Goal: Transaction & Acquisition: Subscribe to service/newsletter

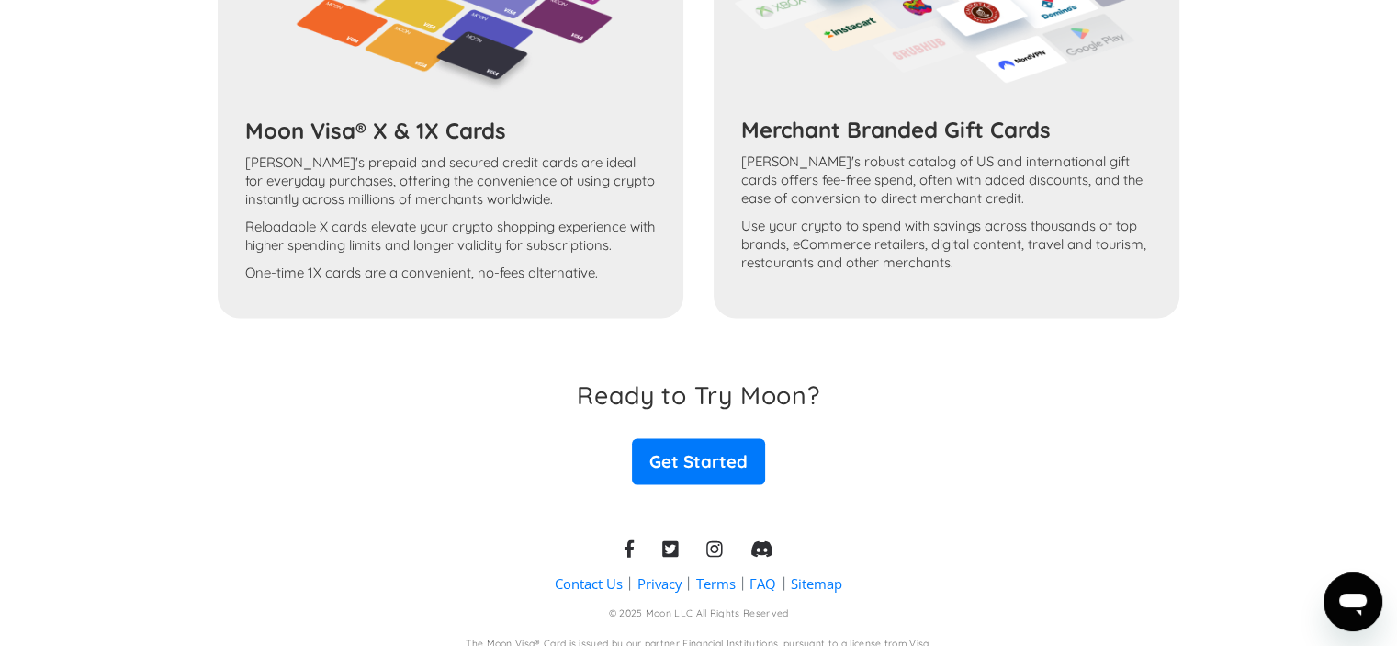
scroll to position [3710, 0]
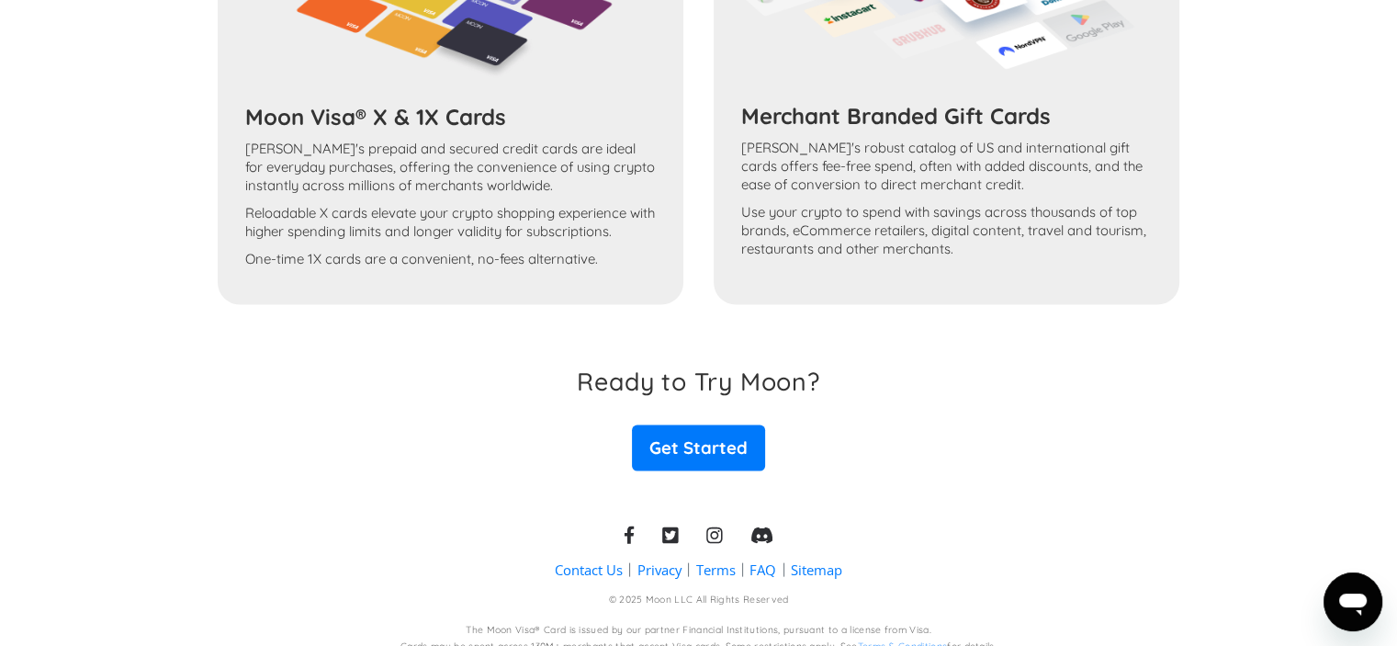
click at [406, 107] on div "Moon Visa® X & 1X Cards Moon's prepaid and secured credit cards are ideal for e…" at bounding box center [699, 45] width 962 height 520
click at [698, 436] on link "Get Started" at bounding box center [698, 448] width 132 height 46
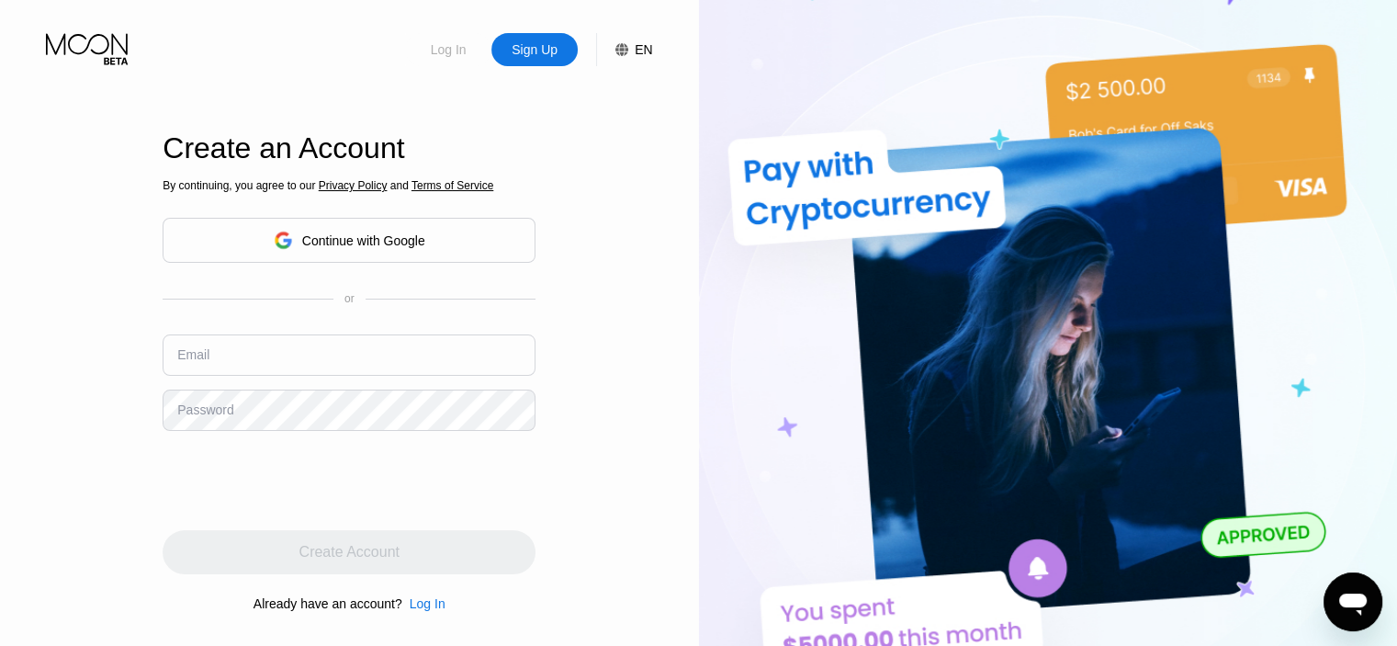
click at [438, 51] on div "Log In" at bounding box center [448, 49] width 39 height 18
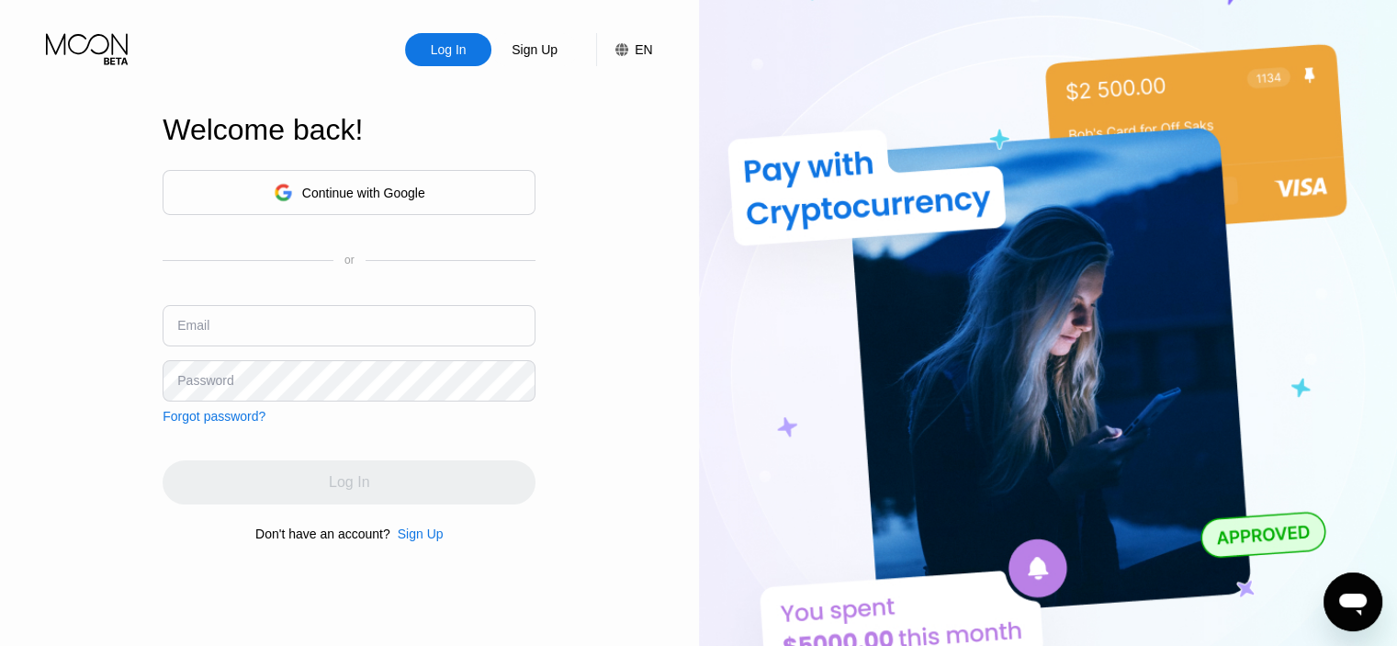
click at [309, 318] on input "text" at bounding box center [349, 325] width 373 height 41
click at [319, 329] on input "vasfrentiu@gmail.com" at bounding box center [349, 325] width 373 height 41
click at [628, 411] on div "Log In Sign Up EN Language English Save Welcome back! Continue with Google or E…" at bounding box center [349, 355] width 699 height 710
click at [444, 48] on div "Log In" at bounding box center [448, 49] width 39 height 18
click at [292, 323] on input "vfrentiu@yahoo.com" at bounding box center [349, 325] width 373 height 41
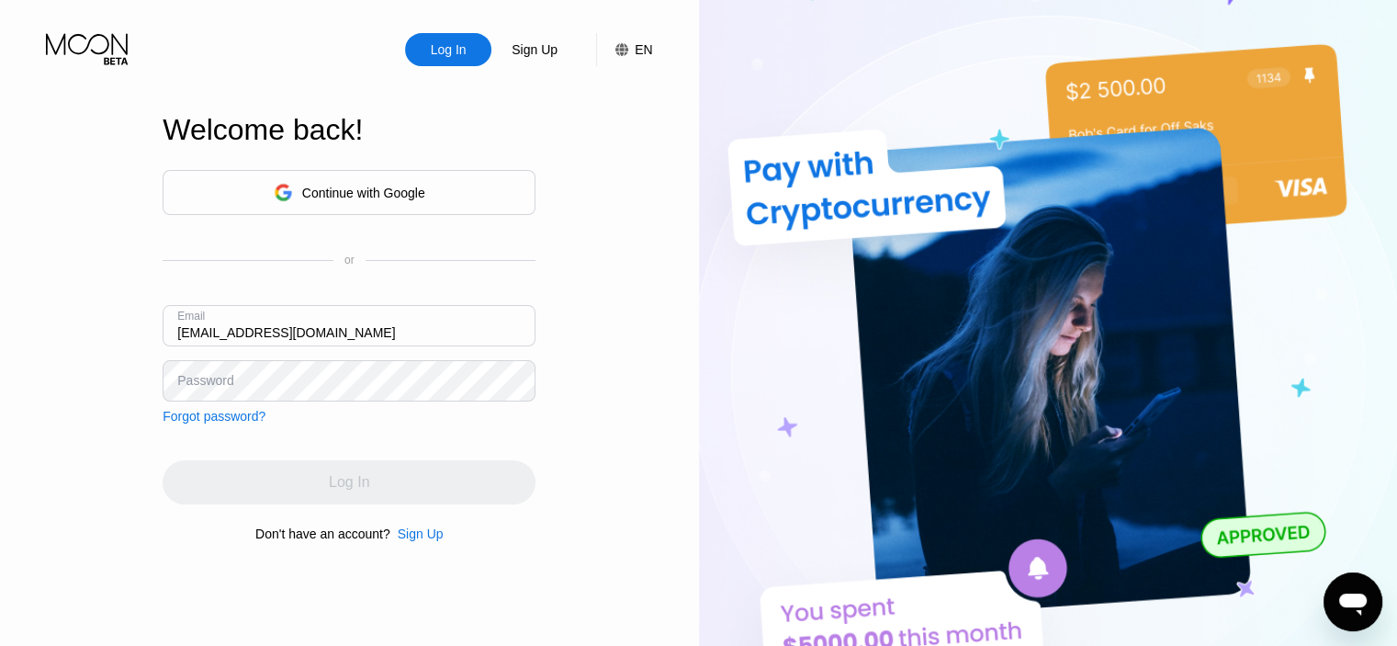
type input "vasfrentiu@gmail.com"
click at [356, 316] on input "vasfrentiu@gmail.com" at bounding box center [349, 325] width 373 height 41
click at [674, 387] on div "Log In Sign Up EN Language English Save Welcome back! Continue with Google or E…" at bounding box center [349, 355] width 699 height 710
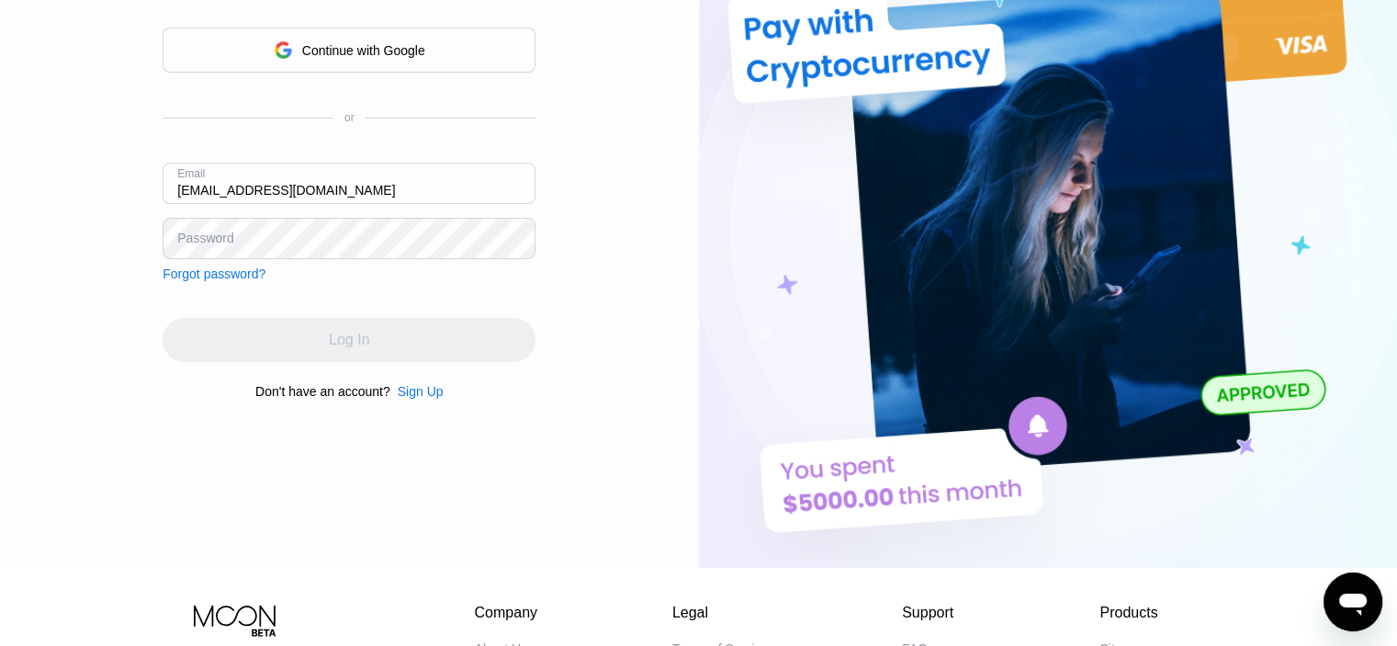
scroll to position [344, 0]
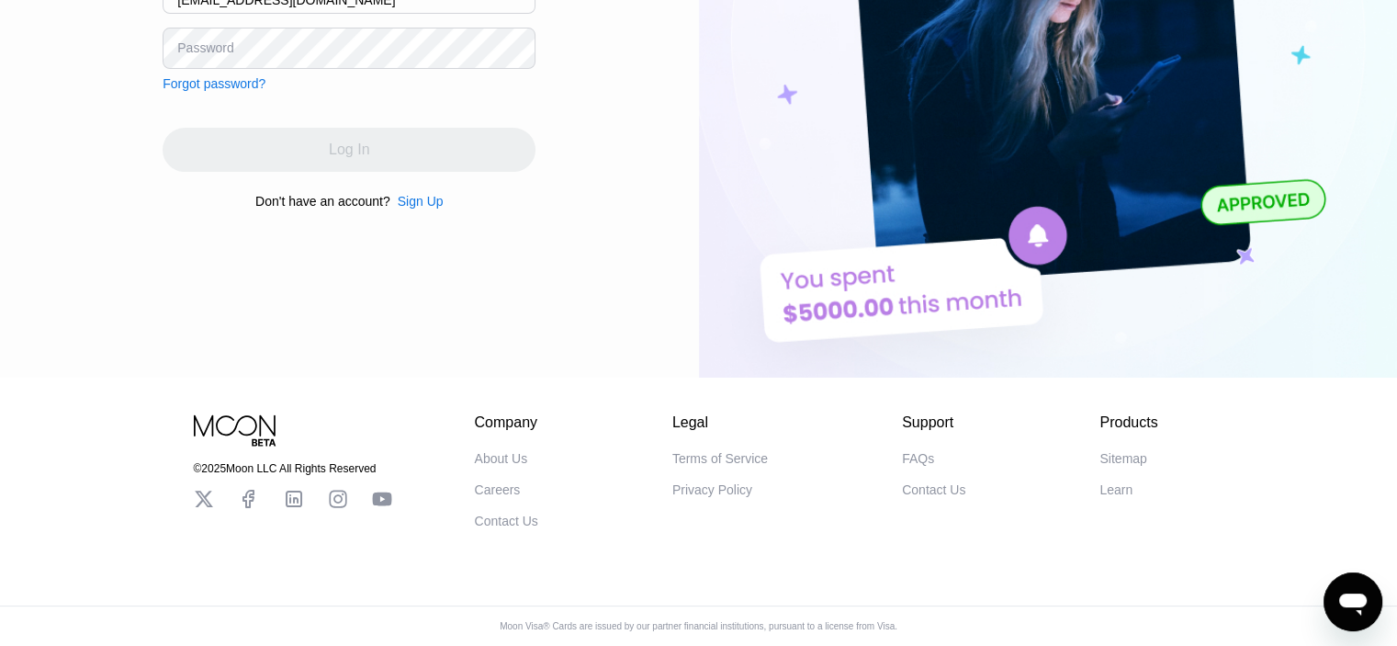
click at [713, 484] on div "Privacy Policy" at bounding box center [712, 489] width 80 height 15
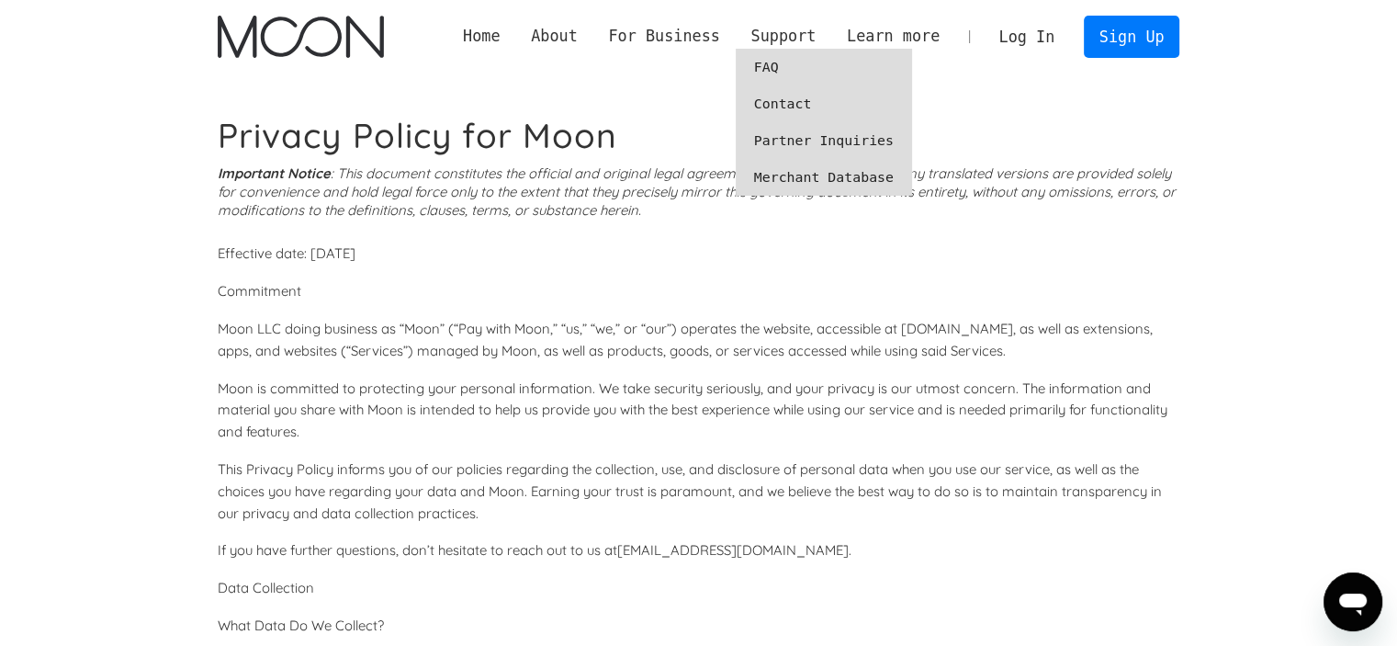
click at [836, 178] on link "Merchant Database" at bounding box center [824, 177] width 176 height 37
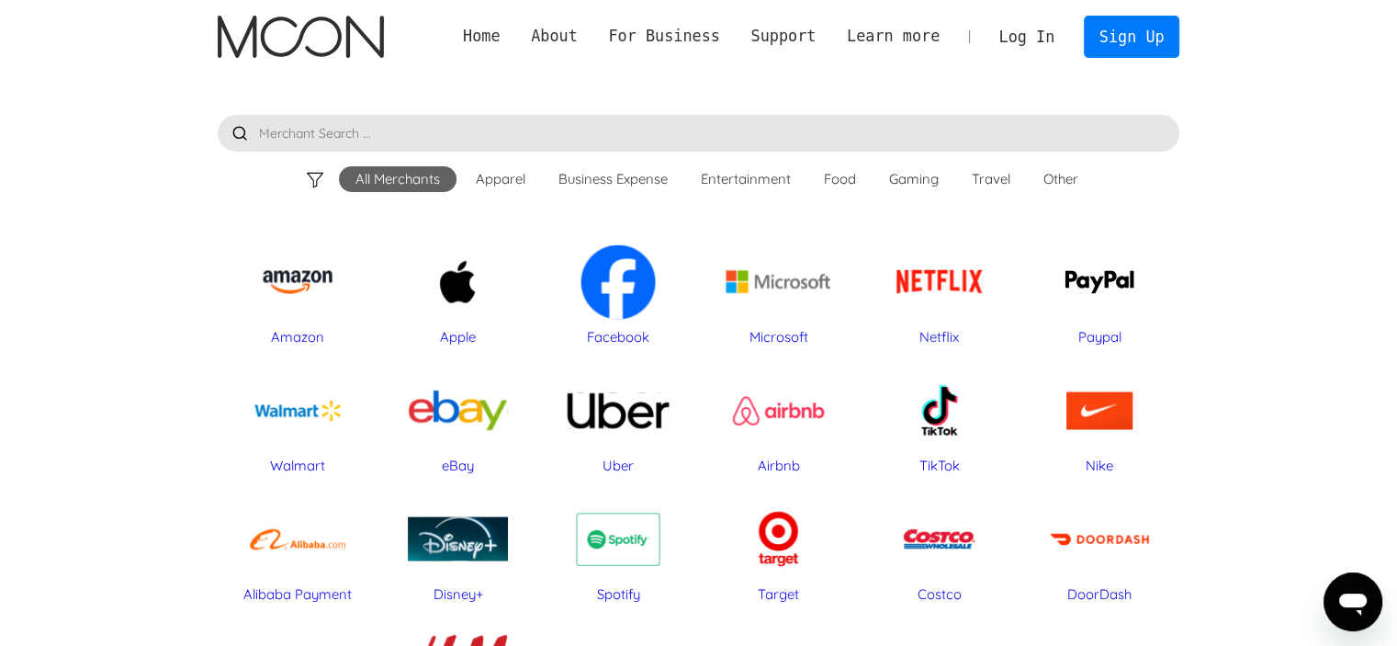
click at [345, 137] on input "text" at bounding box center [699, 133] width 962 height 37
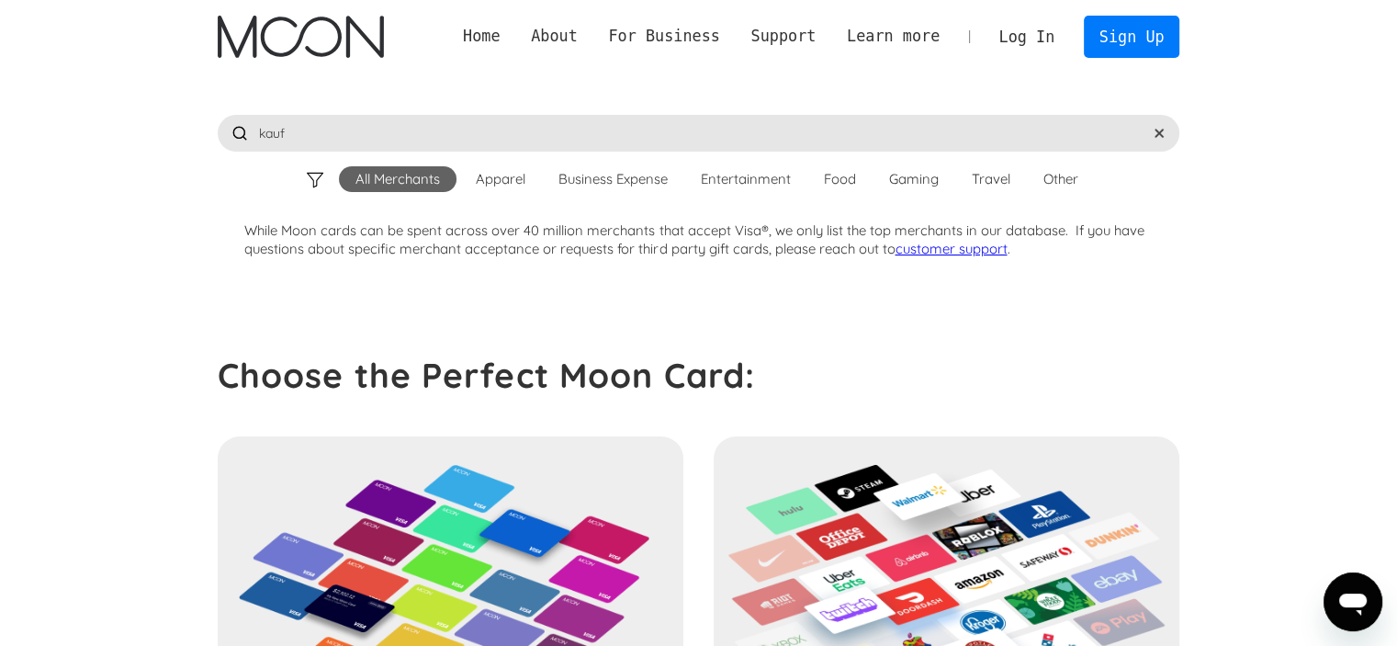
click at [235, 128] on div at bounding box center [239, 133] width 37 height 37
click at [294, 134] on input "kauf" at bounding box center [699, 133] width 962 height 37
click at [309, 175] on div at bounding box center [315, 180] width 20 height 20
click at [309, 130] on input "kaufland" at bounding box center [699, 133] width 962 height 37
drag, startPoint x: 314, startPoint y: 126, endPoint x: 235, endPoint y: 131, distance: 79.2
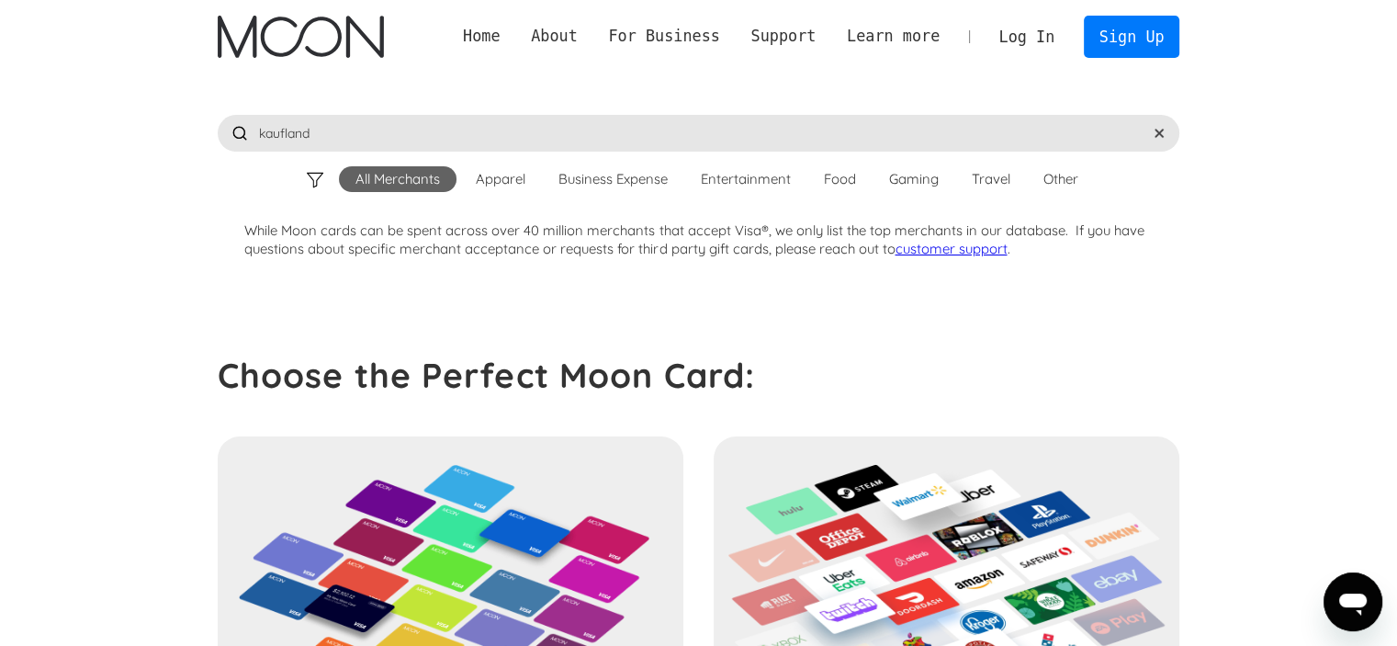
click at [250, 135] on div "kaufland" at bounding box center [699, 133] width 962 height 37
click at [240, 129] on div at bounding box center [239, 133] width 37 height 37
drag, startPoint x: 336, startPoint y: 136, endPoint x: 184, endPoint y: 122, distance: 153.1
click at [184, 122] on div "Home About About Moon Careers Founder's Letter For Business Business Moon APIs …" at bounding box center [698, 658] width 1397 height 1316
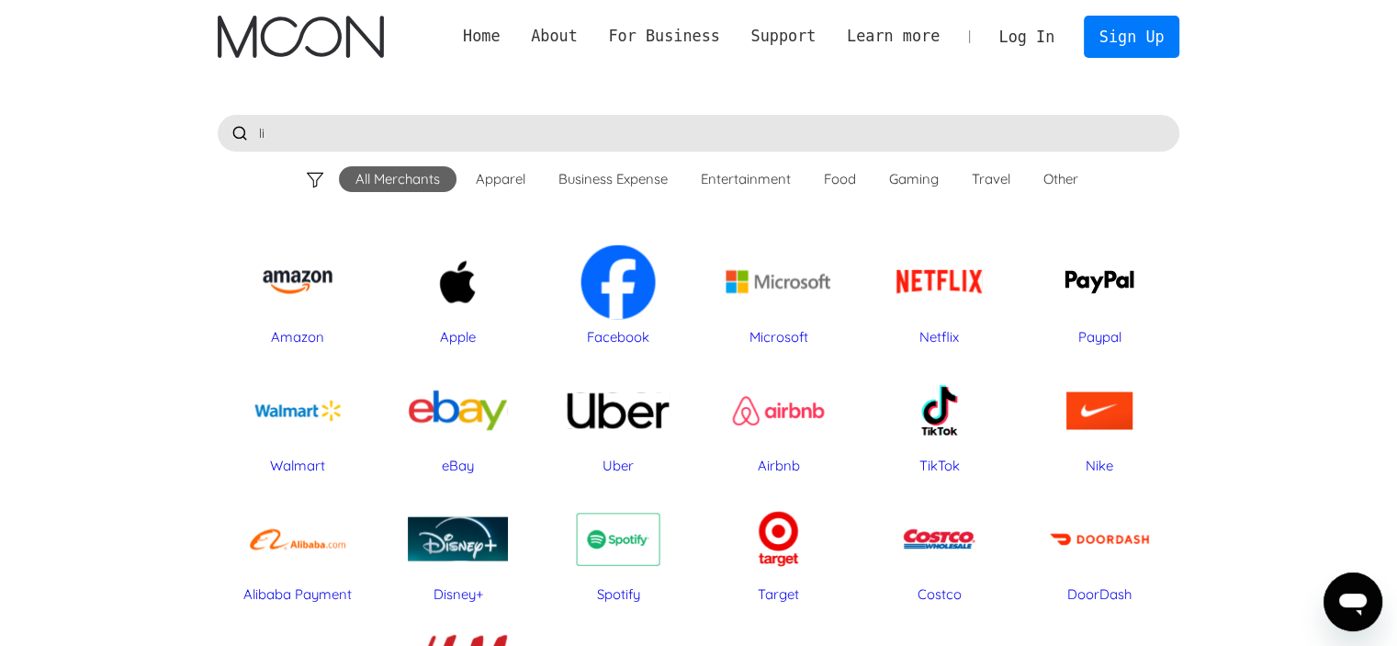
type input "l"
click at [284, 139] on input "text" at bounding box center [699, 133] width 962 height 37
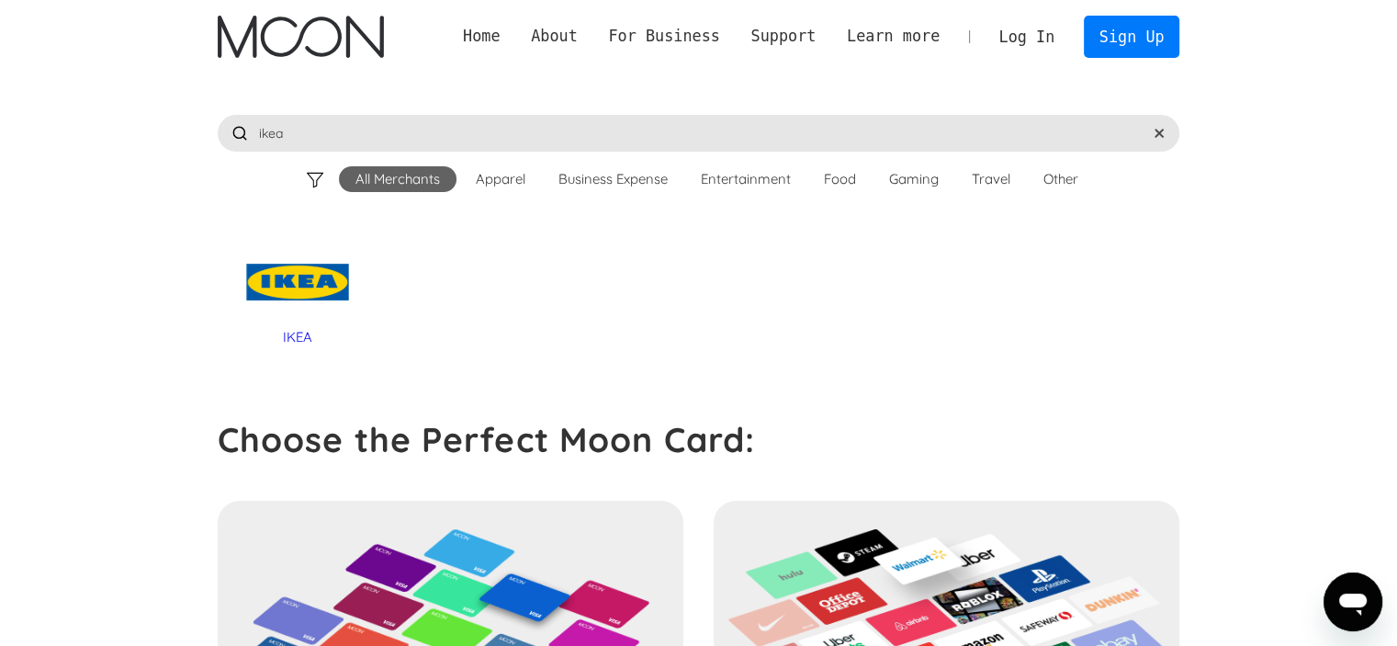
type input "ikea"
click at [379, 174] on div "All Merchants" at bounding box center [397, 179] width 84 height 18
click at [839, 175] on div "Food" at bounding box center [840, 179] width 32 height 18
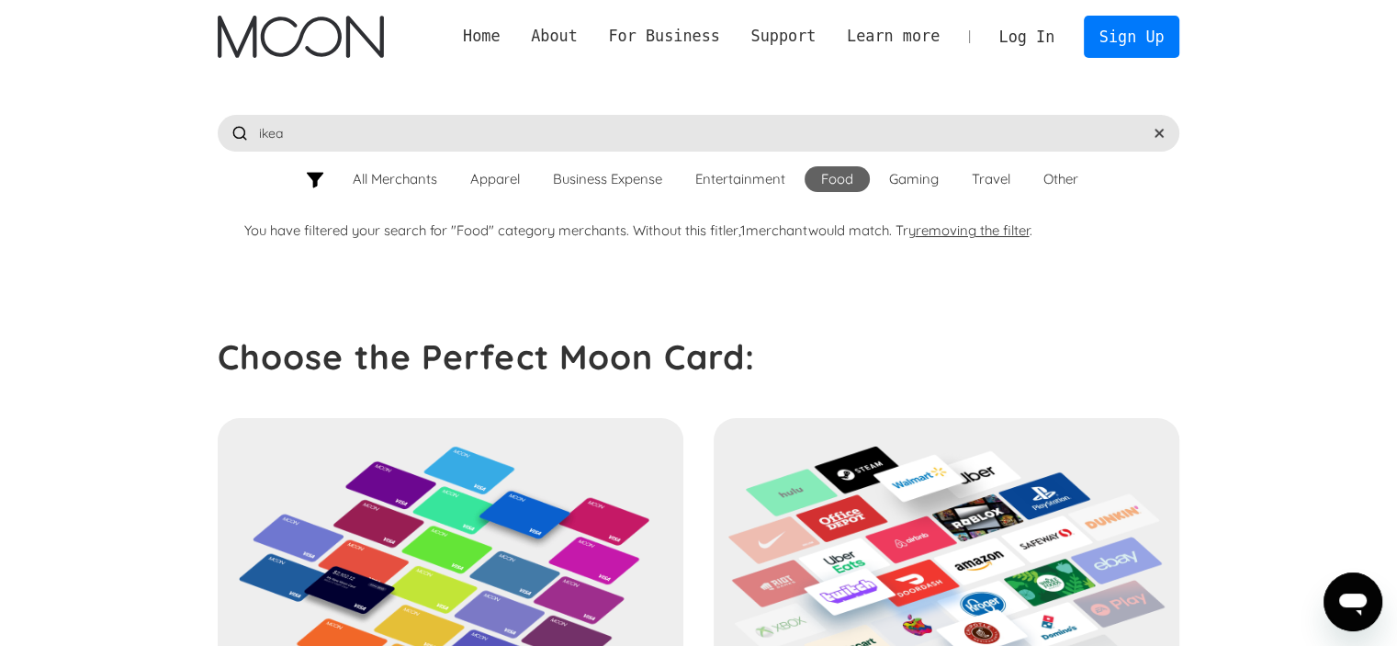
drag, startPoint x: 294, startPoint y: 138, endPoint x: 185, endPoint y: 141, distance: 109.3
click at [186, 139] on div "Home About About Moon Careers Founder's Letter For Business Business Moon APIs …" at bounding box center [698, 649] width 1397 height 1298
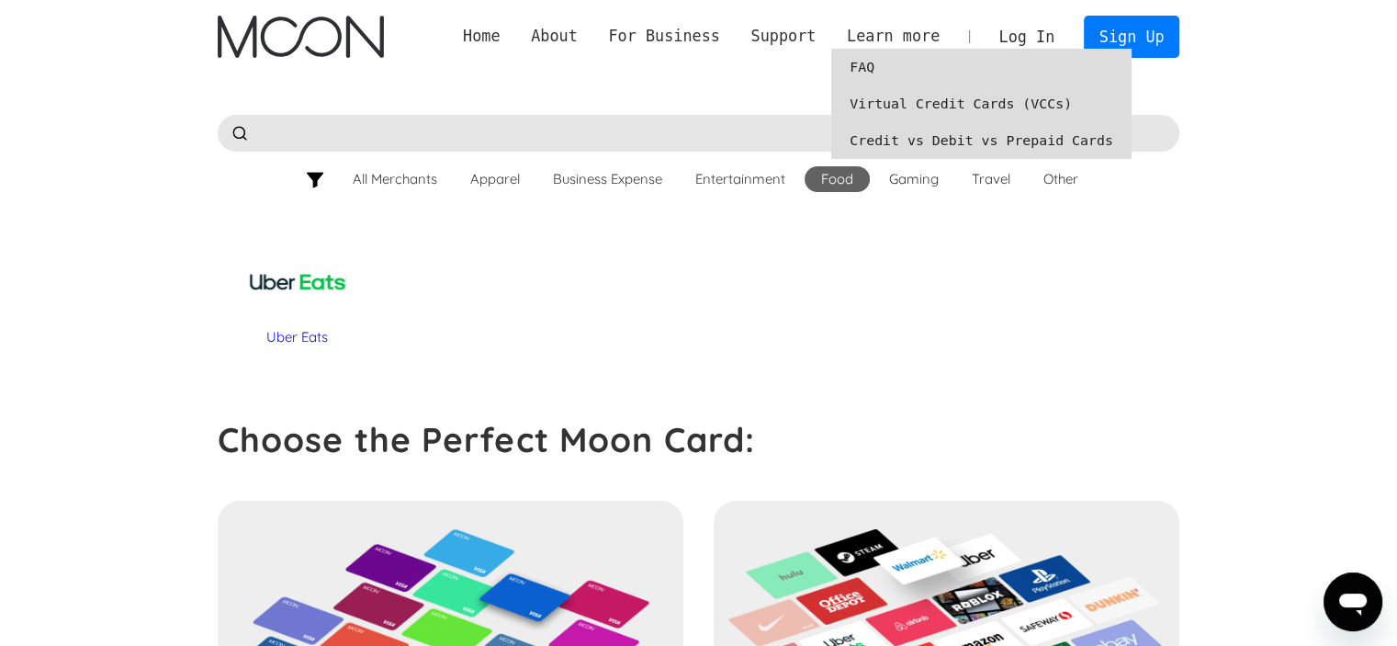
click at [939, 98] on link "Virtual Credit Cards (VCCs)" at bounding box center [981, 103] width 300 height 37
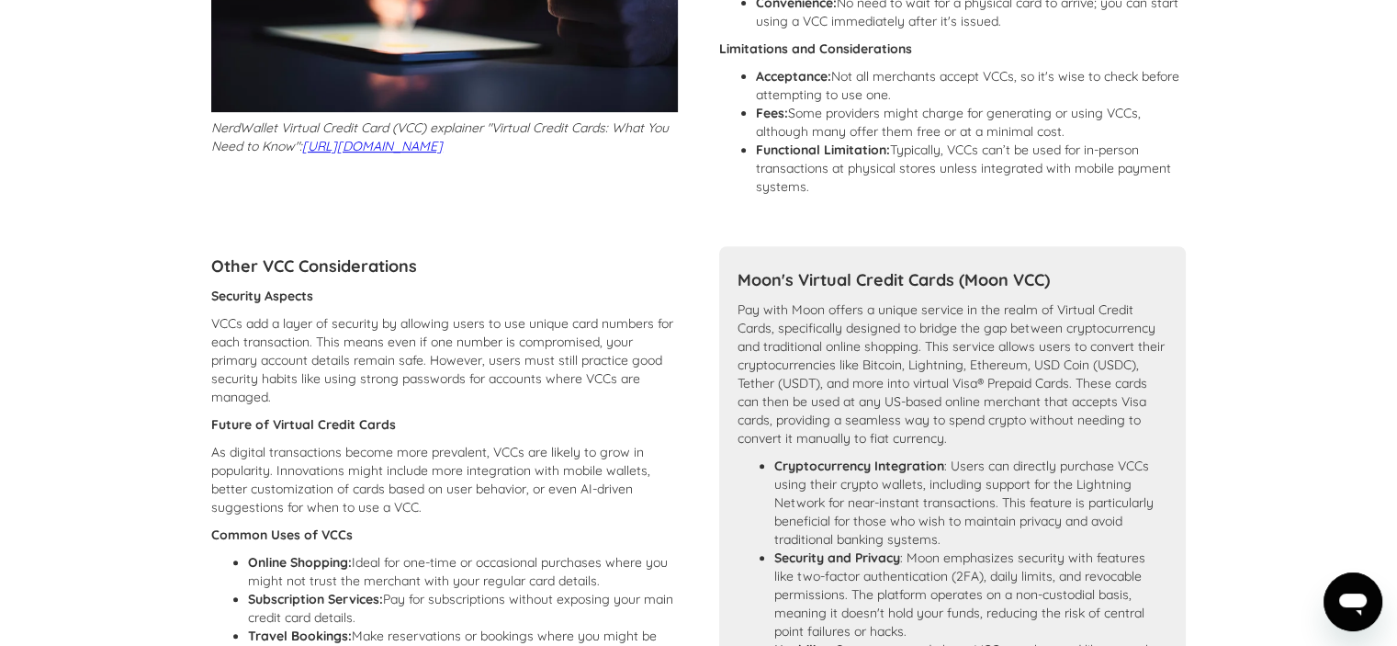
scroll to position [721, 0]
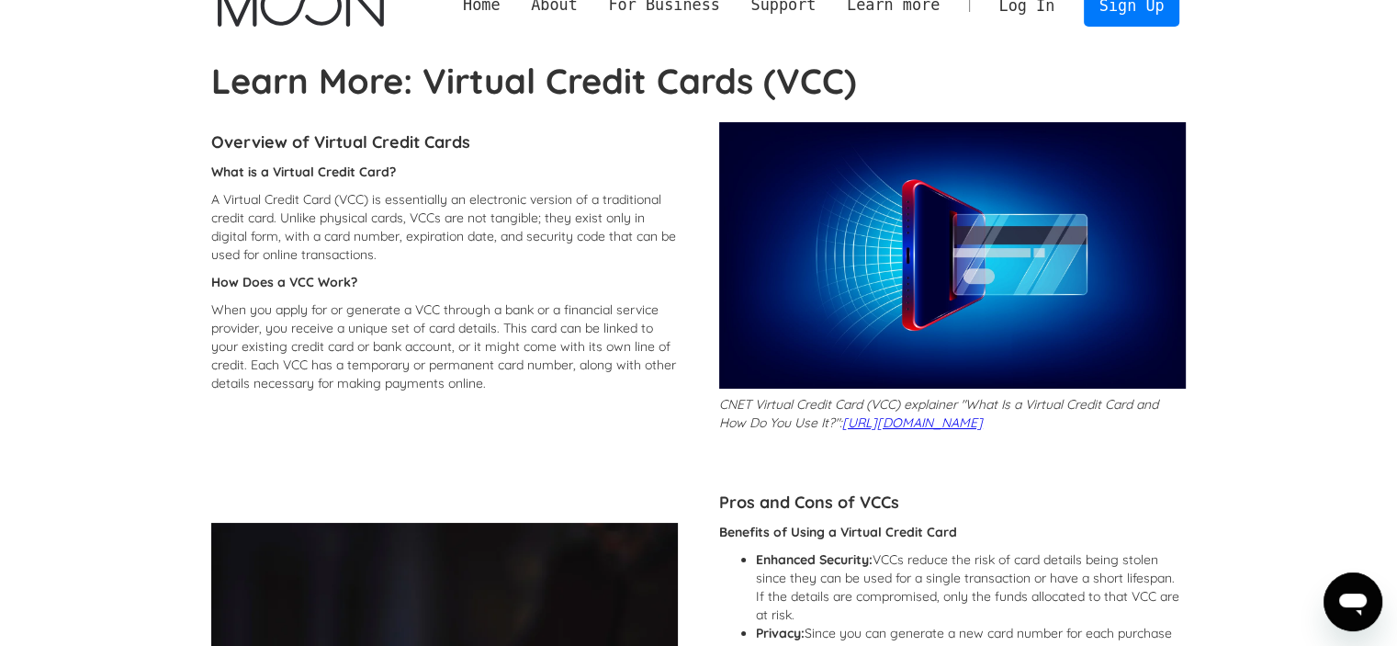
scroll to position [0, 0]
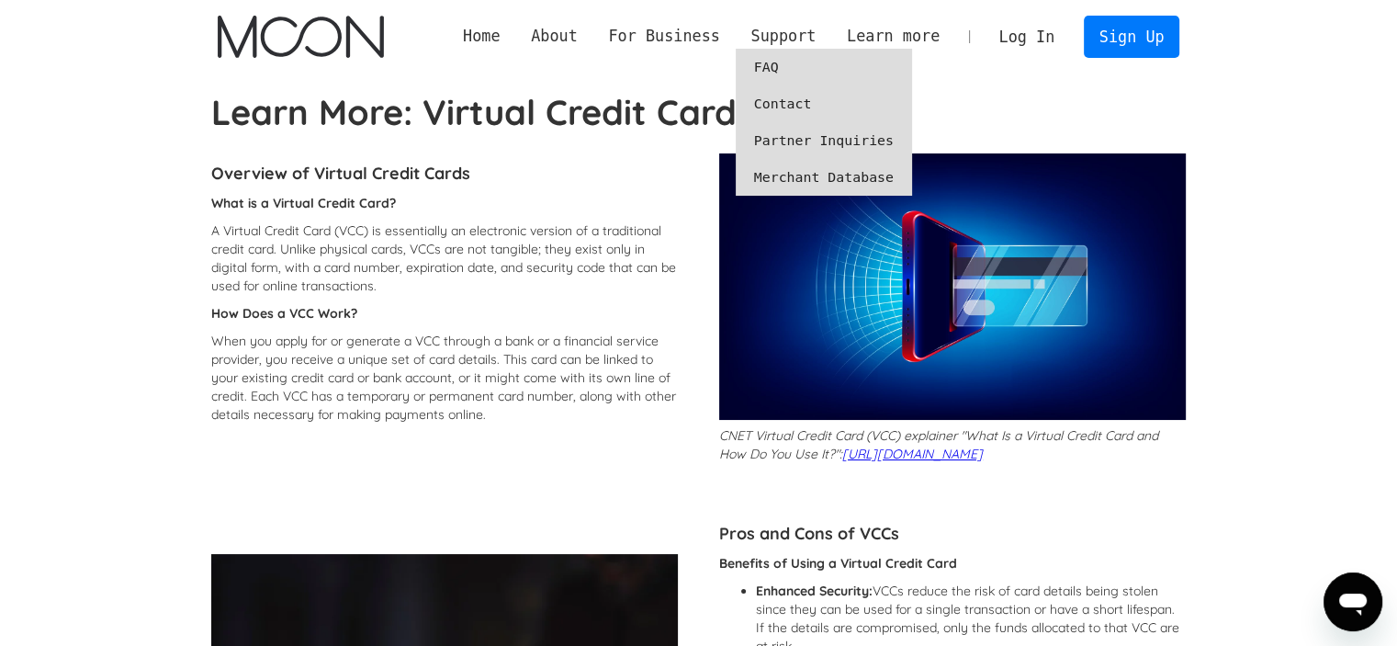
click at [793, 63] on link "FAQ" at bounding box center [824, 67] width 176 height 37
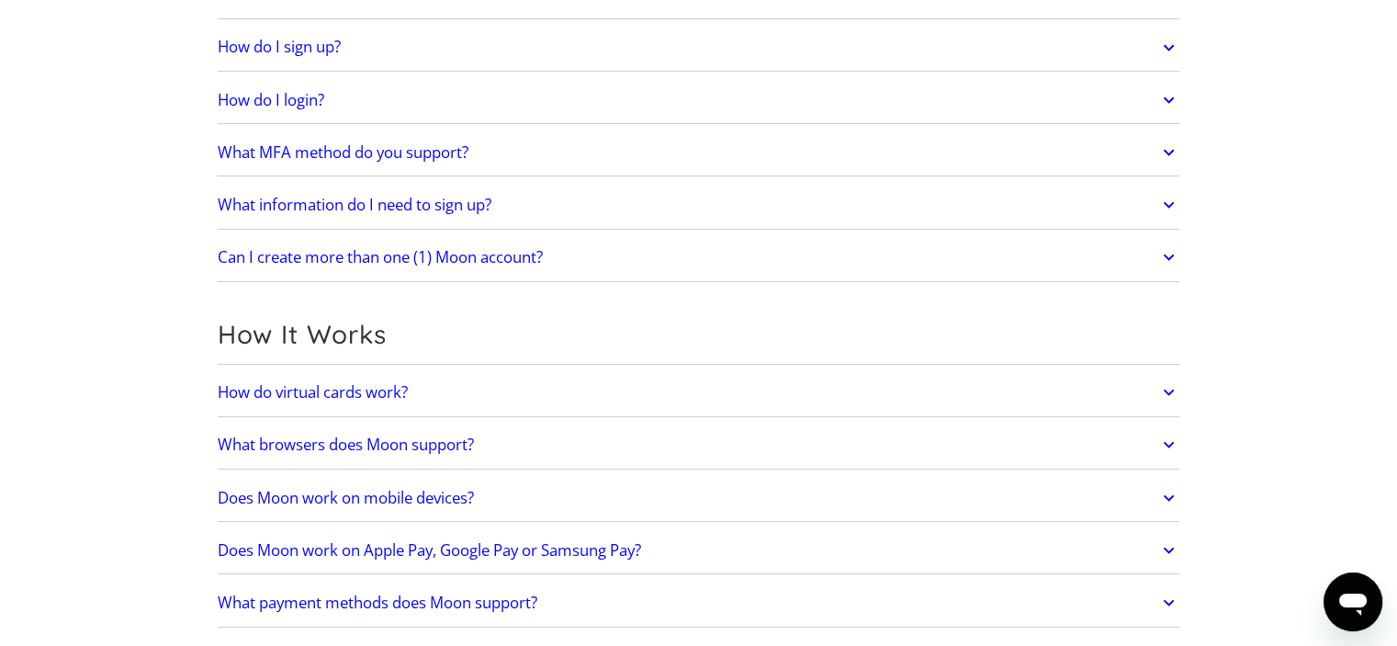
scroll to position [367, 0]
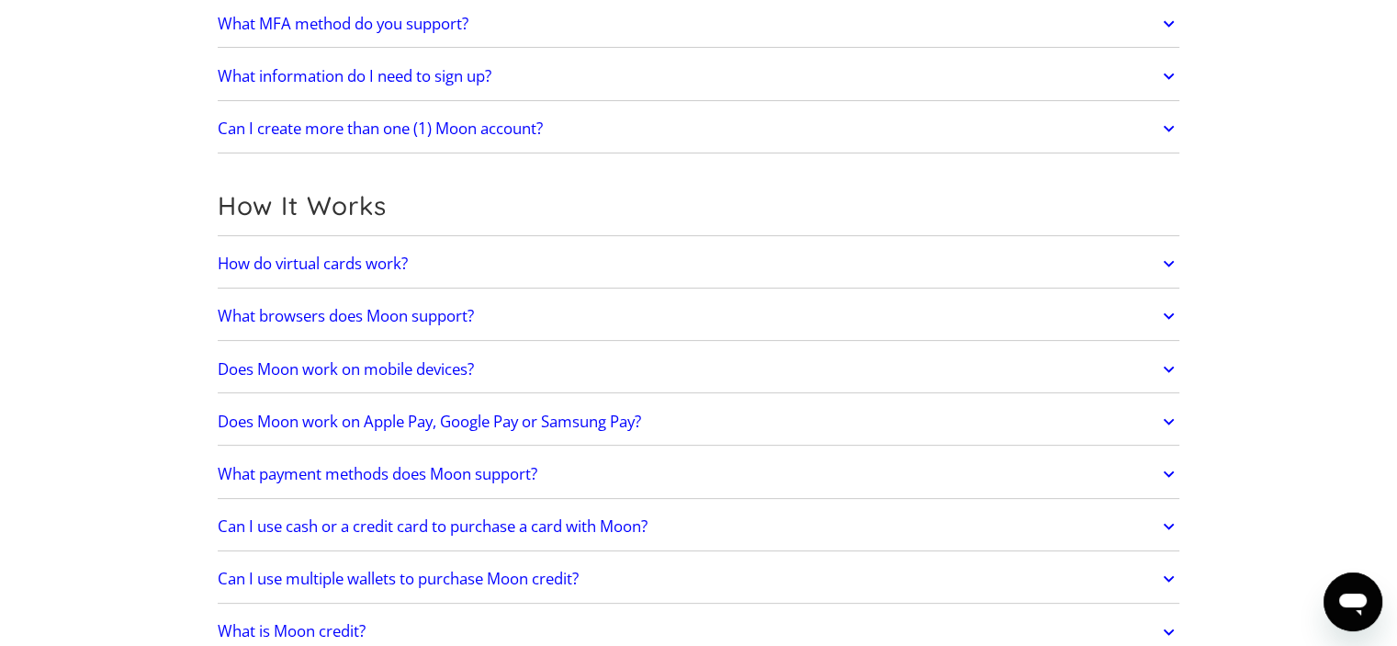
click at [1169, 260] on icon at bounding box center [1168, 263] width 21 height 33
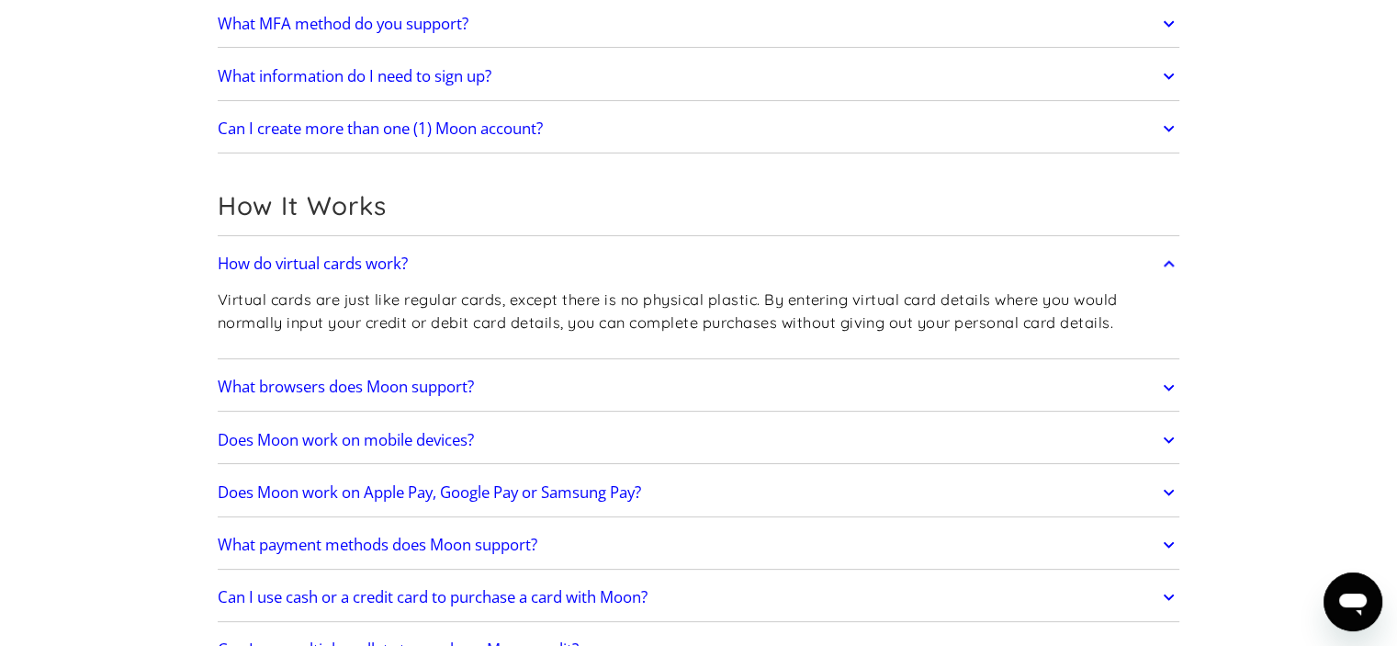
click at [1161, 384] on icon at bounding box center [1168, 387] width 21 height 33
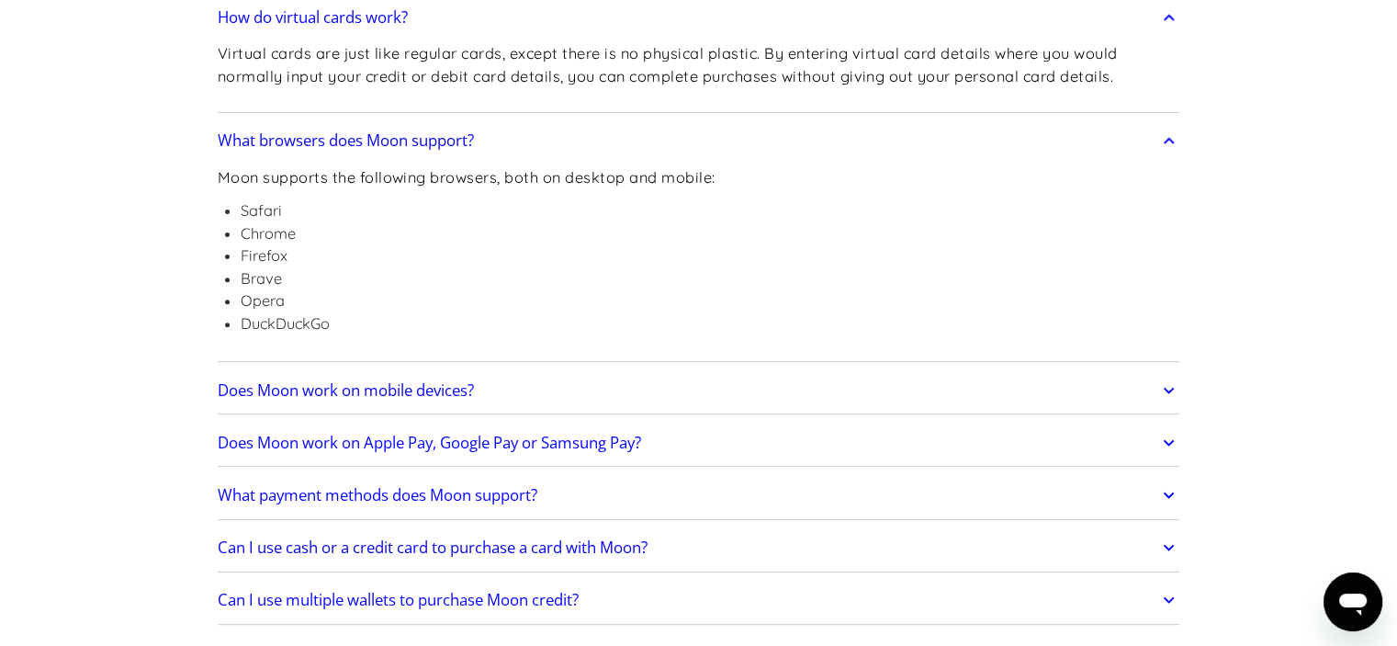
scroll to position [643, 0]
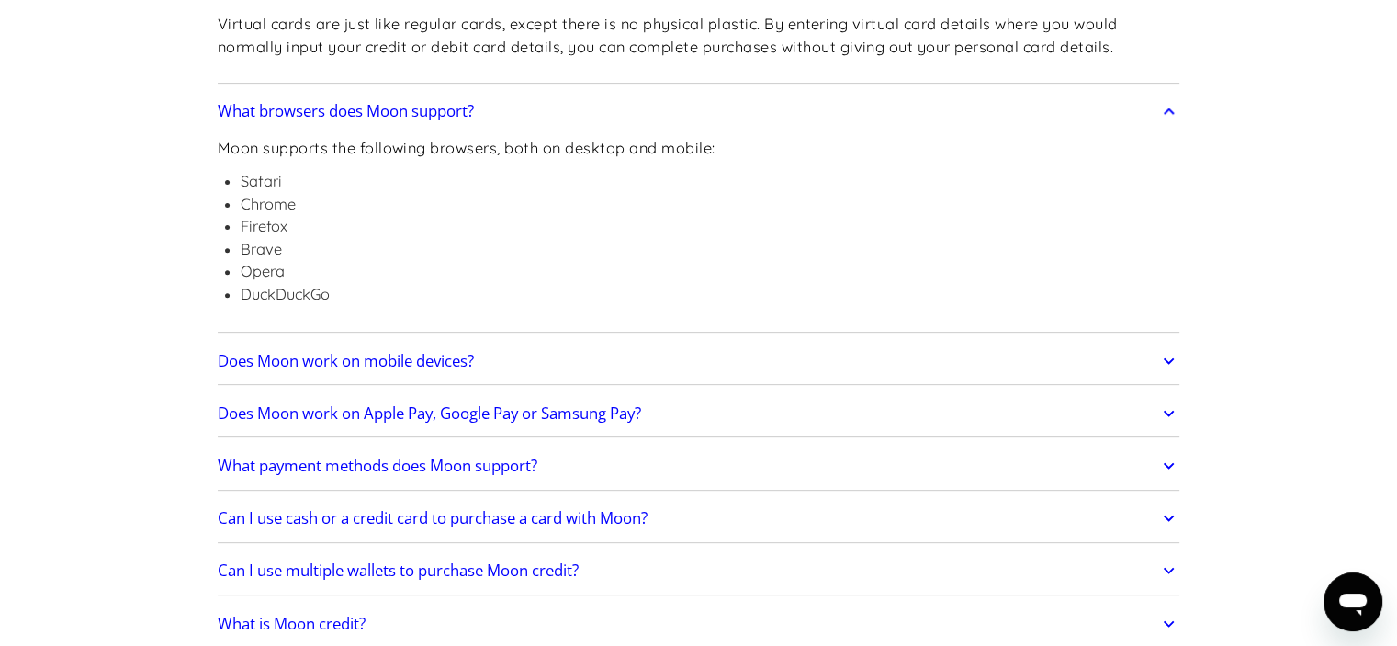
click at [1171, 357] on icon at bounding box center [1168, 360] width 21 height 33
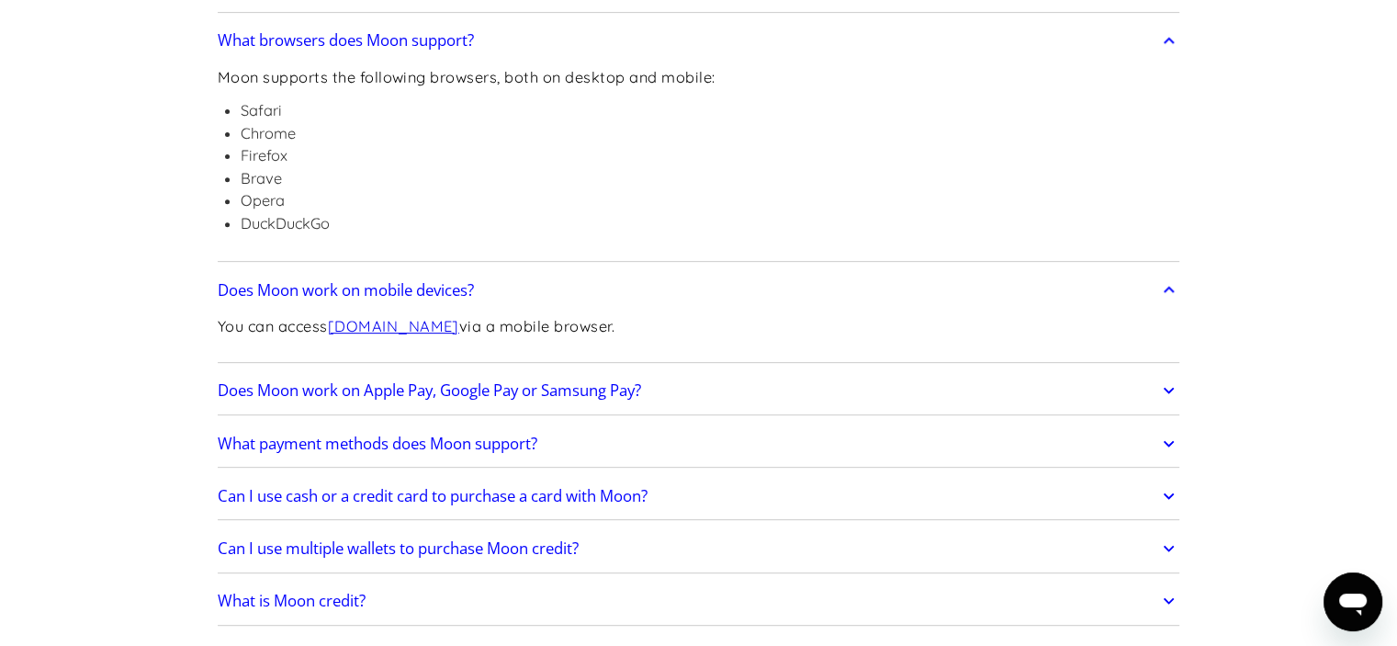
scroll to position [735, 0]
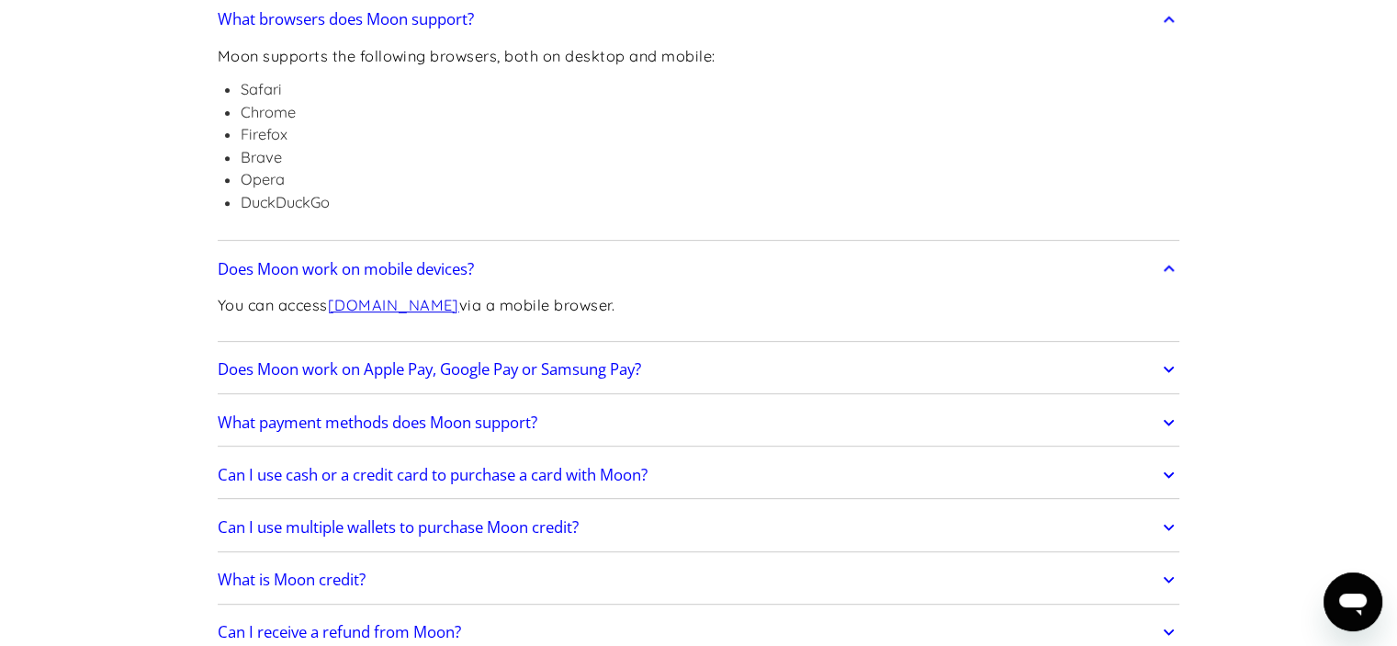
click at [1166, 363] on icon at bounding box center [1168, 369] width 21 height 33
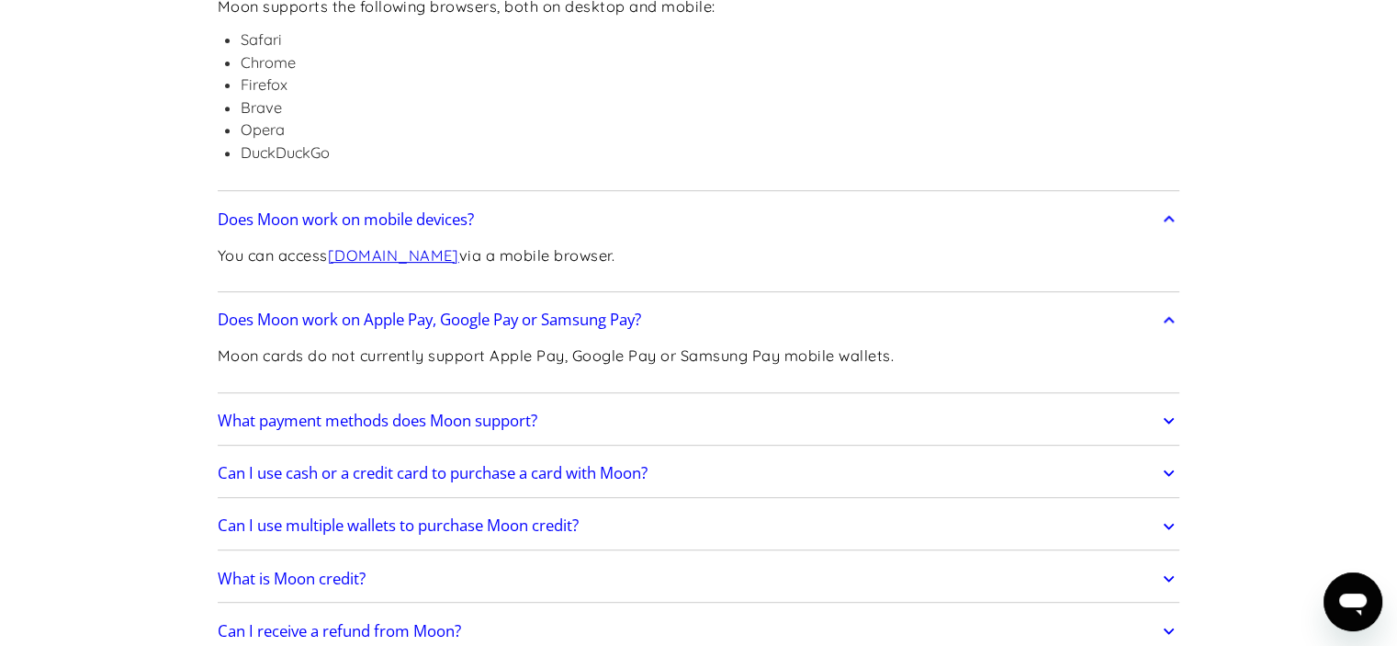
scroll to position [827, 0]
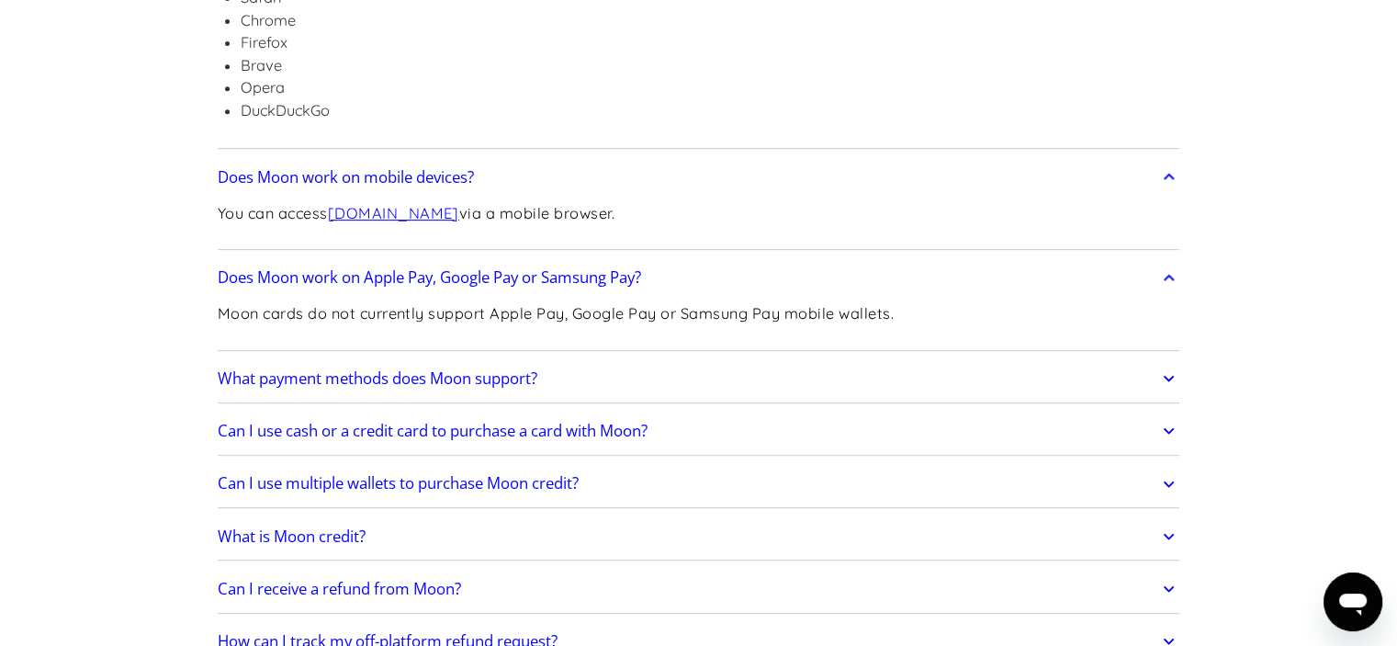
click at [1174, 377] on icon at bounding box center [1168, 378] width 21 height 33
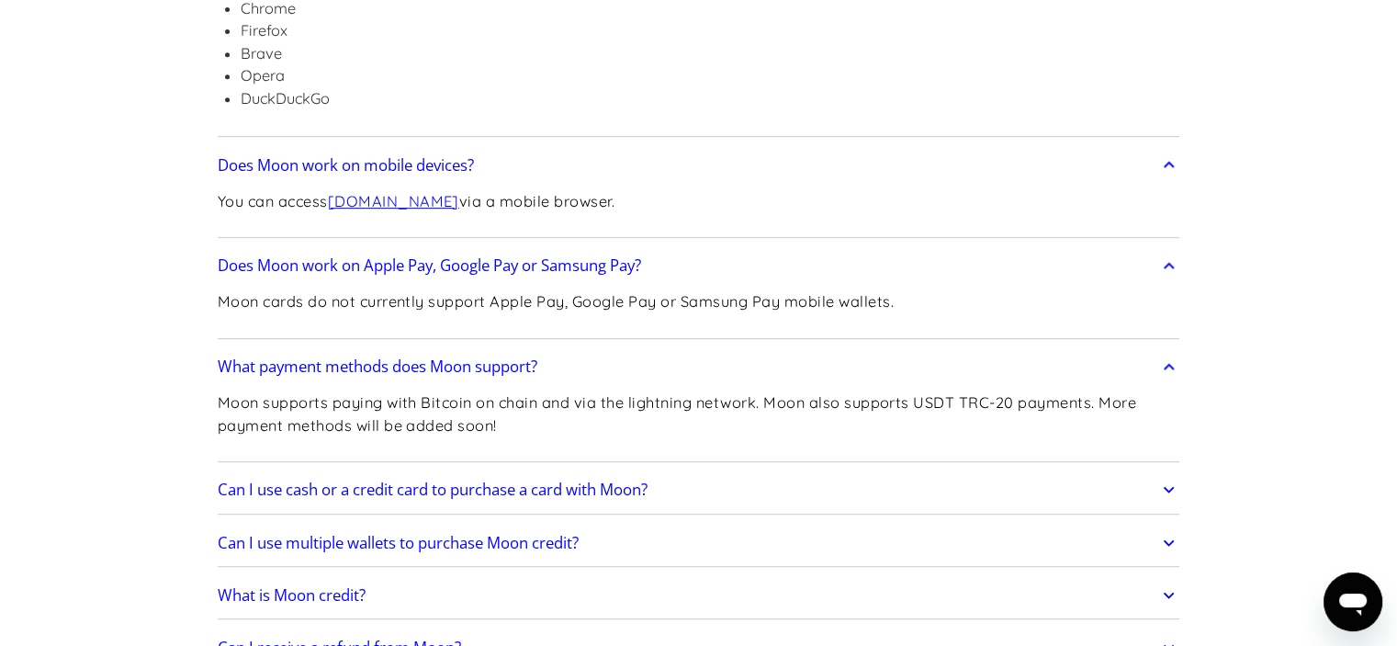
scroll to position [918, 0]
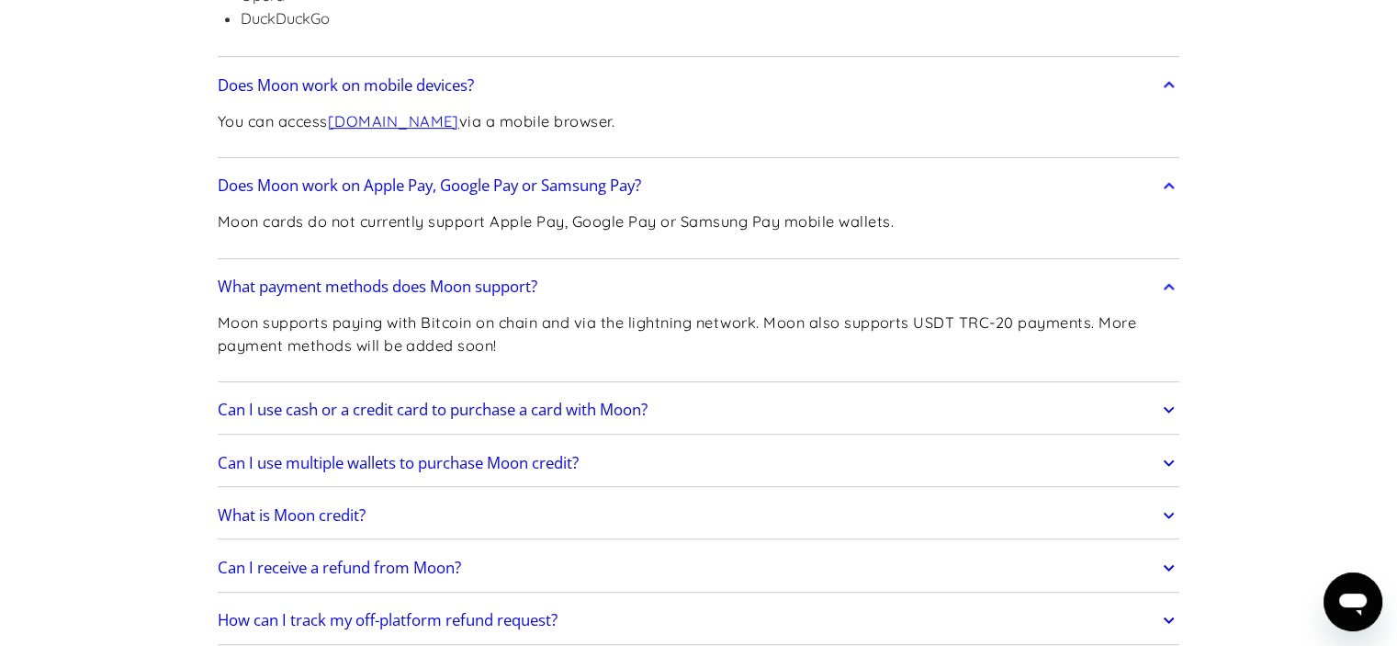
click at [703, 405] on link "Can I use cash or a credit card to purchase a card with Moon?" at bounding box center [699, 410] width 962 height 39
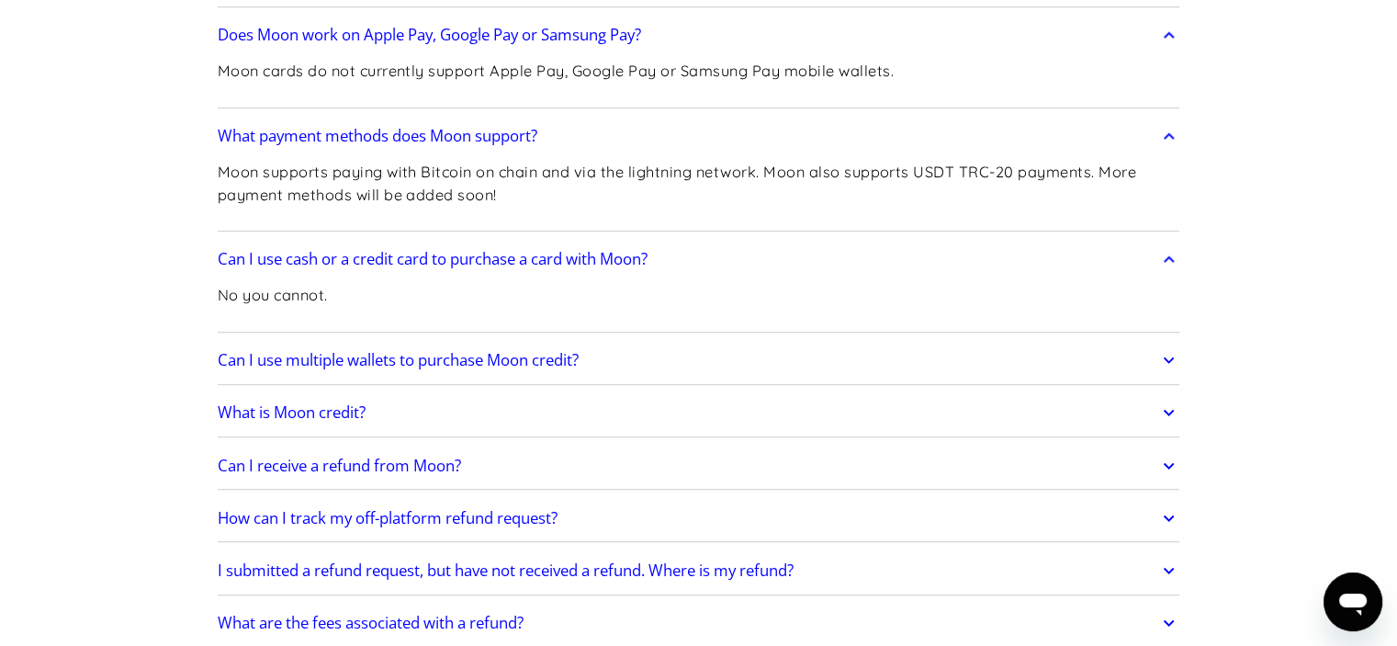
scroll to position [1102, 0]
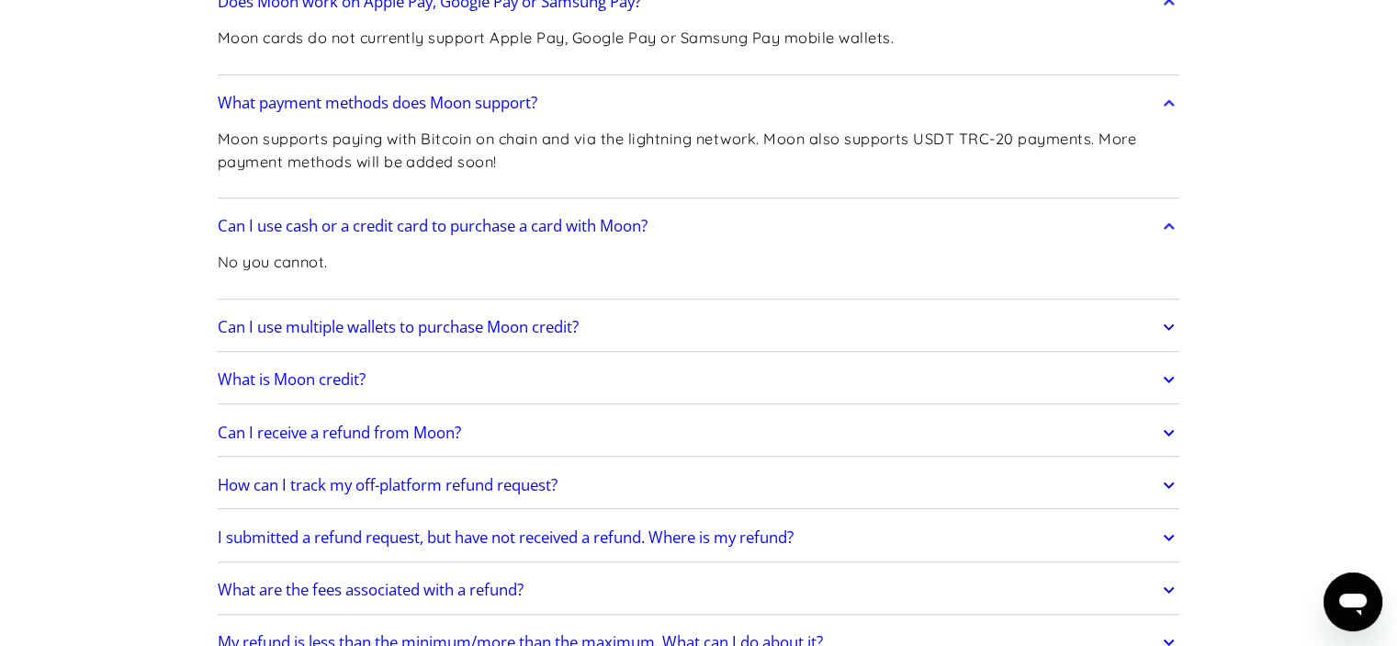
click at [703, 326] on link "Can I use multiple wallets to purchase Moon credit?" at bounding box center [699, 327] width 962 height 39
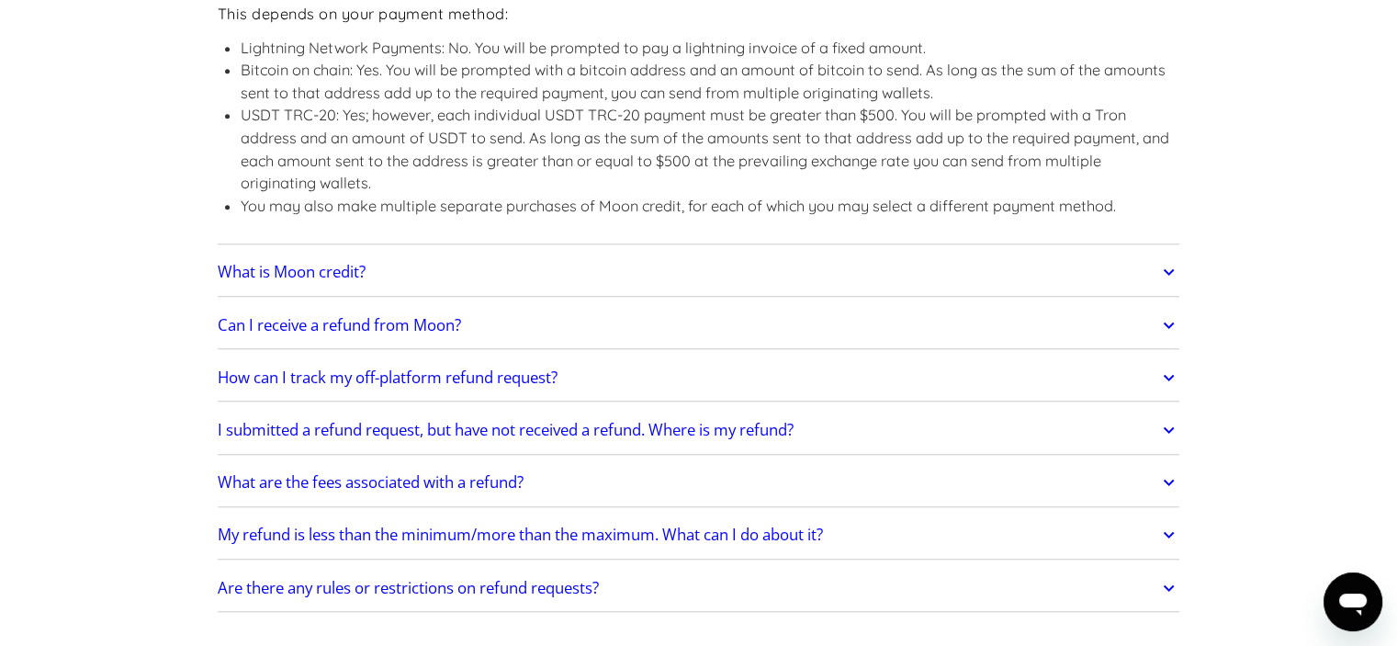
scroll to position [1469, 0]
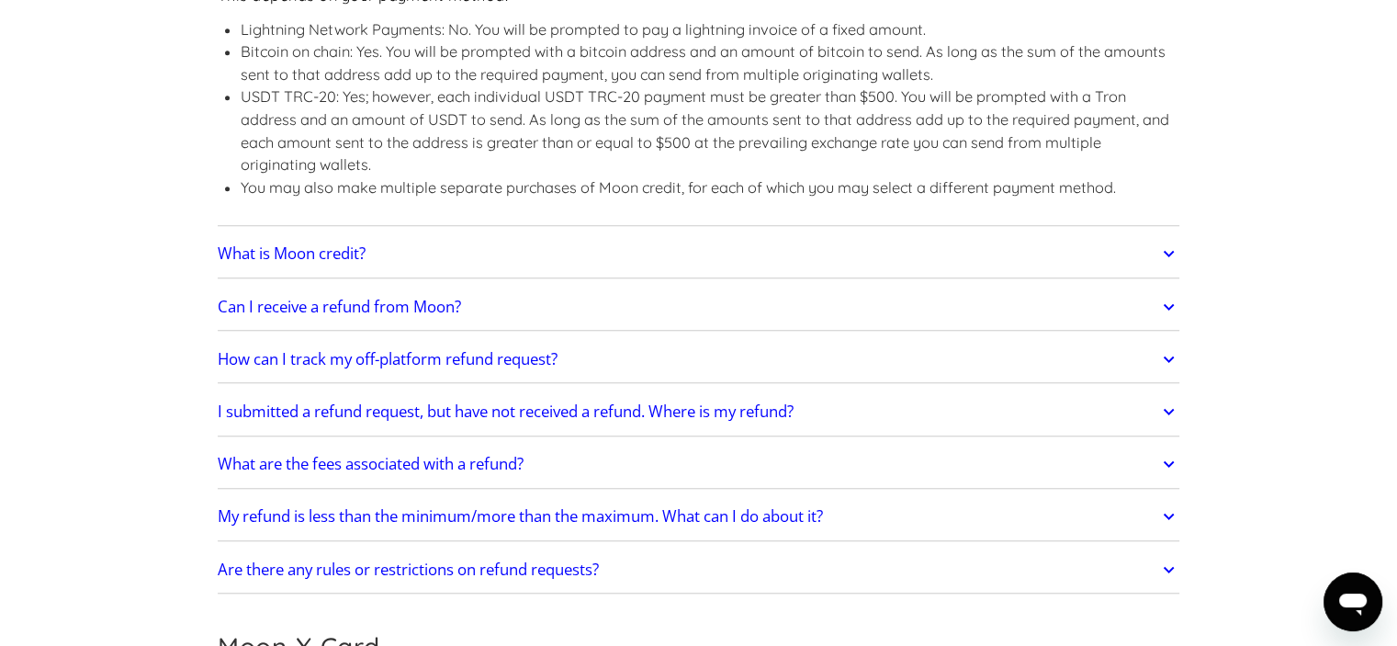
click at [1171, 247] on icon at bounding box center [1168, 253] width 21 height 33
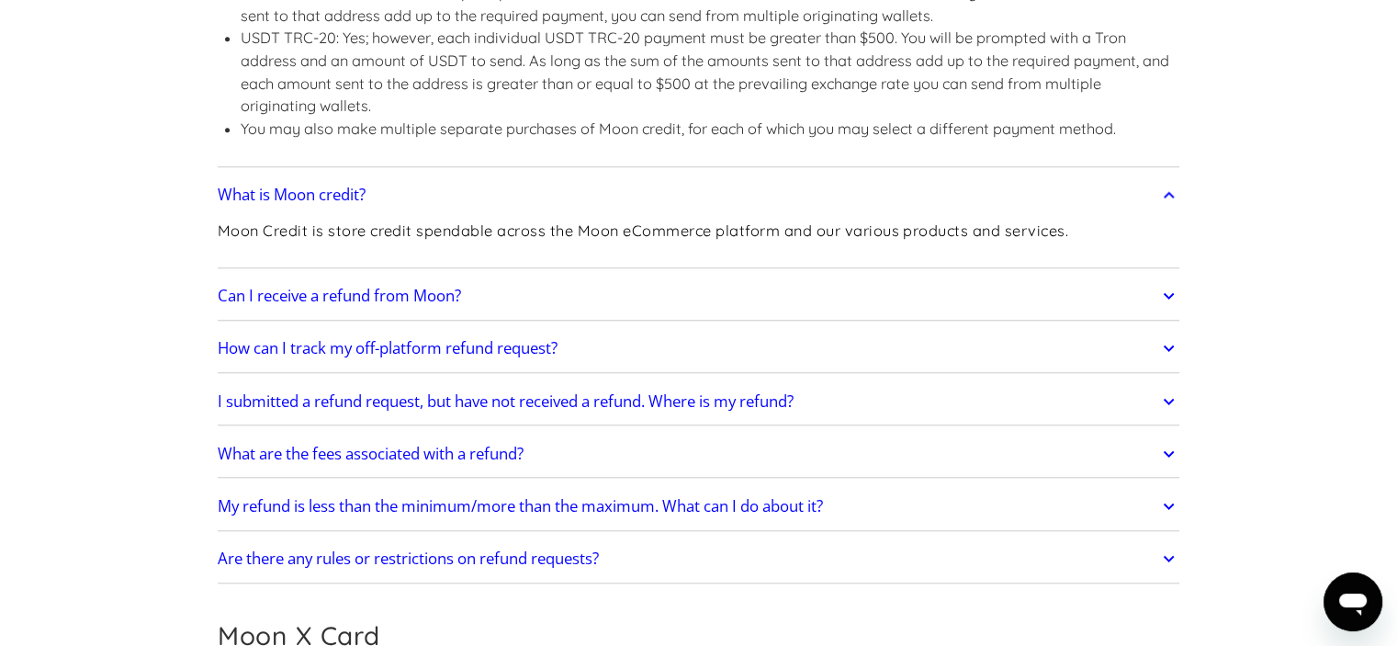
scroll to position [1561, 0]
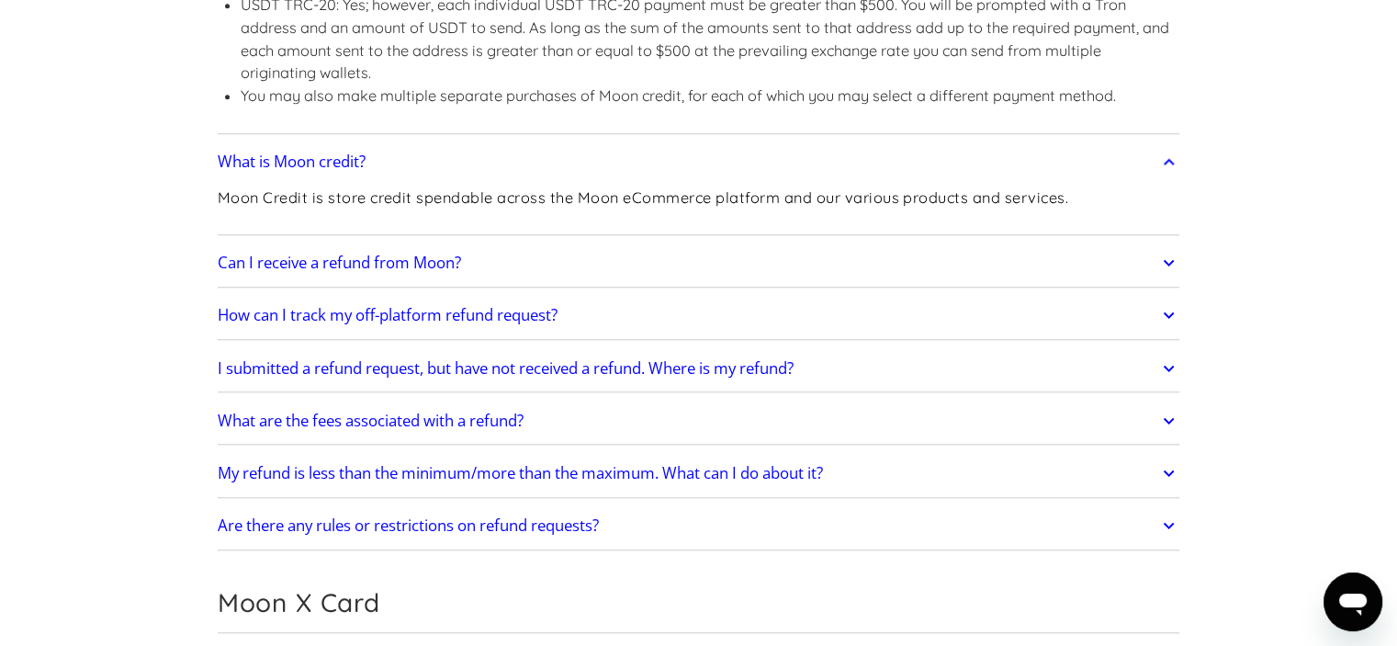
click at [1165, 263] on icon at bounding box center [1168, 262] width 21 height 33
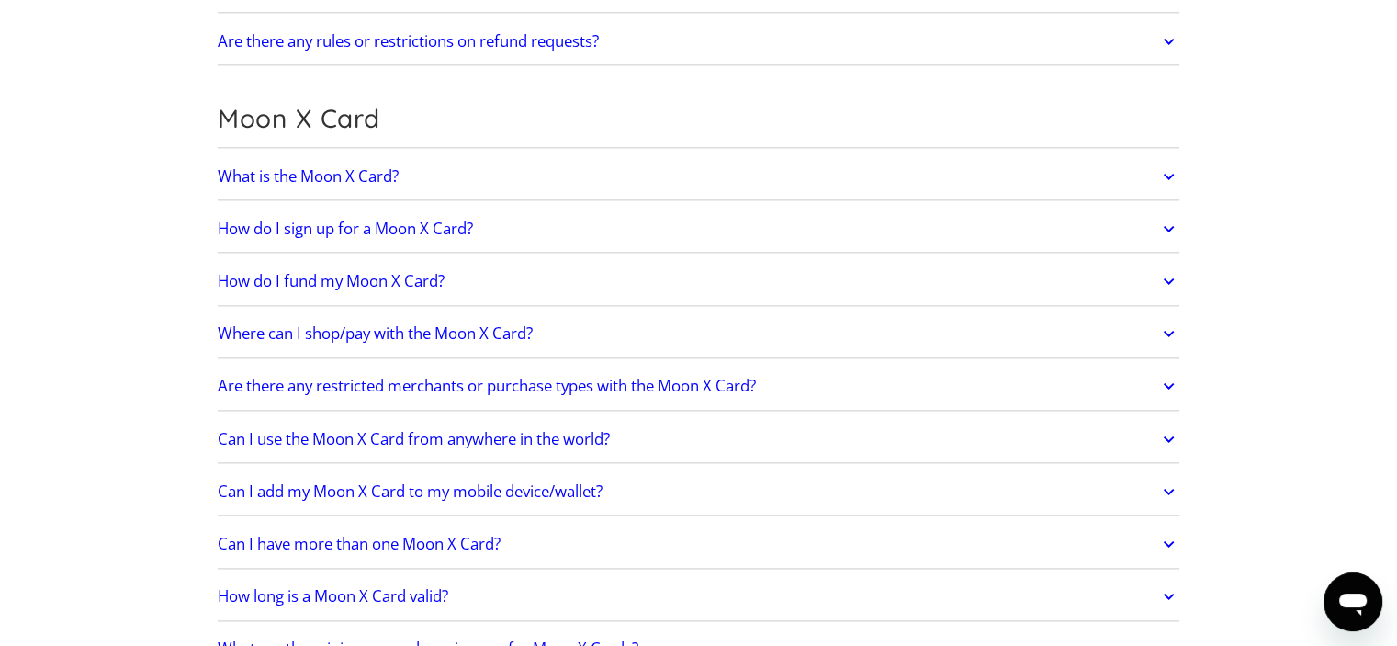
scroll to position [2296, 0]
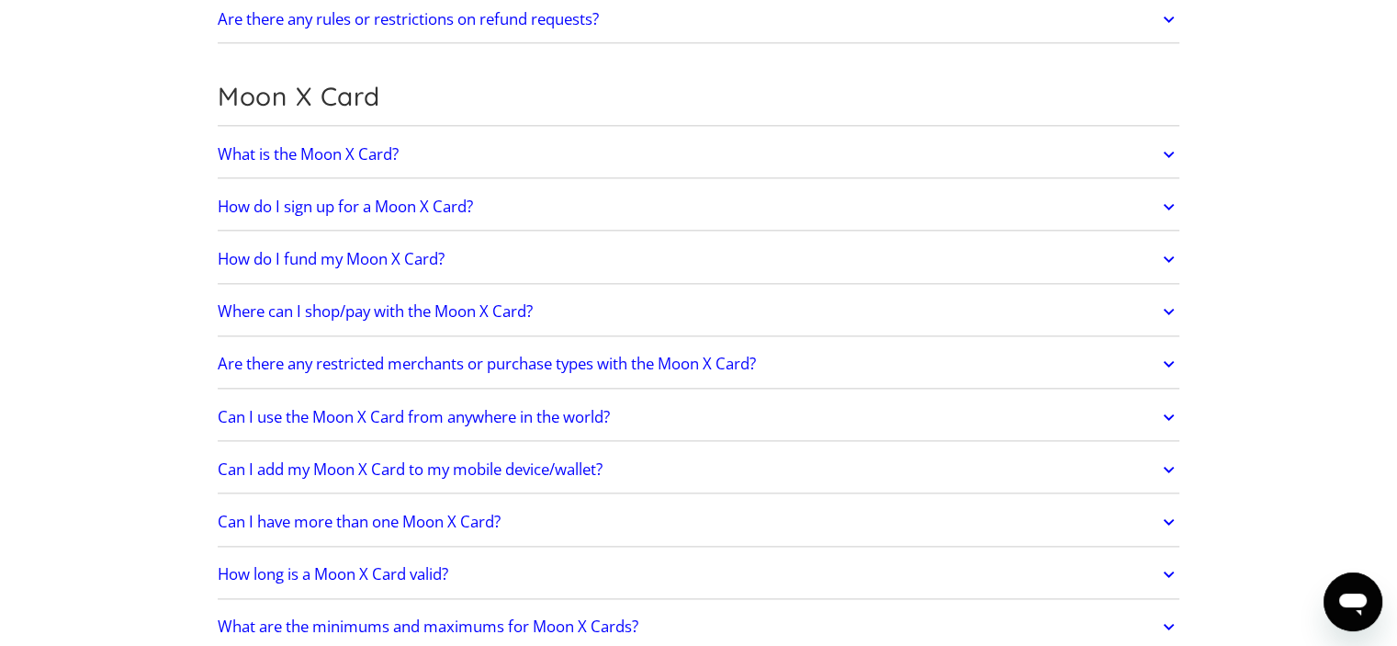
click at [1161, 150] on icon at bounding box center [1168, 154] width 21 height 33
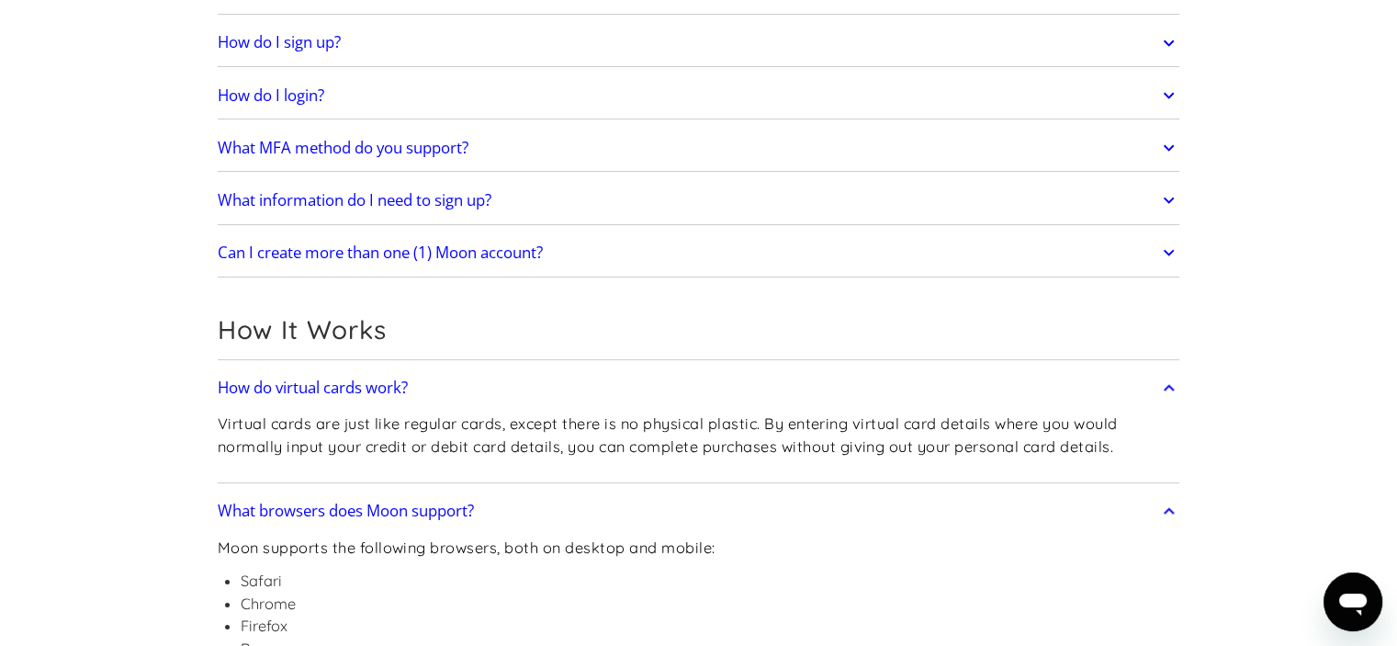
scroll to position [276, 0]
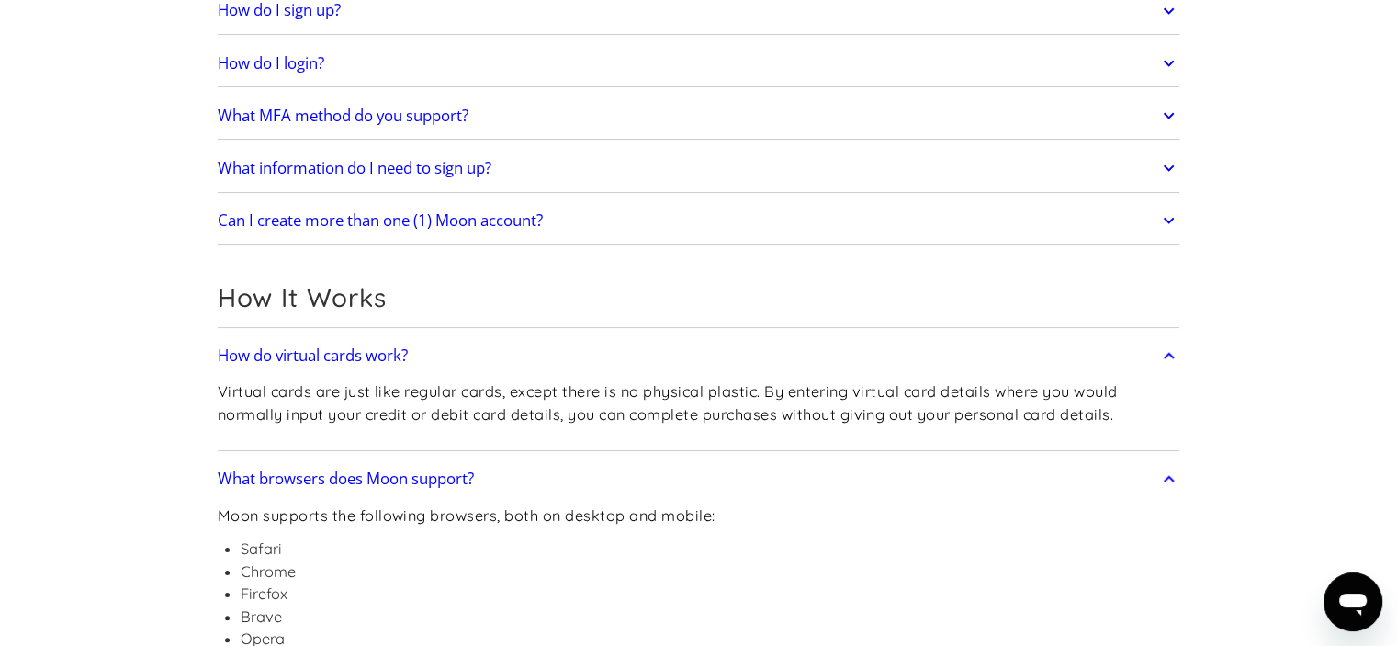
click at [1171, 115] on icon at bounding box center [1169, 116] width 11 height 6
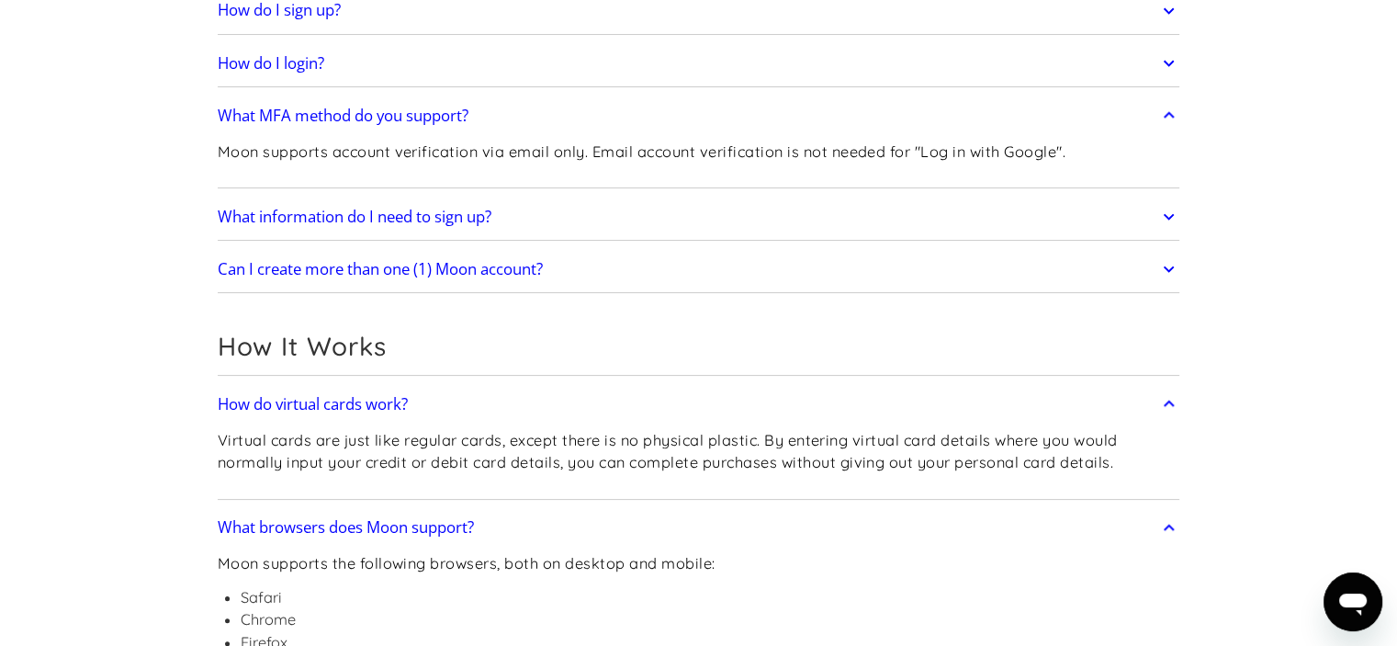
click at [1168, 208] on icon at bounding box center [1168, 216] width 21 height 33
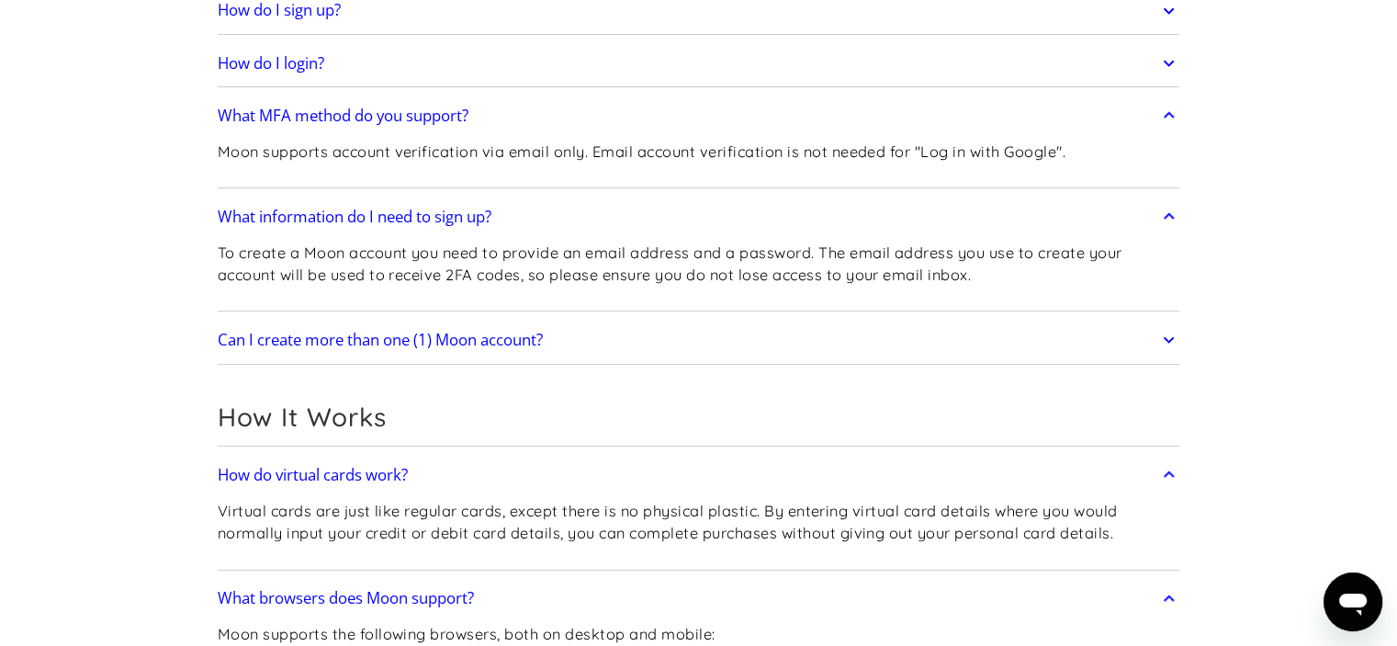
click at [1168, 332] on icon at bounding box center [1168, 339] width 21 height 33
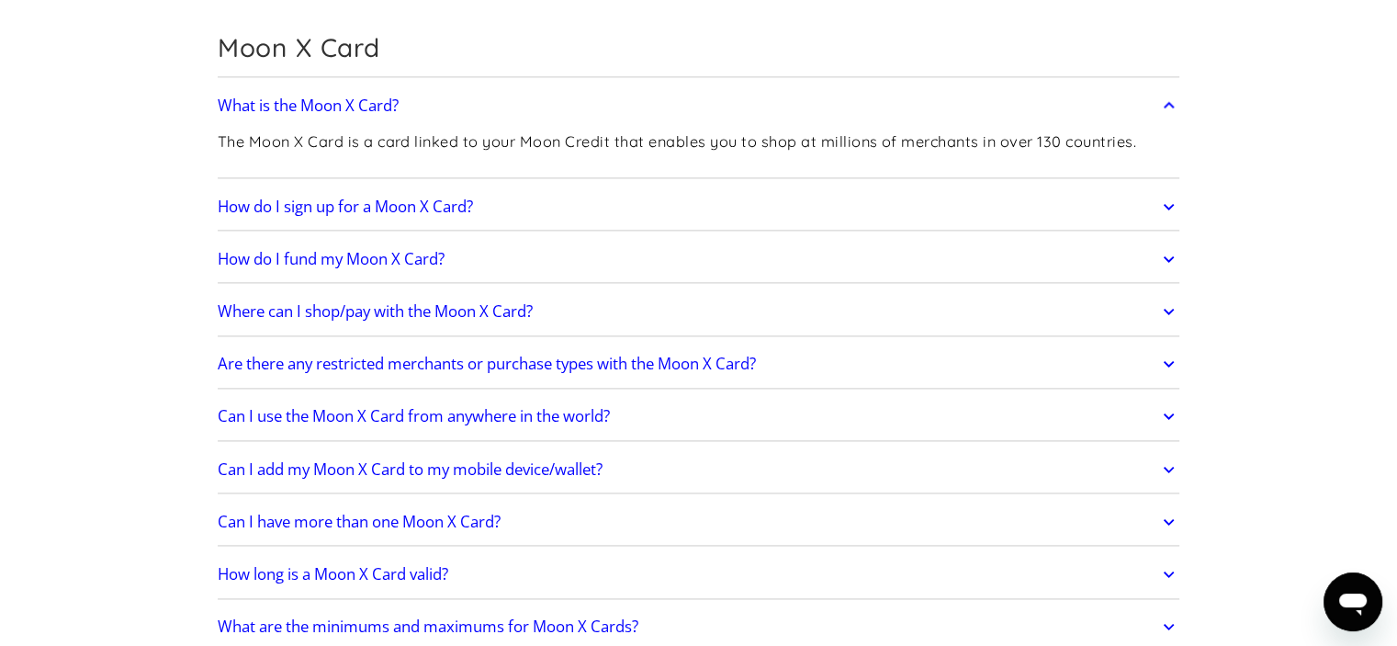
scroll to position [2480, 0]
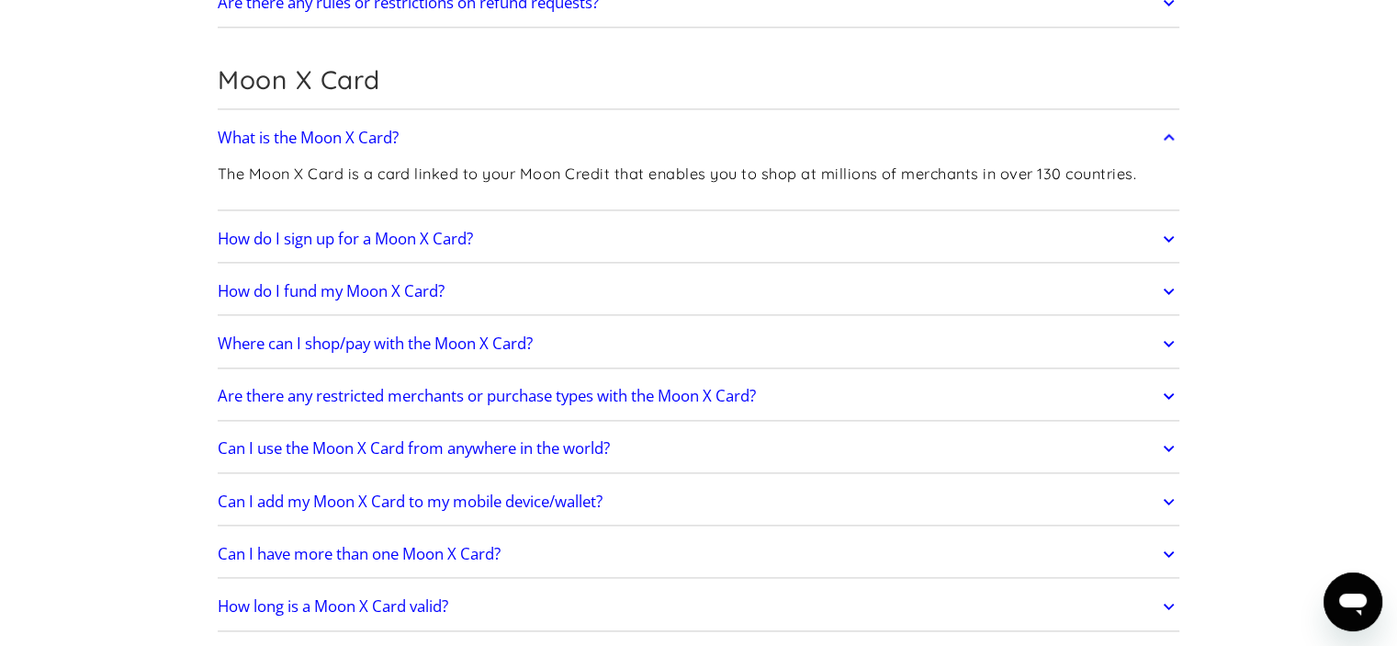
click at [1174, 233] on icon at bounding box center [1168, 238] width 21 height 33
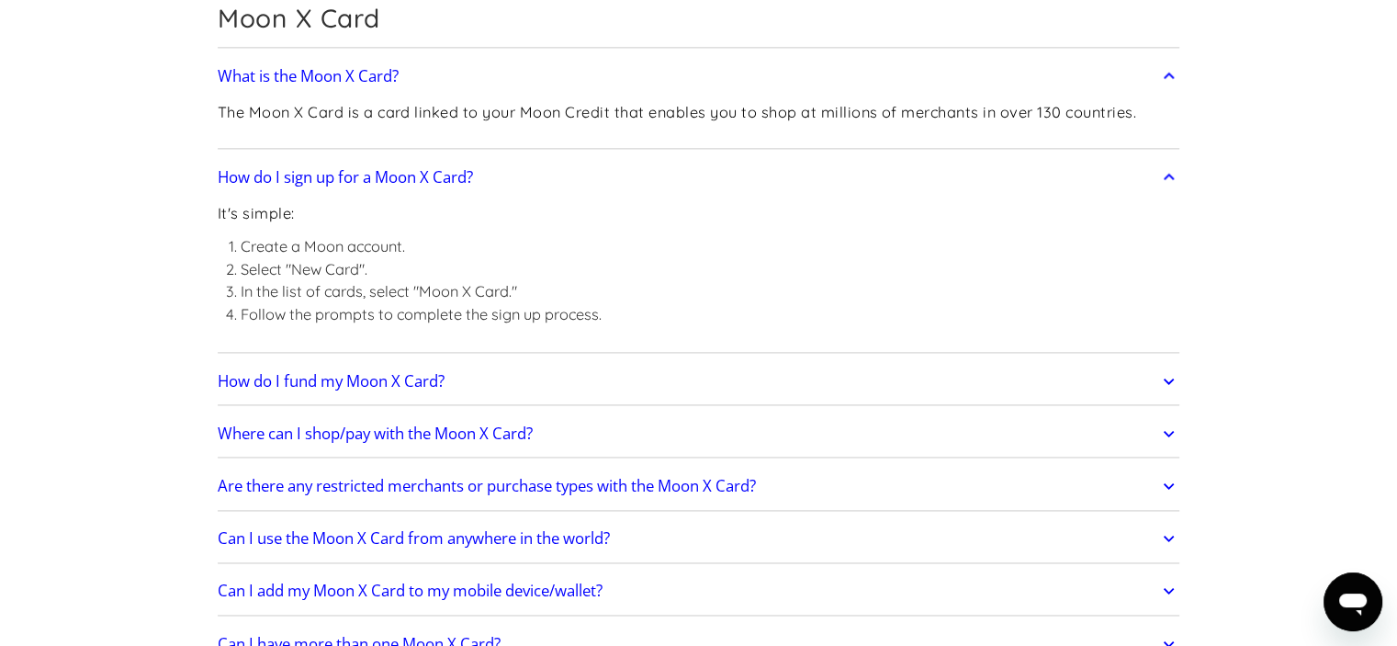
scroll to position [2571, 0]
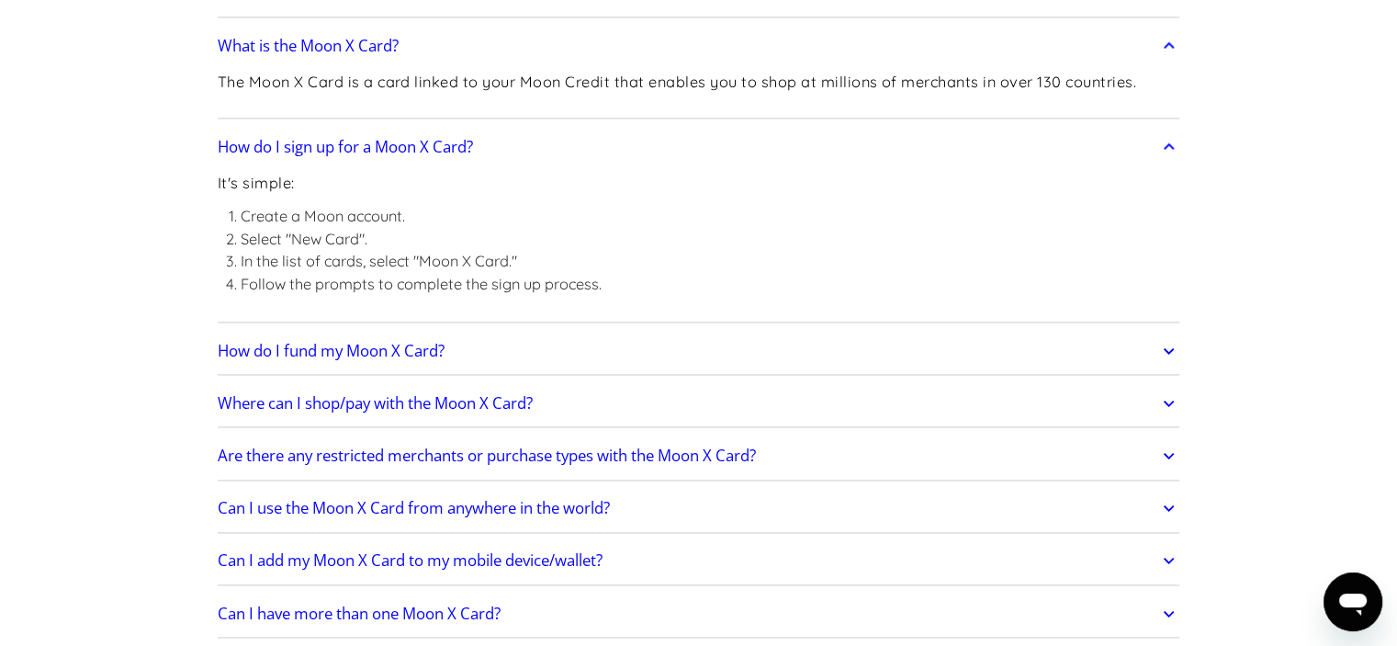
click at [1157, 341] on link "How do I fund my Moon X Card?" at bounding box center [699, 351] width 962 height 39
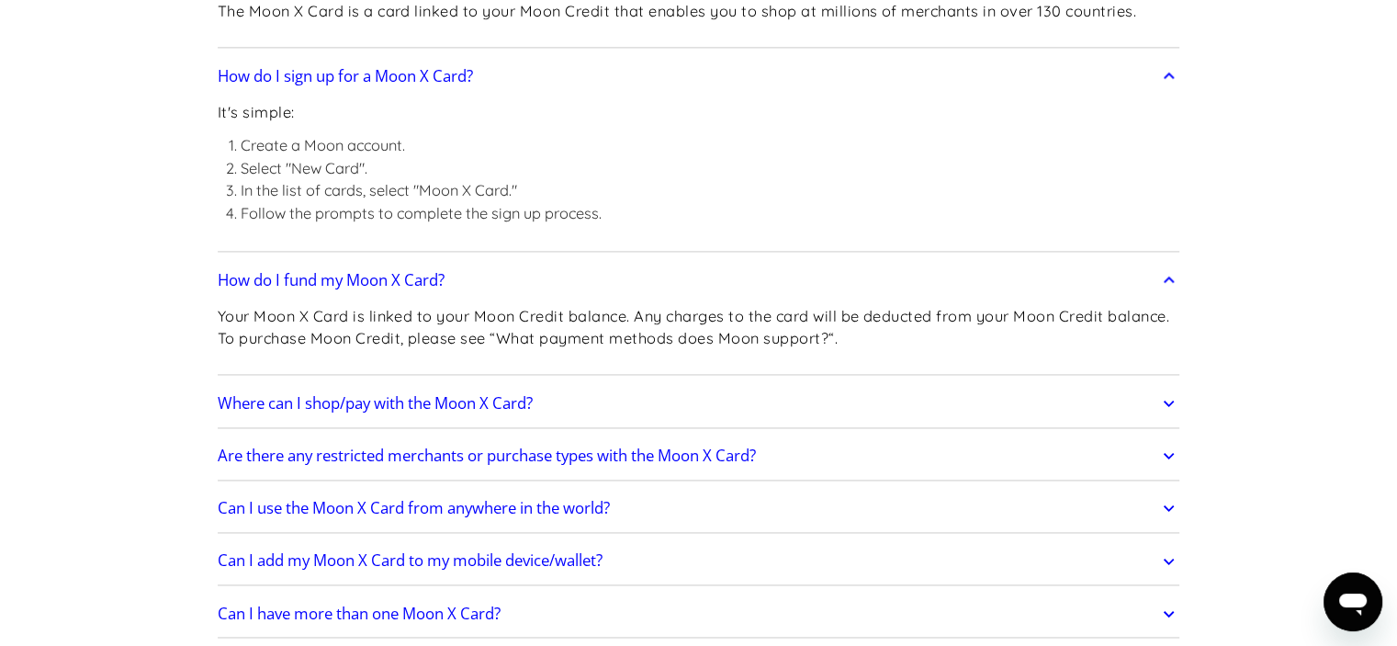
scroll to position [2663, 0]
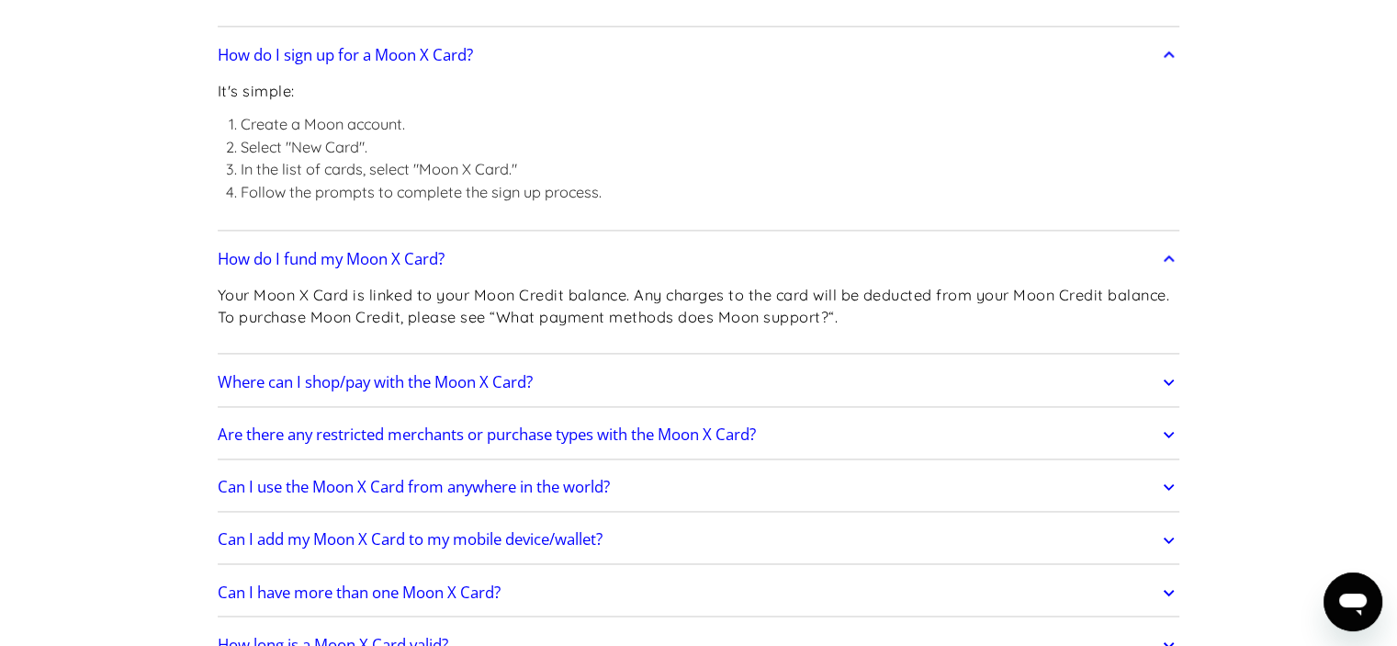
click at [426, 373] on h2 "Where can I shop/pay with the Moon X Card?" at bounding box center [375, 382] width 315 height 18
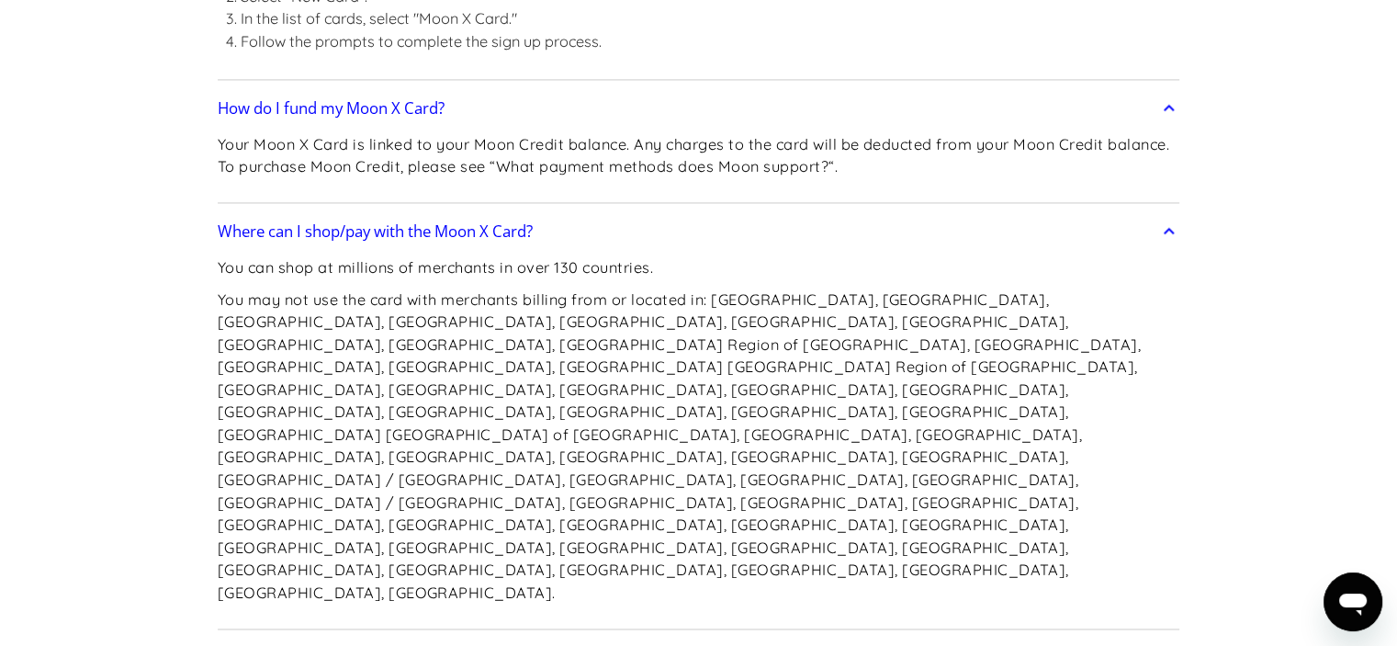
scroll to position [2847, 0]
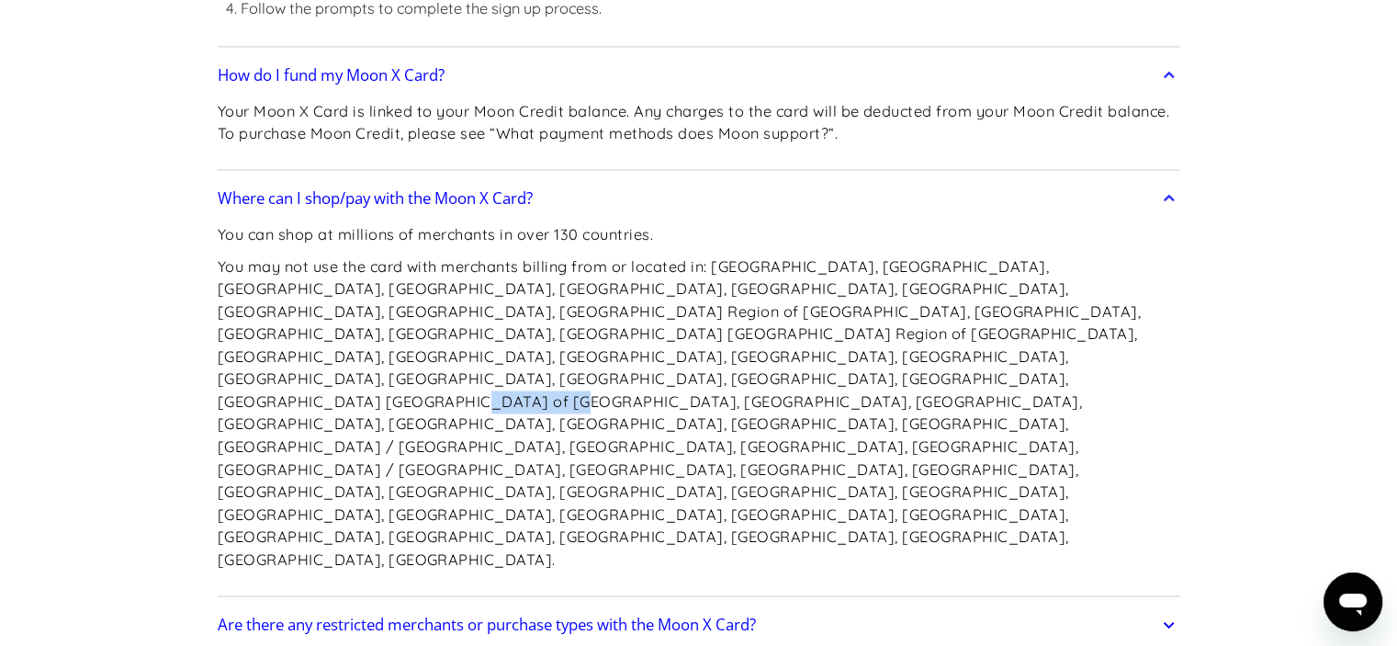
drag, startPoint x: 232, startPoint y: 377, endPoint x: 341, endPoint y: 385, distance: 108.6
click at [341, 385] on p "You may not use the card with merchants billing from or located in: [GEOGRAPHIC…" at bounding box center [699, 413] width 962 height 316
click at [279, 418] on div "You can shop at millions of merchants in over 130 countries. You may not use th…" at bounding box center [699, 404] width 962 height 373
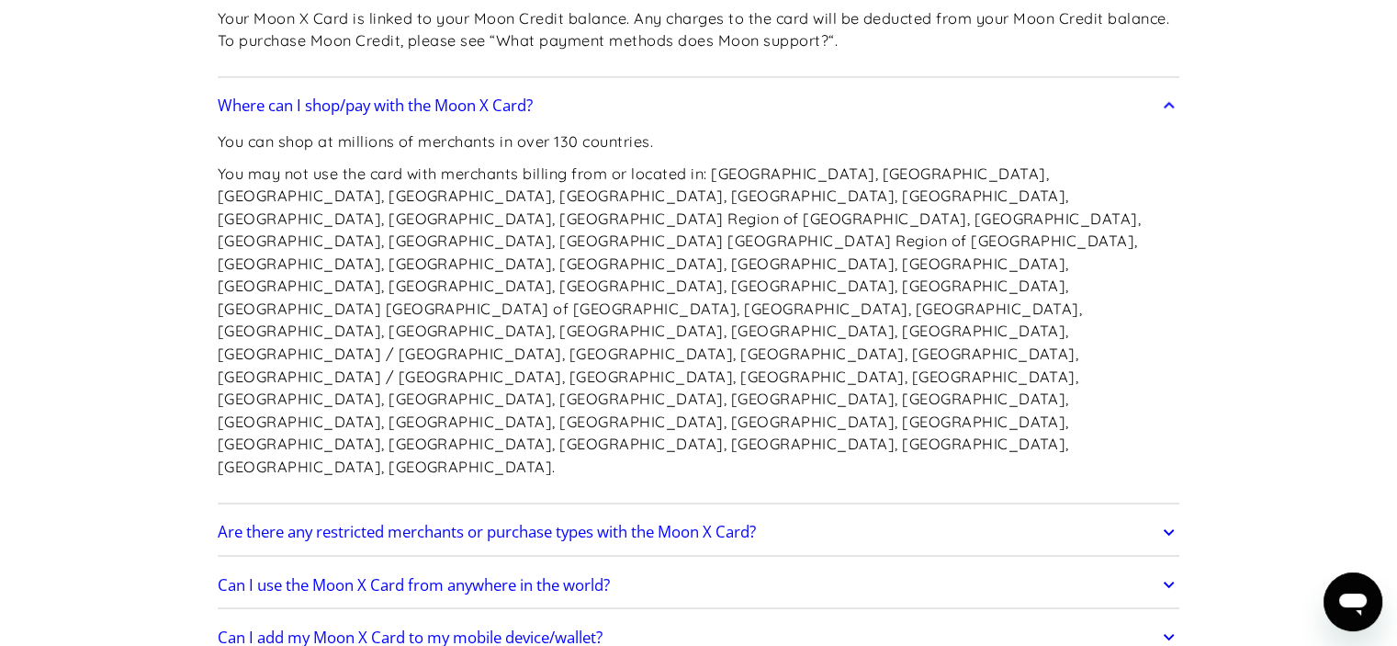
scroll to position [3031, 0]
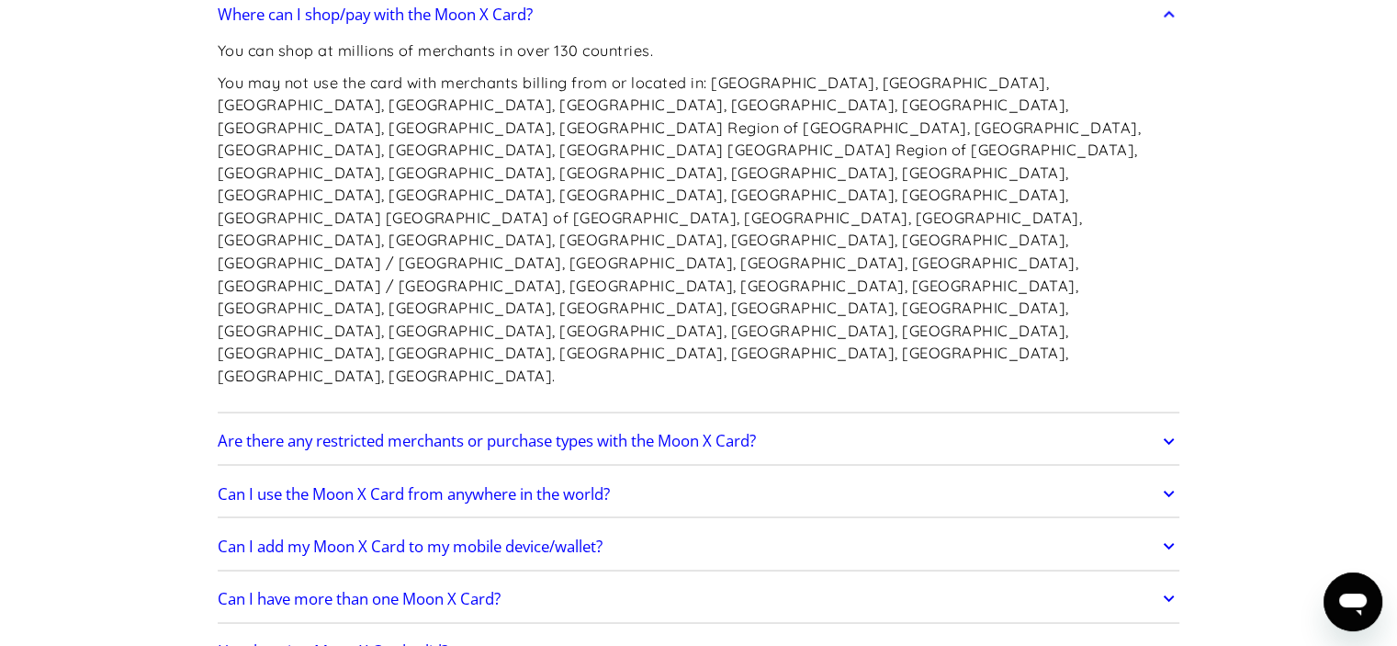
click at [422, 484] on h2 "Can I use the Moon X Card from anywhere in the world?" at bounding box center [414, 493] width 392 height 18
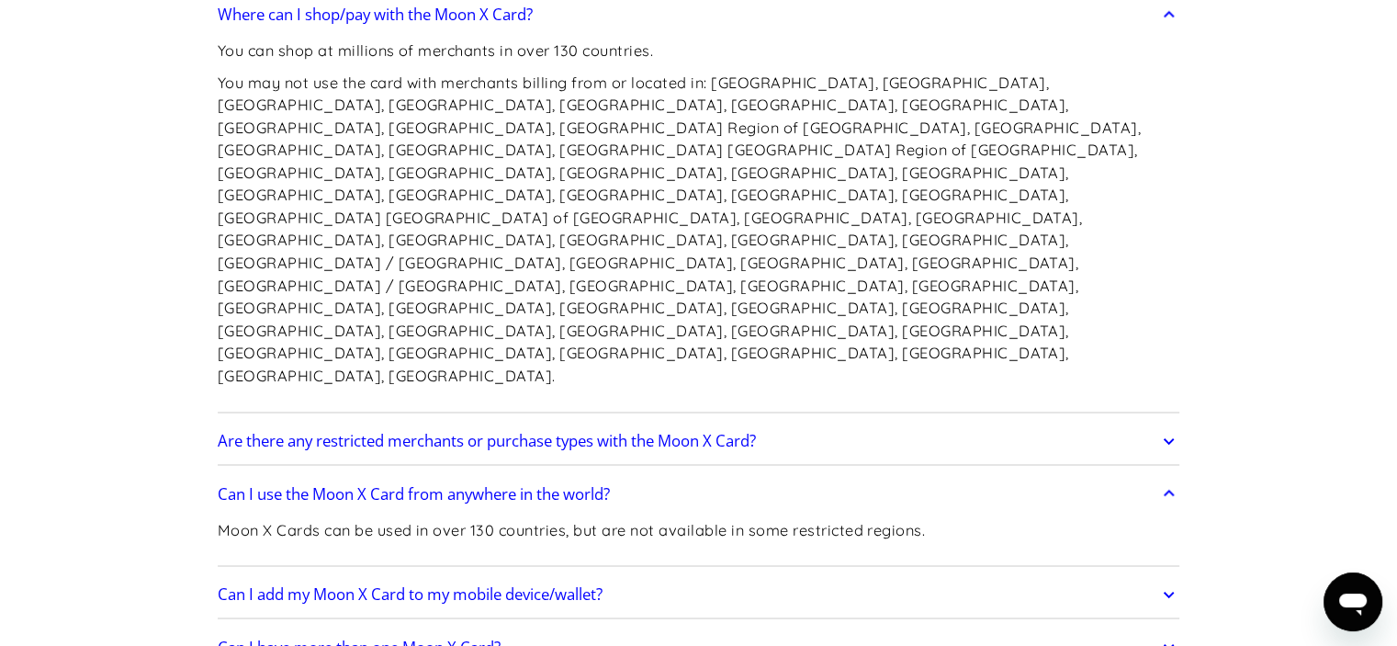
click at [450, 432] on h2 "Are there any restricted merchants or purchase types with the Moon X Card?" at bounding box center [487, 441] width 538 height 18
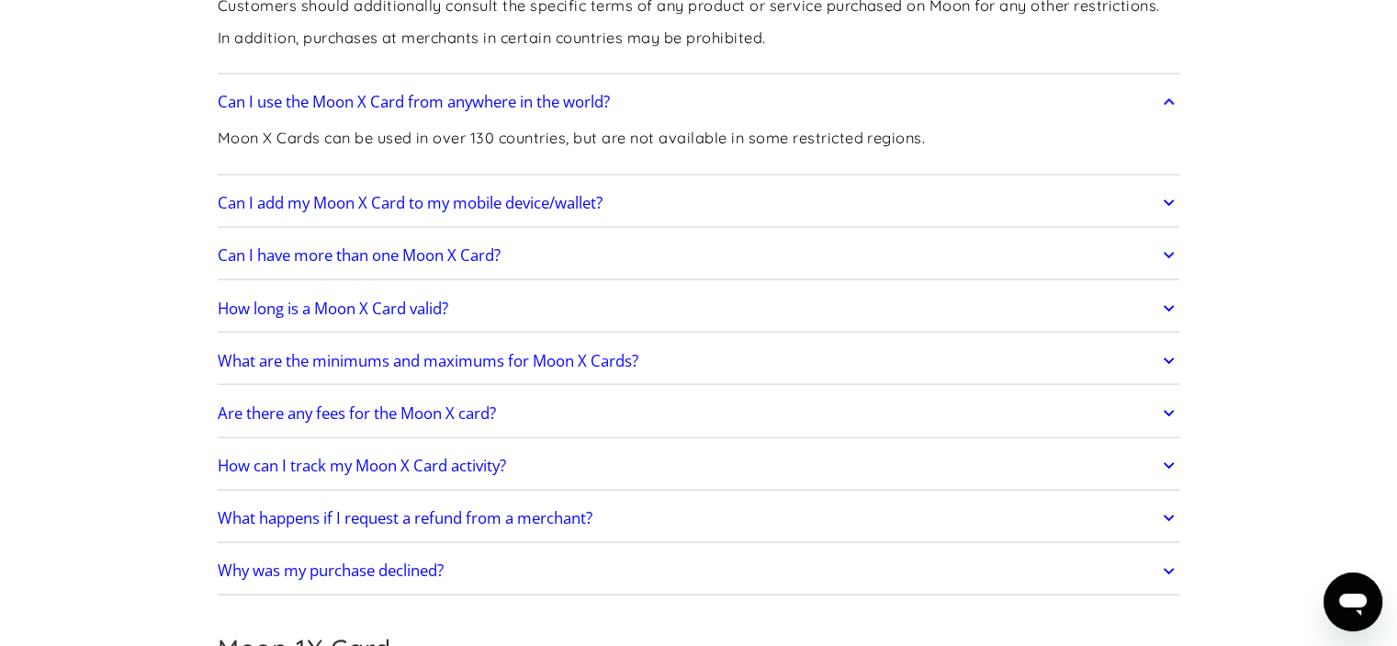
scroll to position [3949, 0]
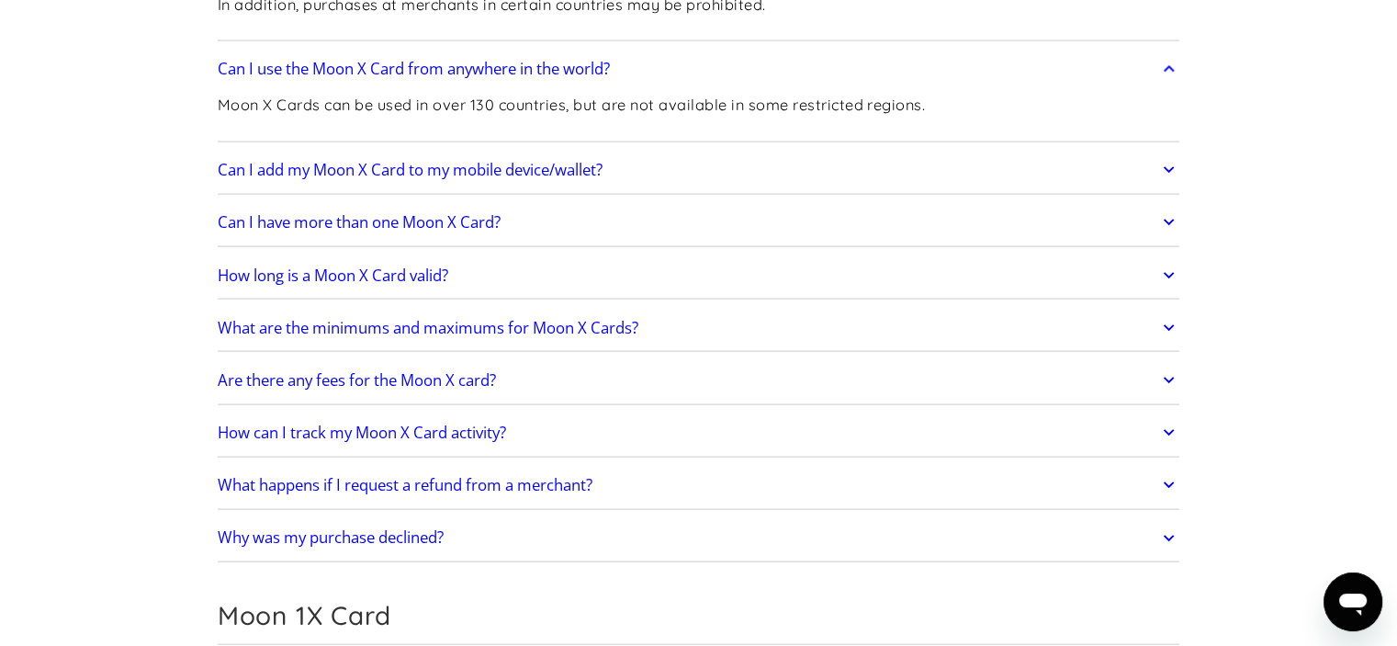
click at [417, 528] on h2 "Why was my purchase declined?" at bounding box center [331, 537] width 226 height 18
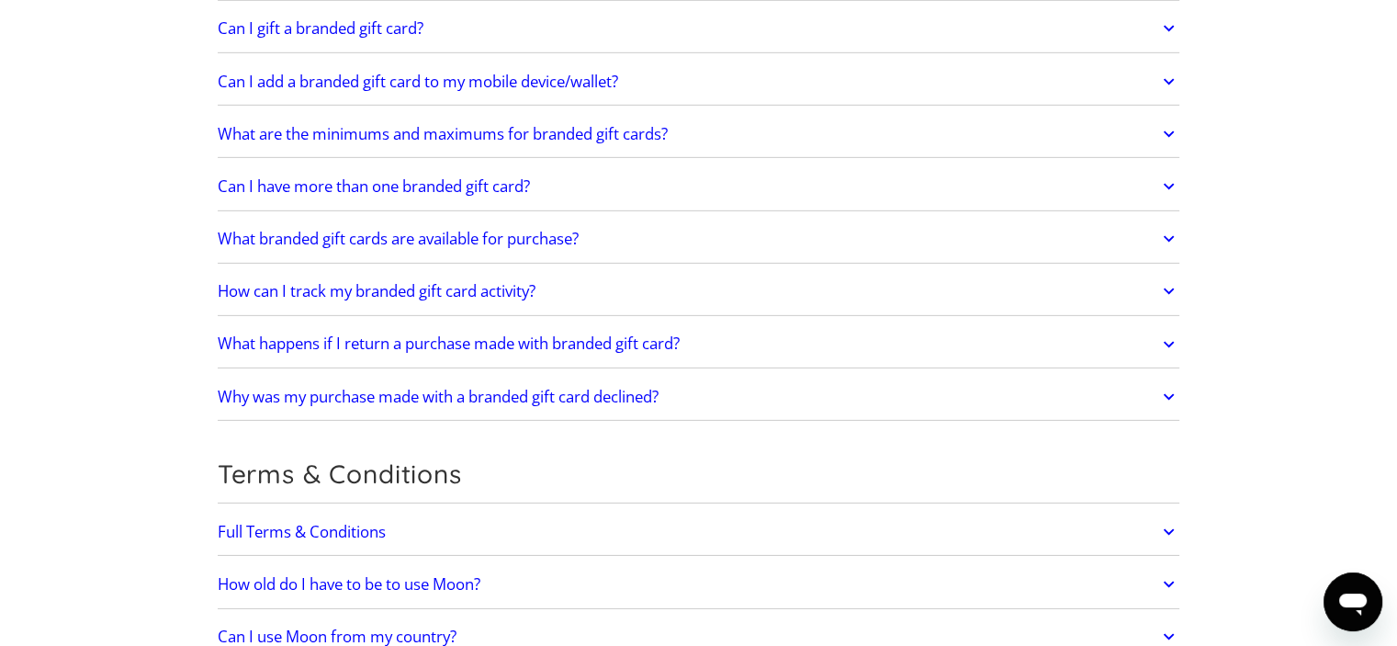
scroll to position [5786, 0]
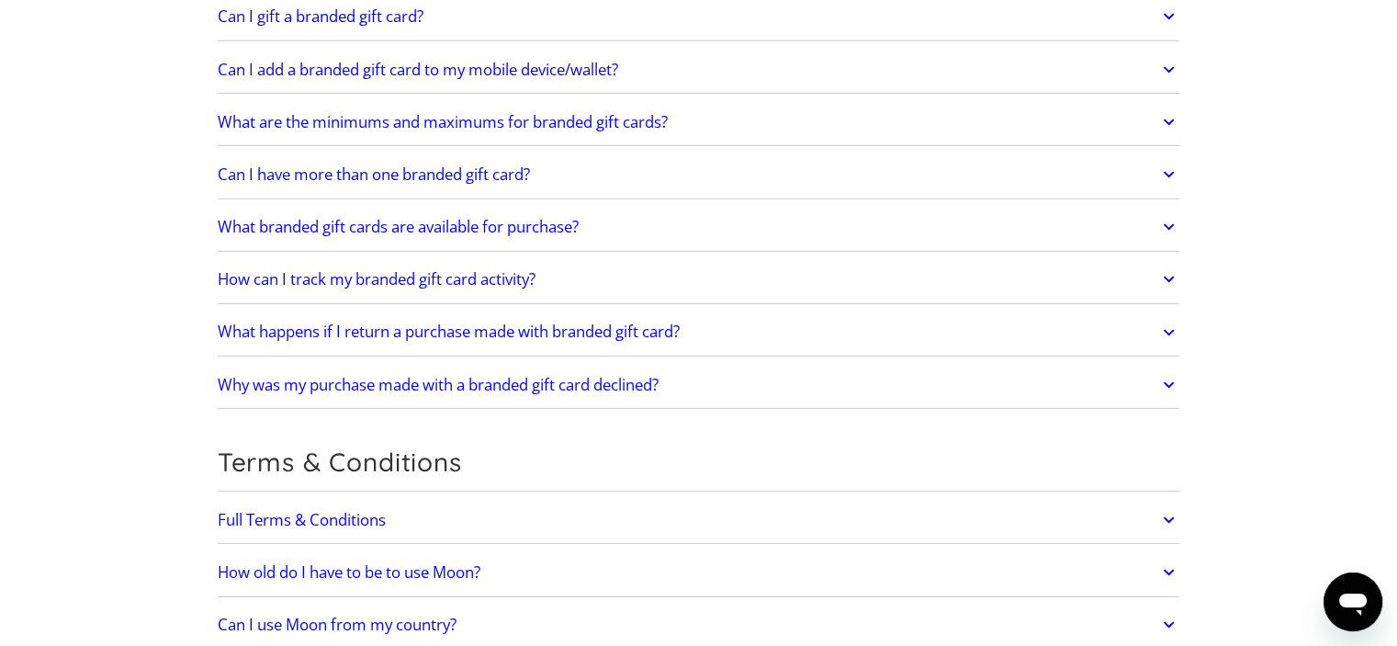
click at [456, 615] on h2 "Can I use Moon from my country?" at bounding box center [337, 624] width 239 height 18
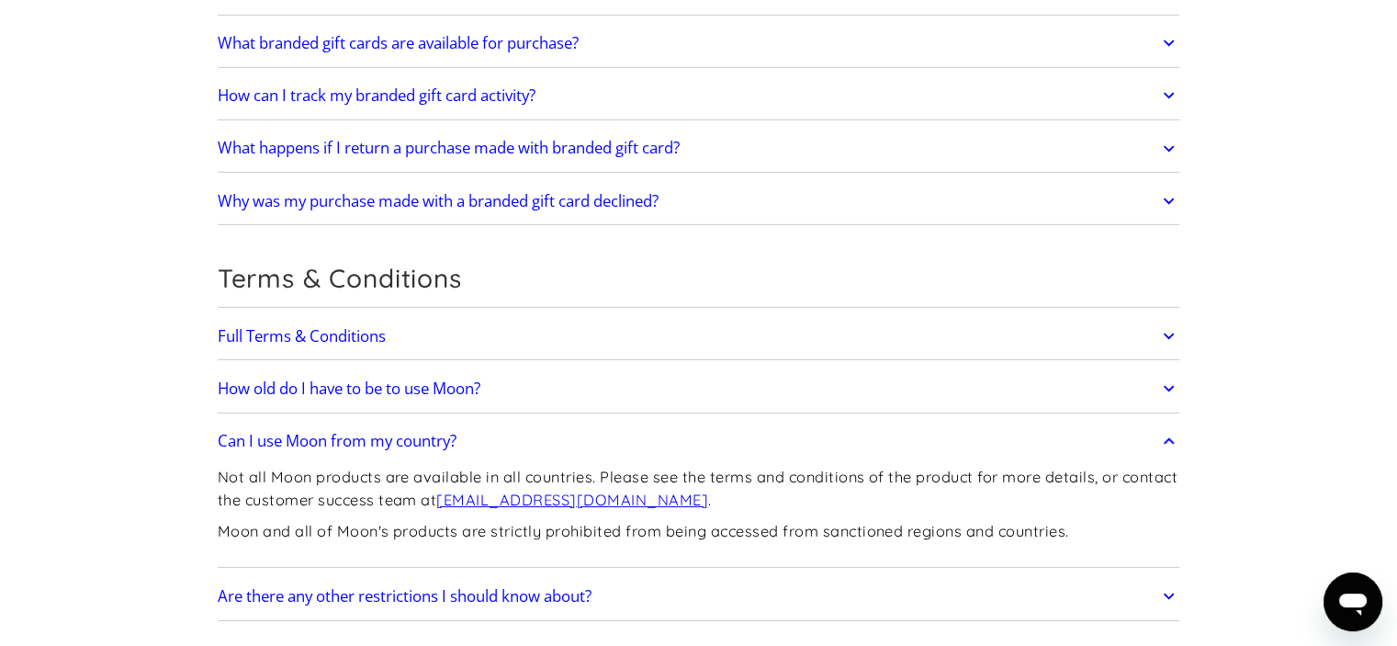
scroll to position [6061, 0]
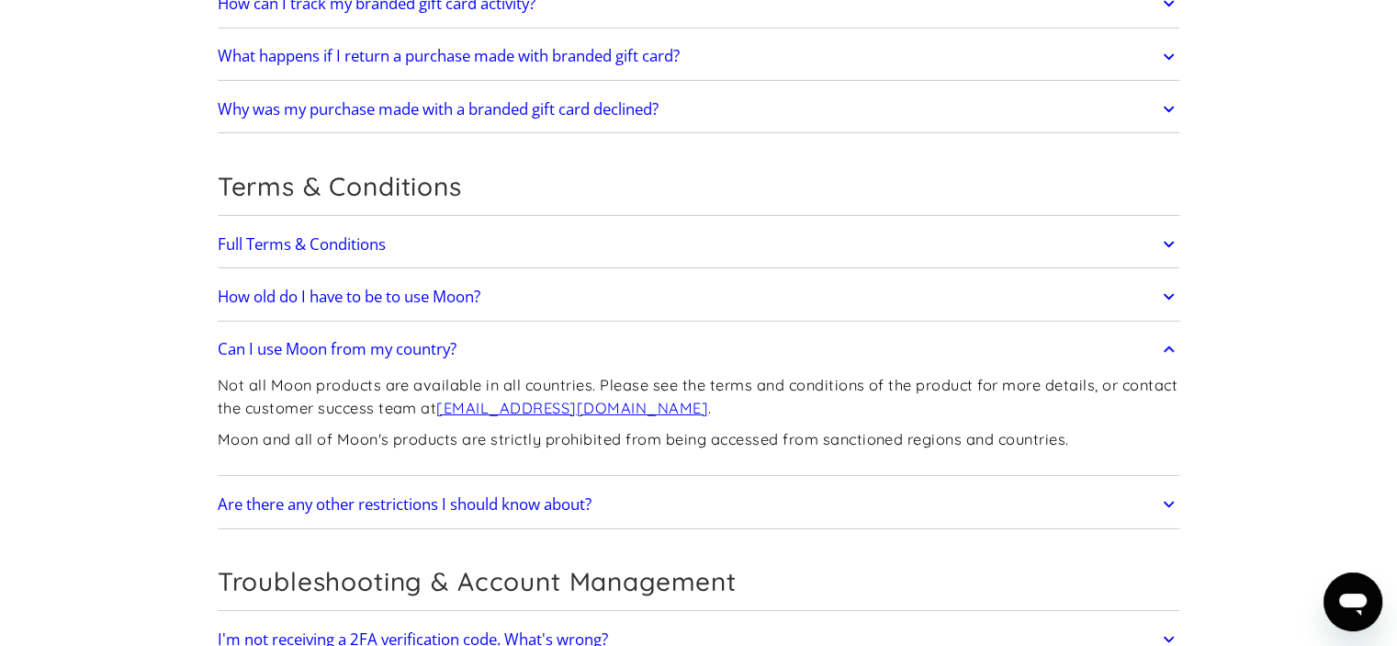
click at [468, 495] on h2 "Are there any other restrictions I should know about?" at bounding box center [405, 504] width 374 height 18
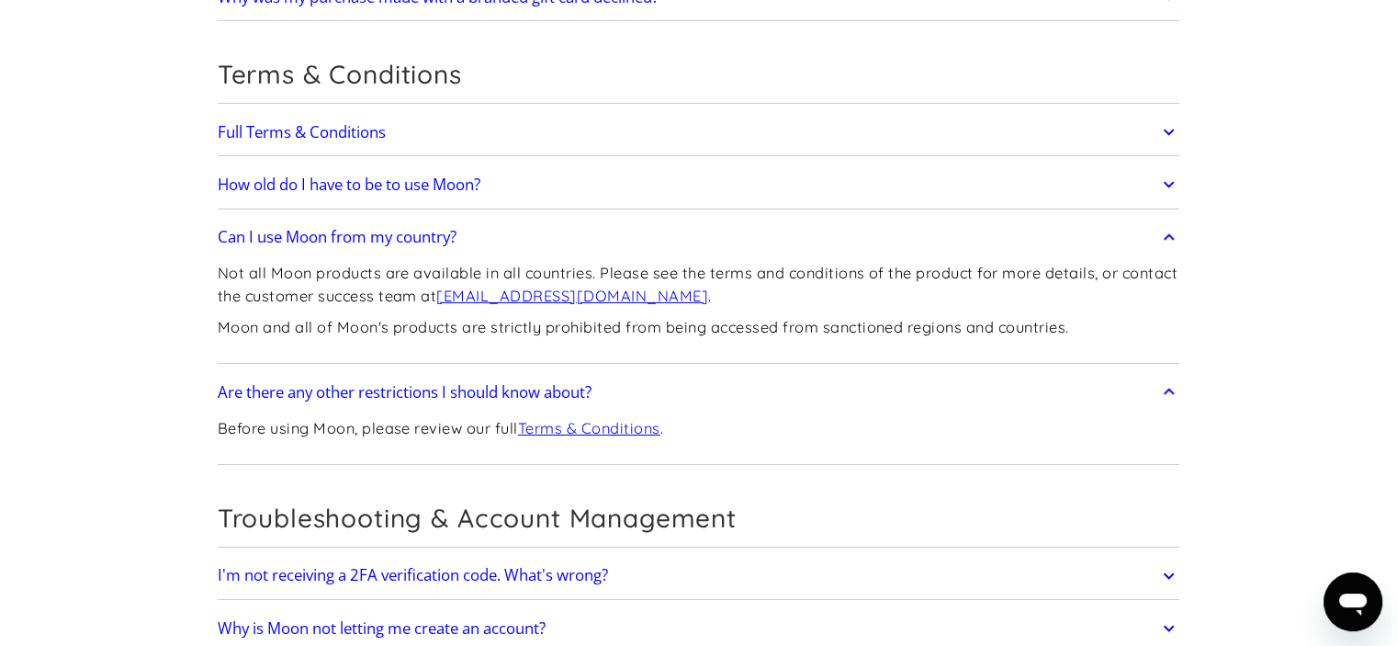
scroll to position [6172, 0]
click at [613, 420] on link "Terms & Conditions" at bounding box center [589, 429] width 142 height 18
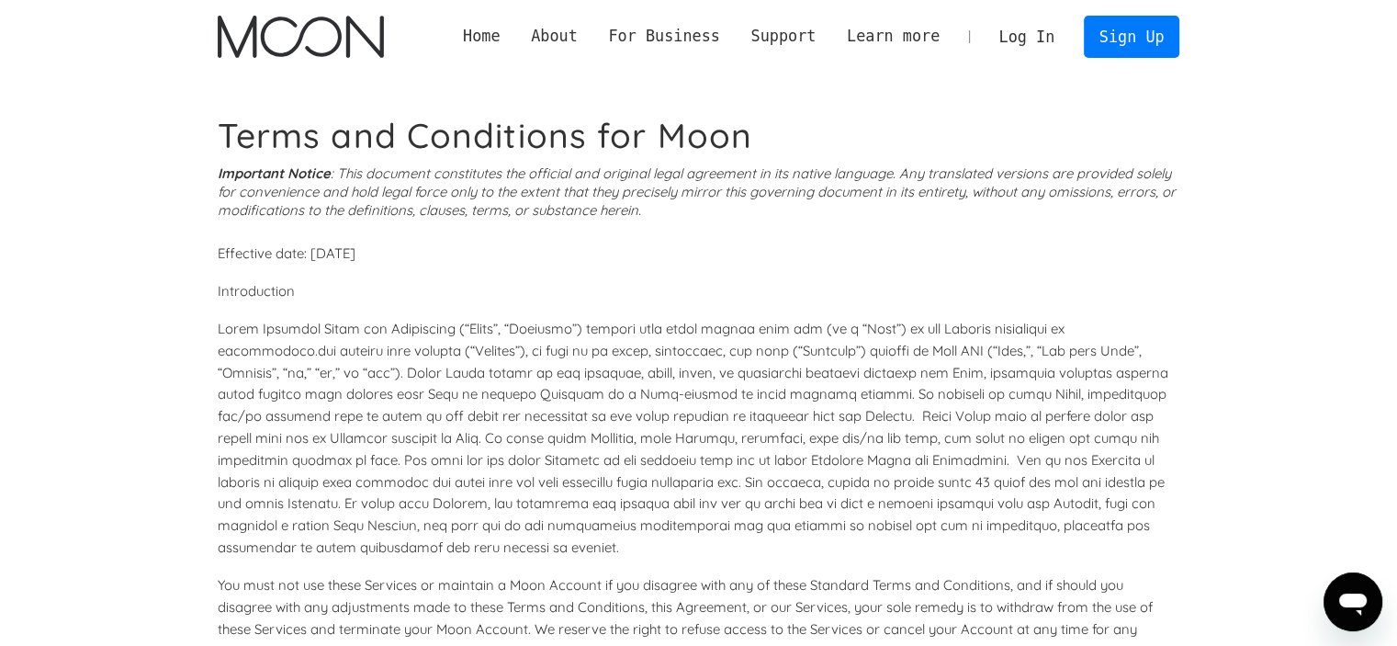
drag, startPoint x: 133, startPoint y: 195, endPoint x: 642, endPoint y: 453, distance: 570.5
click at [642, 453] on p at bounding box center [699, 438] width 962 height 241
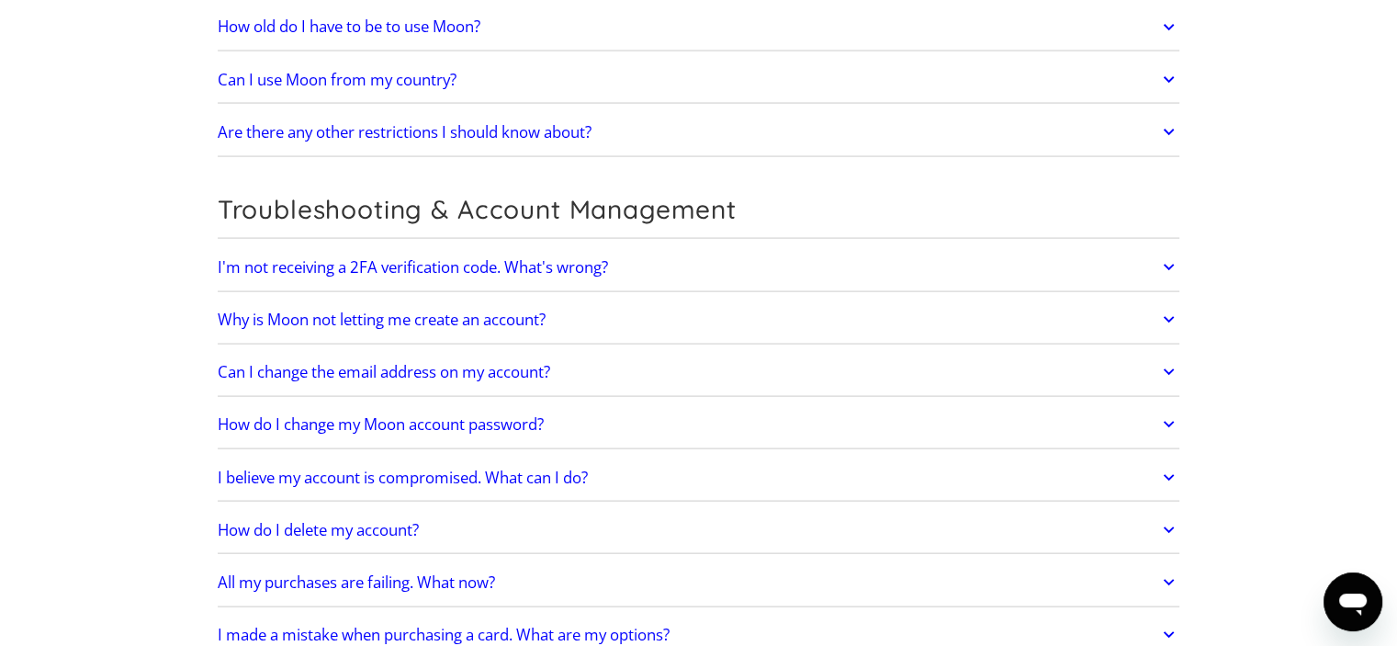
click at [483, 310] on h2 "Why is Moon not letting me create an account?" at bounding box center [382, 319] width 328 height 18
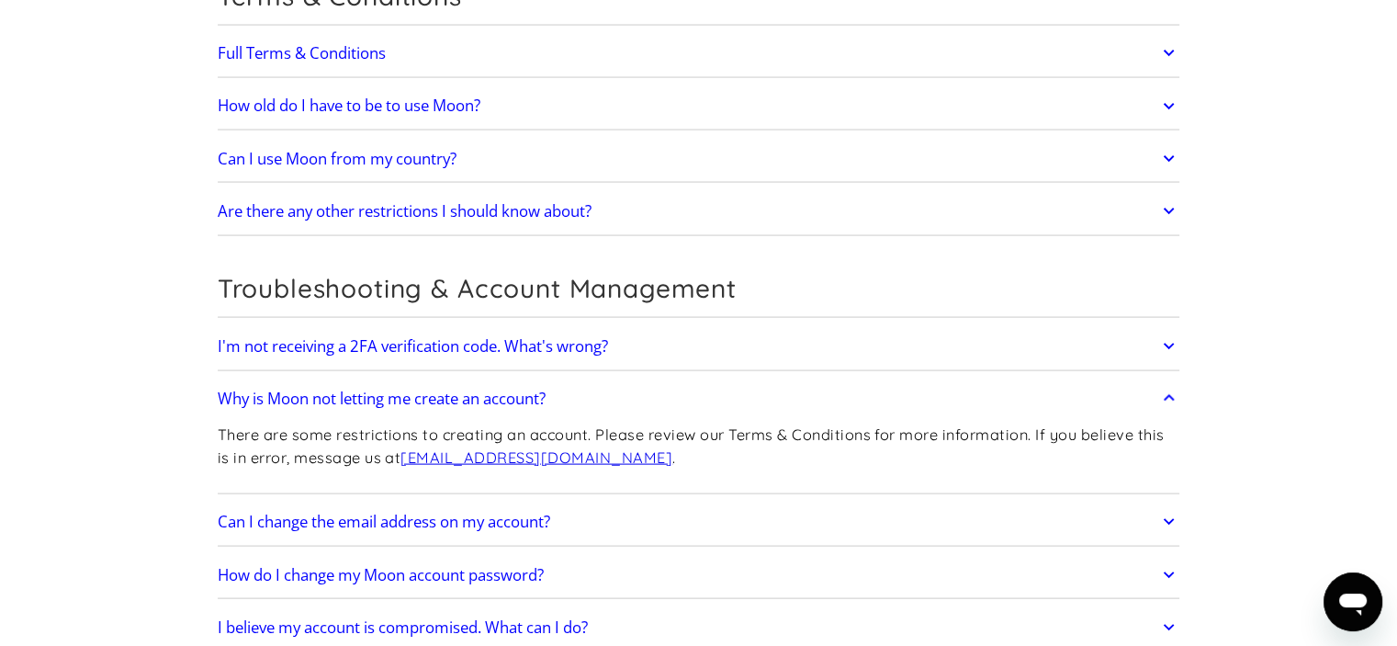
scroll to position [3699, 0]
click at [353, 152] on h2 "Can I use Moon from my country?" at bounding box center [337, 160] width 239 height 18
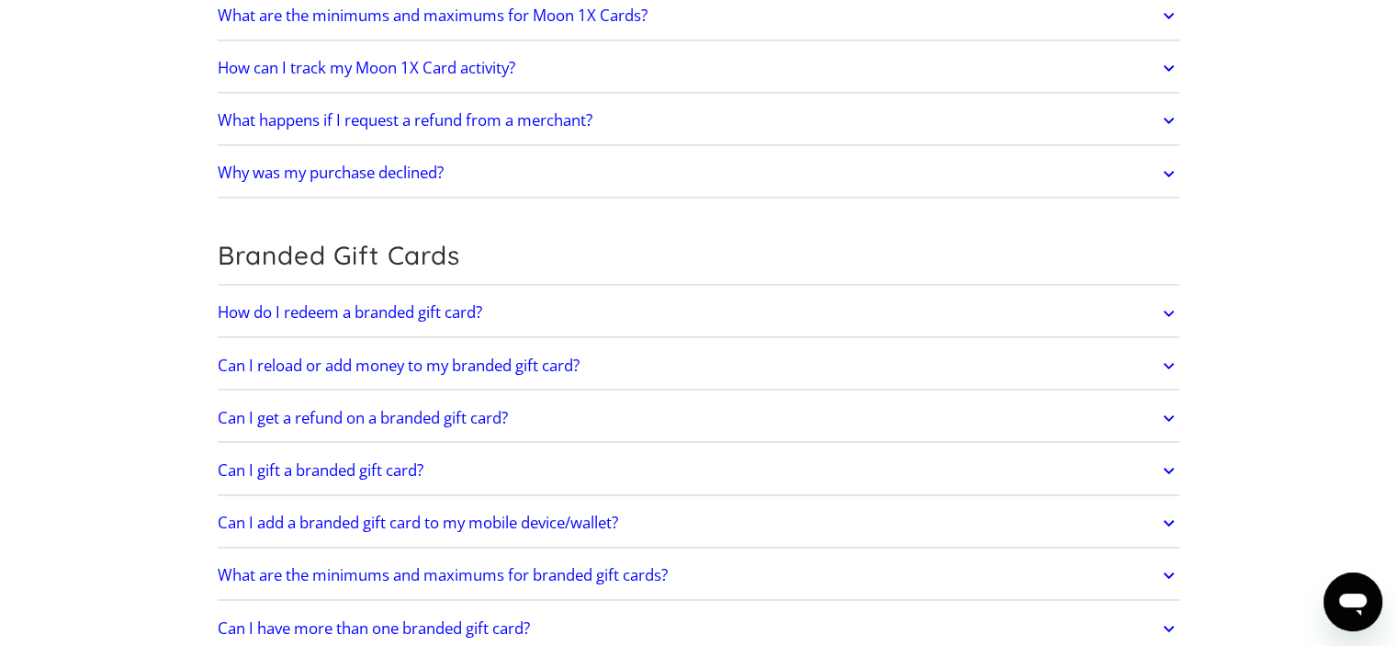
scroll to position [2413, 0]
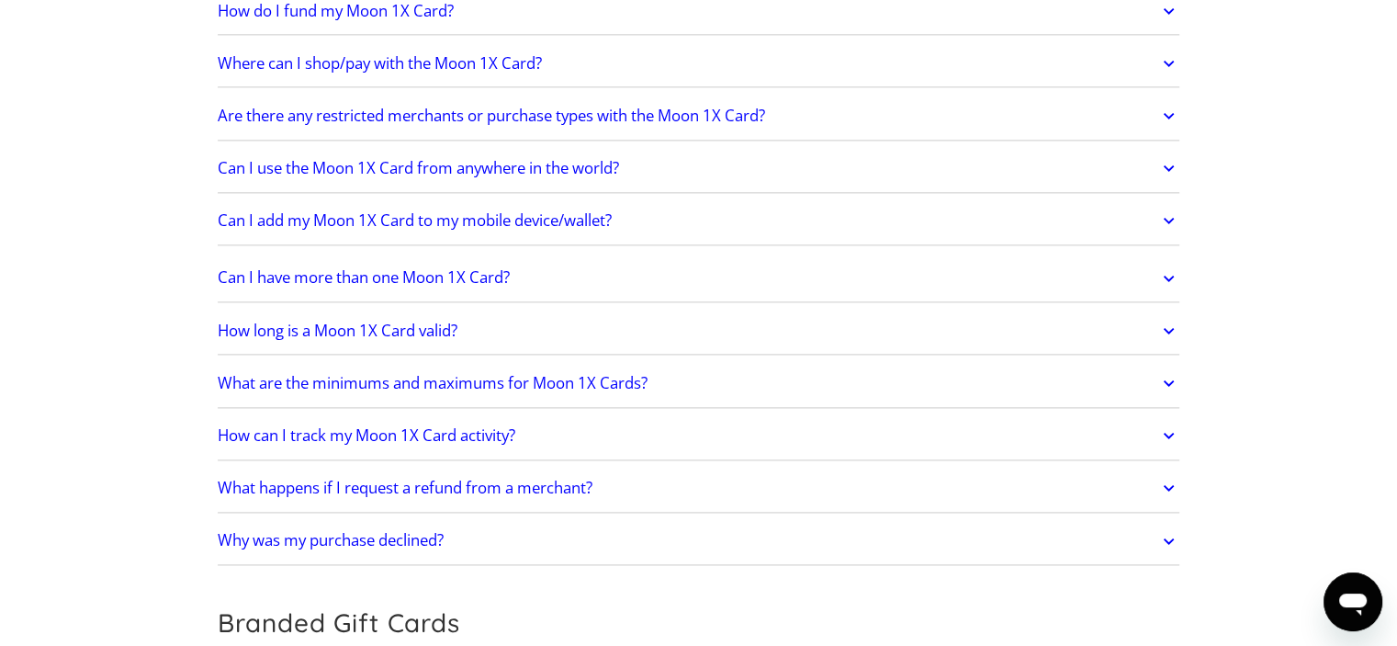
click at [481, 374] on h2 "What are the minimums and maximums for Moon 1X Cards?" at bounding box center [433, 383] width 430 height 18
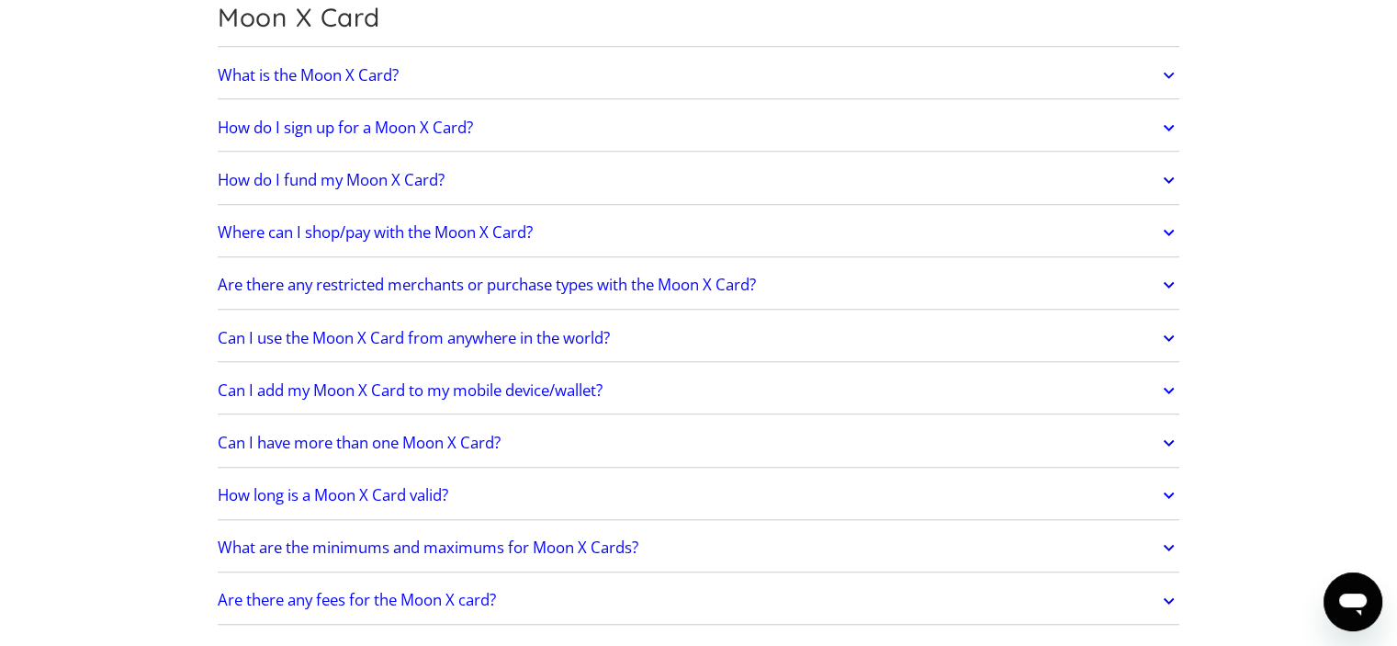
scroll to position [1403, 0]
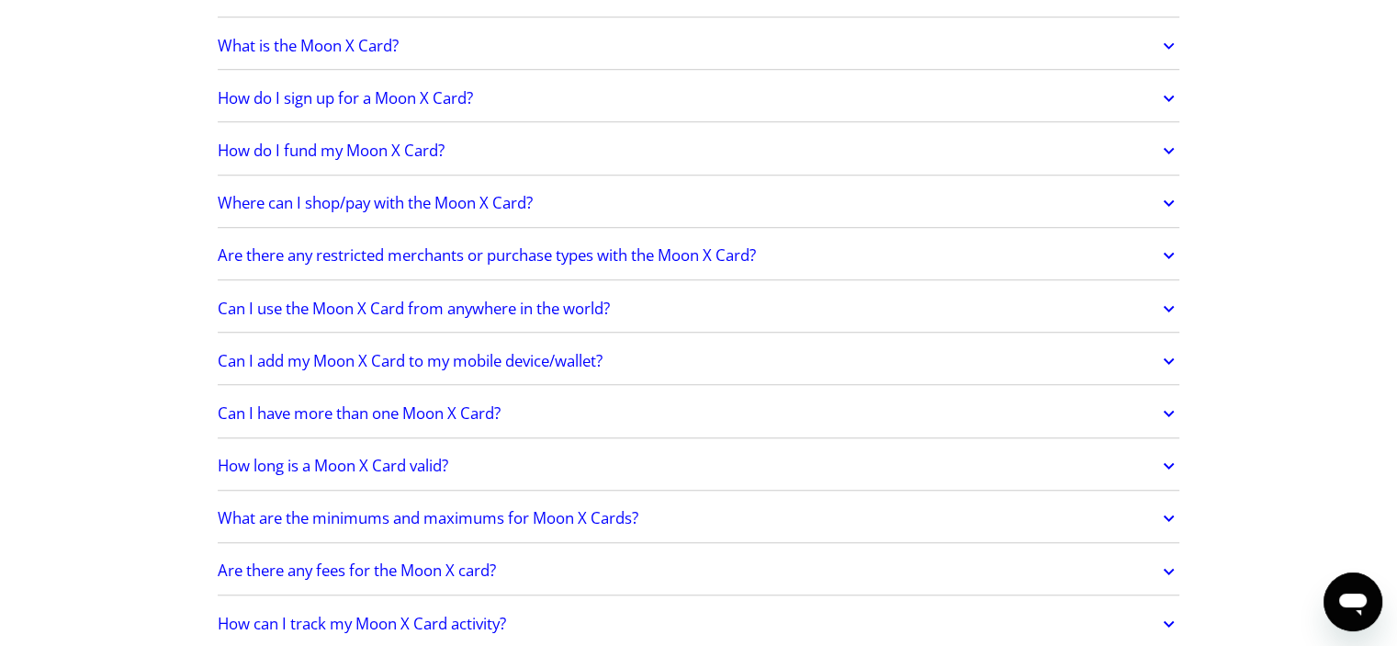
click at [454, 306] on h2 "Can I use the Moon X Card from anywhere in the world?" at bounding box center [414, 308] width 392 height 18
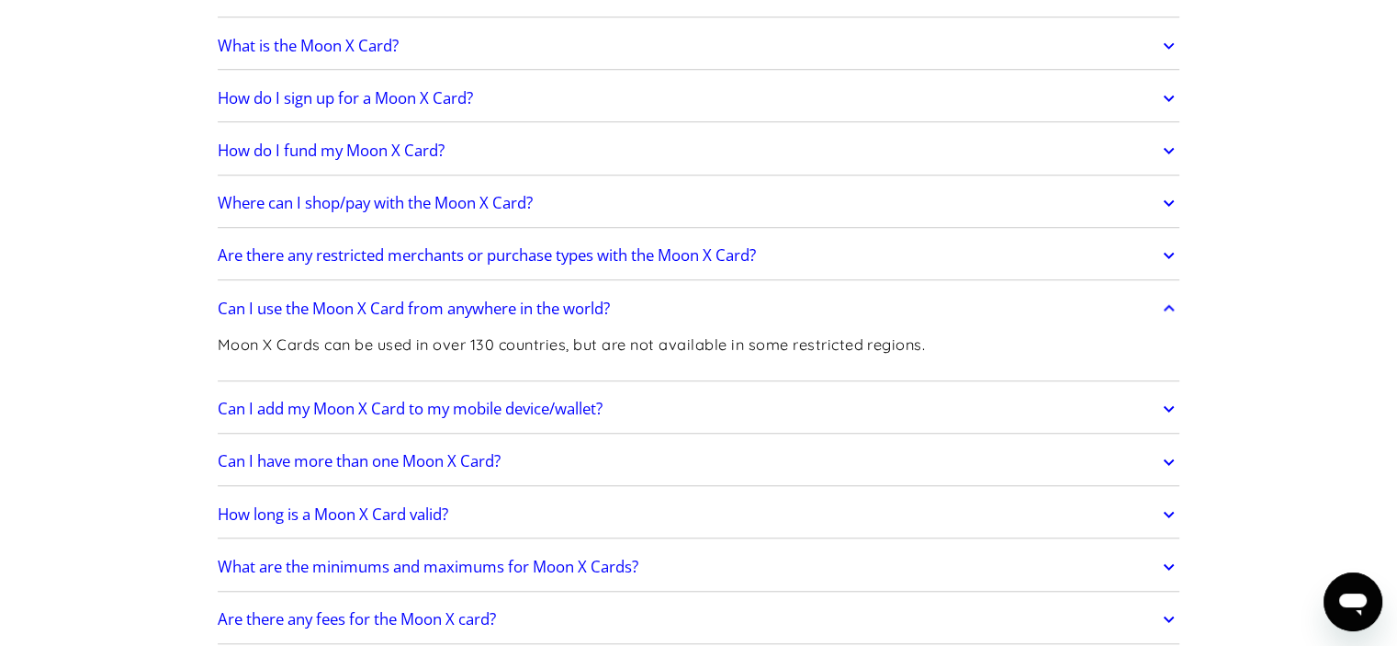
click at [393, 403] on h2 "Can I add my Moon X Card to my mobile device/wallet?" at bounding box center [410, 408] width 385 height 18
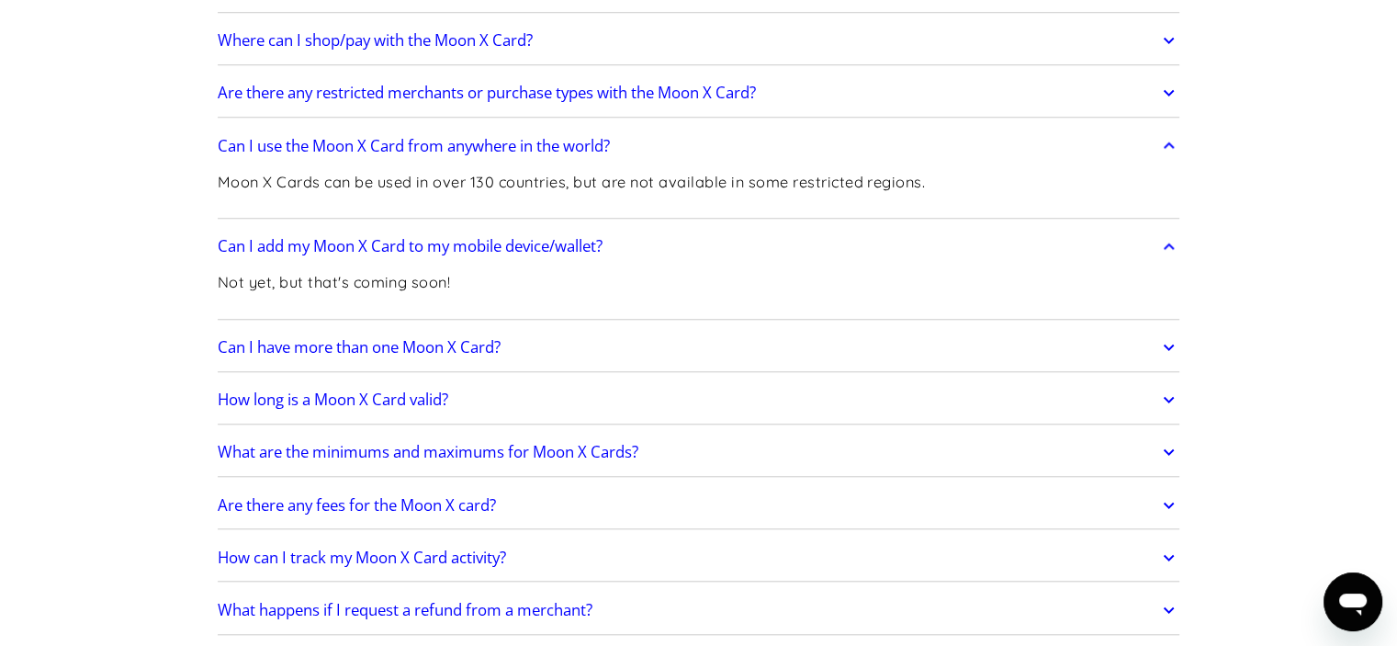
scroll to position [1587, 0]
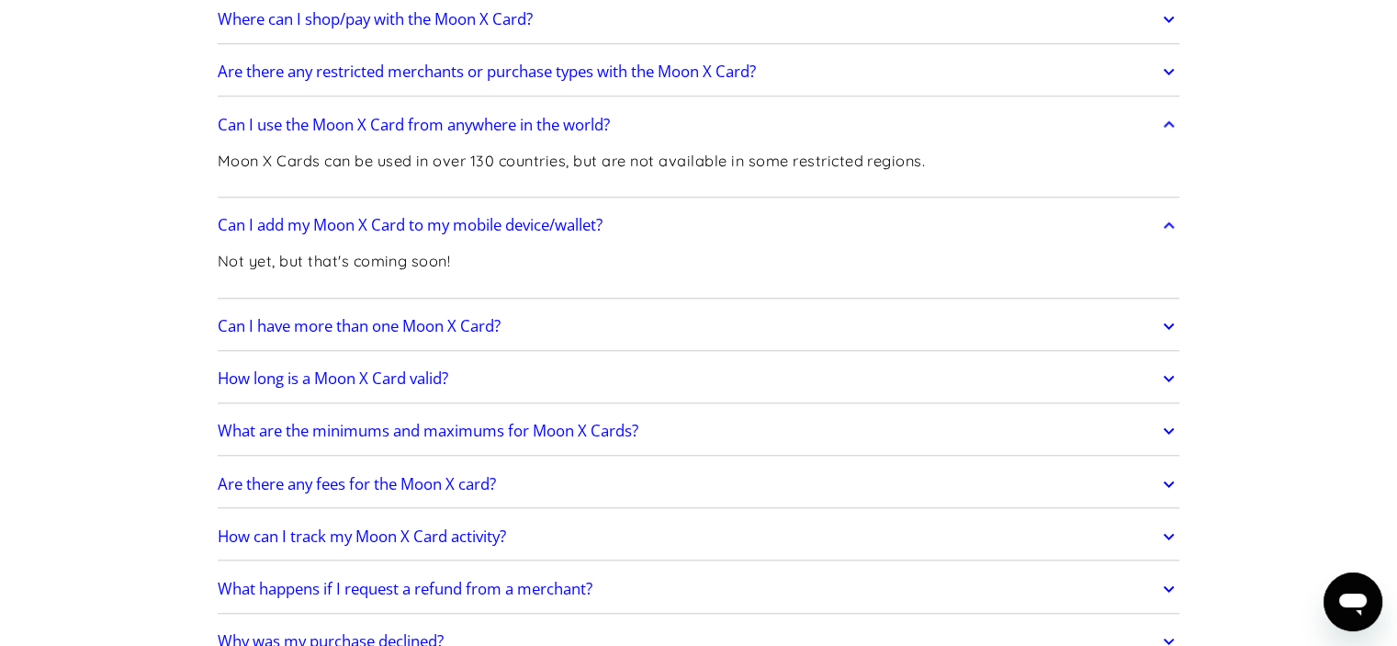
click at [406, 319] on h2 "Can I have more than one Moon X Card?" at bounding box center [359, 326] width 283 height 18
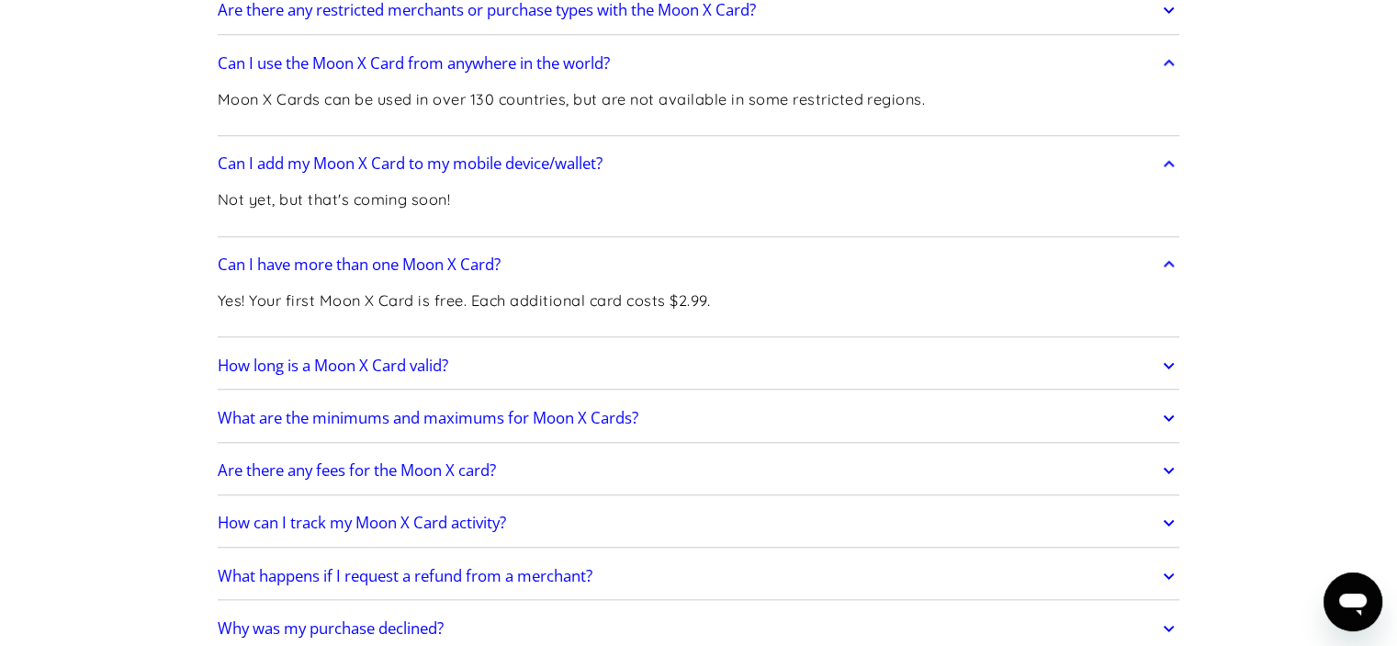
scroll to position [1679, 0]
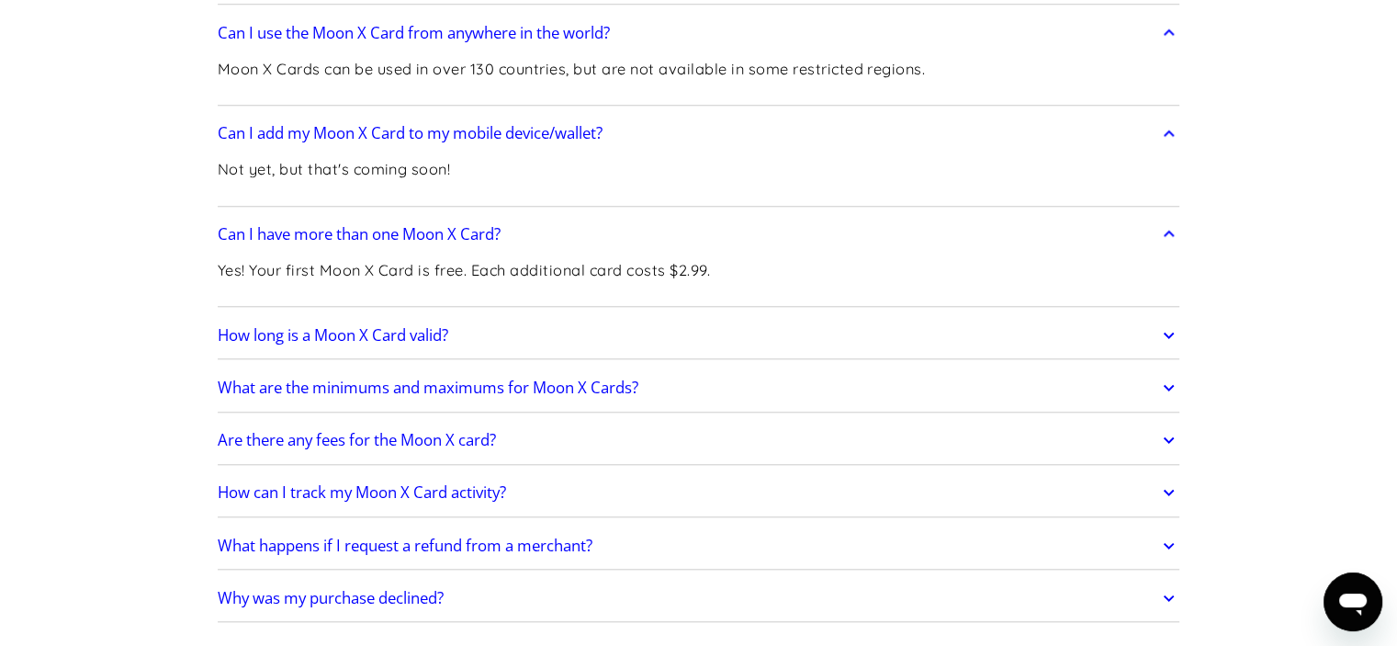
click at [402, 337] on h2 "How long is a Moon X Card valid?" at bounding box center [333, 335] width 231 height 18
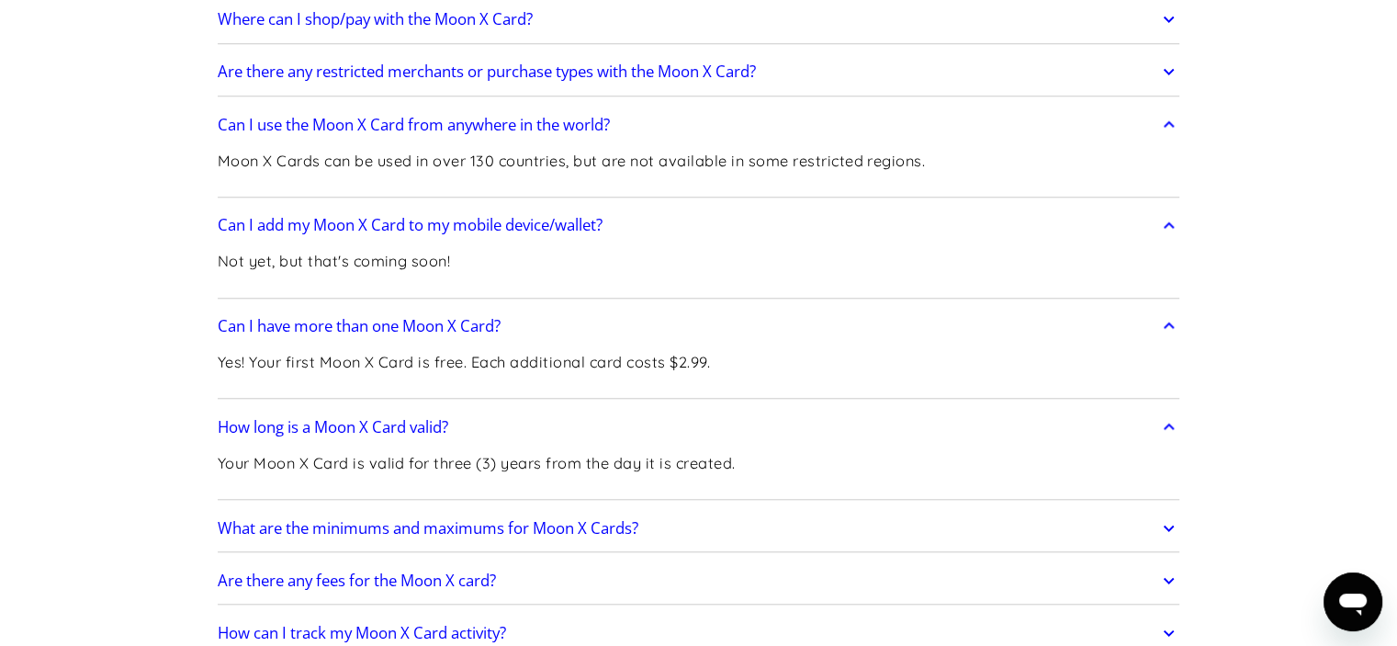
scroll to position [1495, 0]
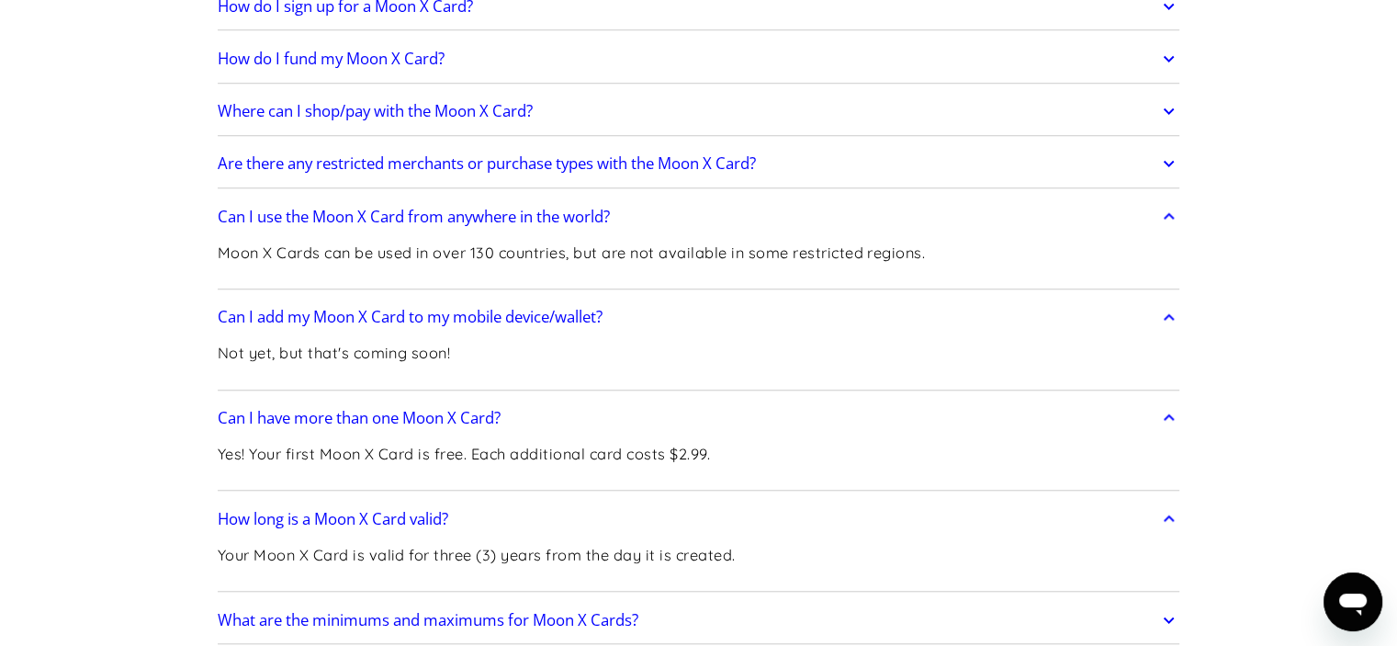
click at [449, 158] on h2 "Are there any restricted merchants or purchase types with the Moon X Card?" at bounding box center [487, 163] width 538 height 18
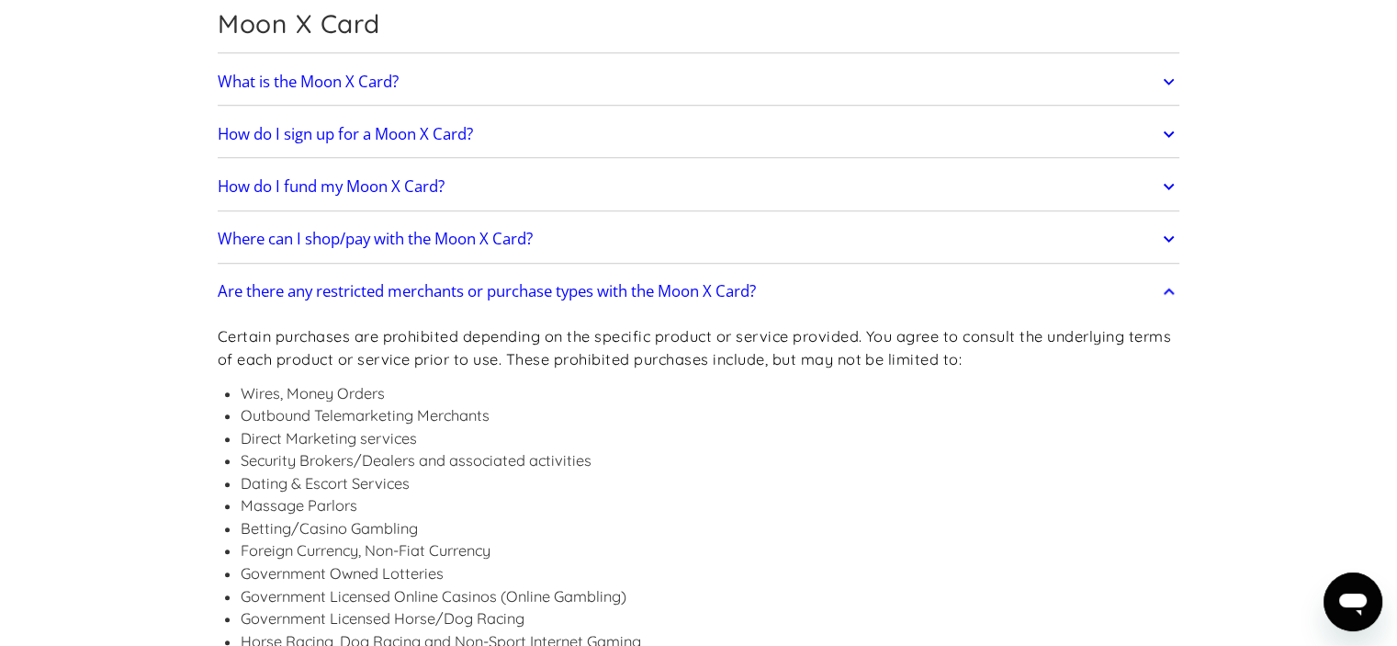
scroll to position [1311, 0]
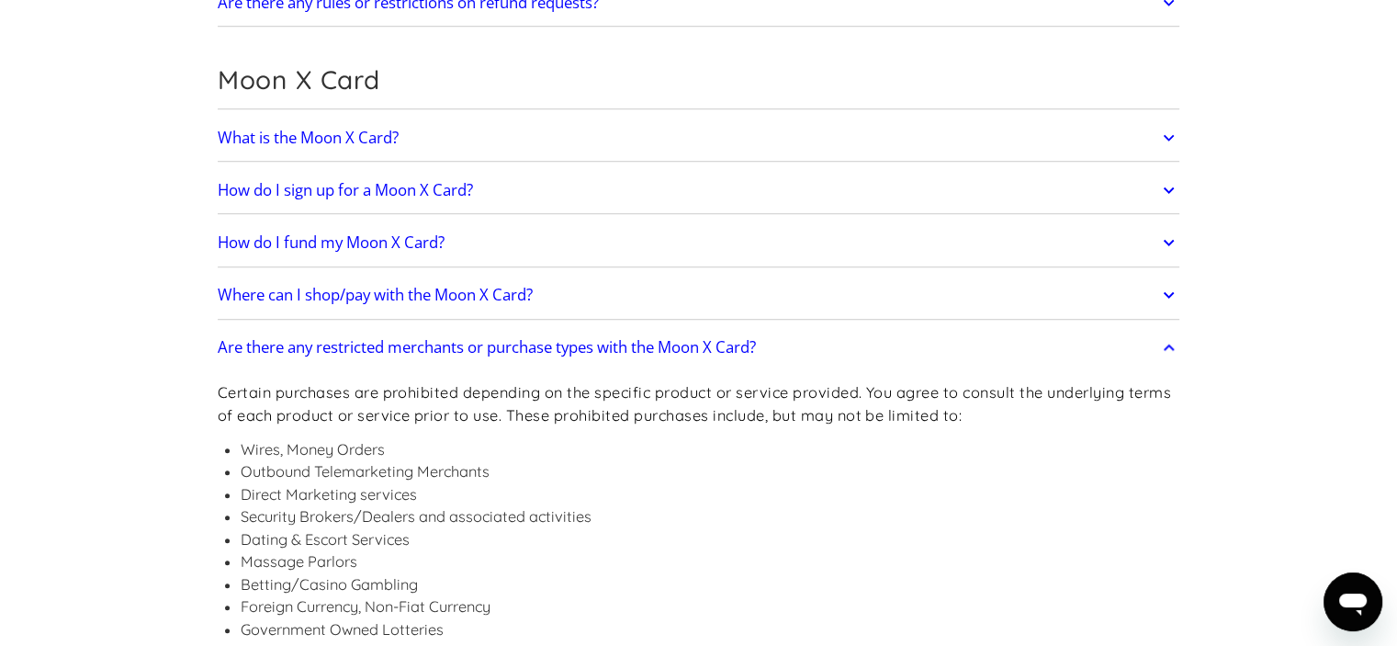
click at [423, 185] on h2 "How do I sign up for a Moon X Card?" at bounding box center [345, 190] width 255 height 18
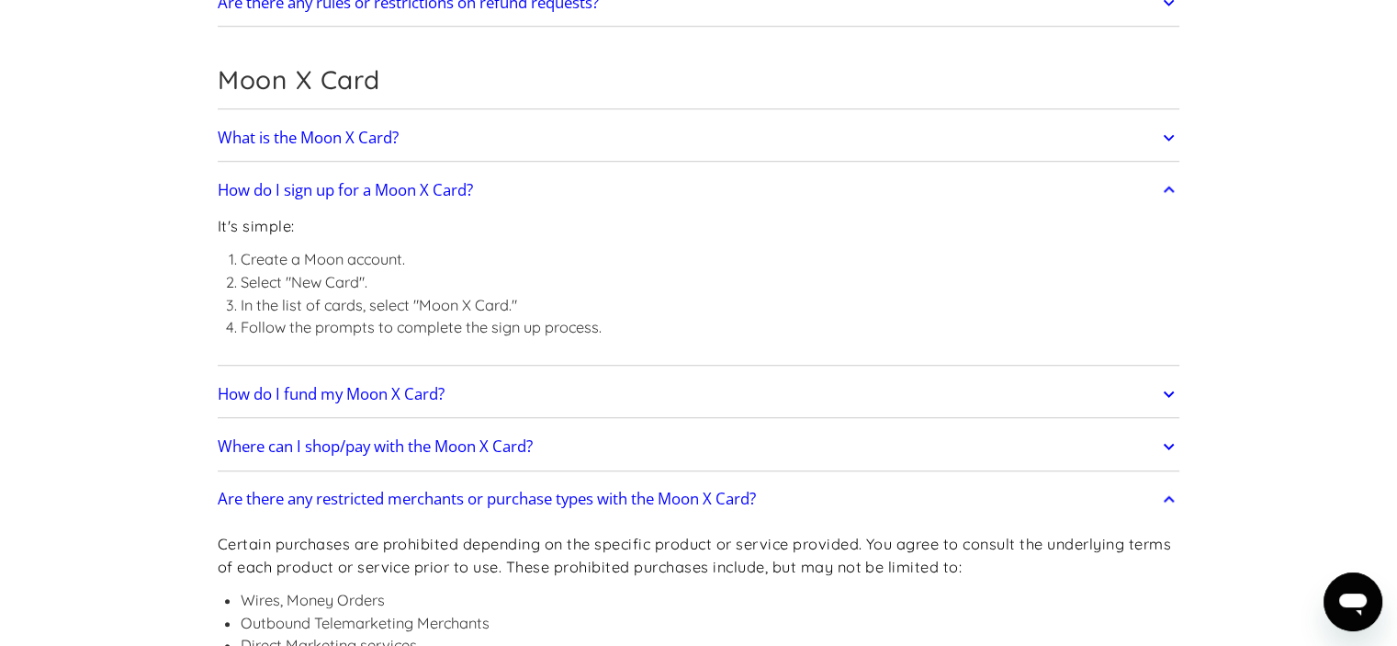
click at [354, 375] on link "How do I fund my Moon X Card?" at bounding box center [699, 394] width 962 height 39
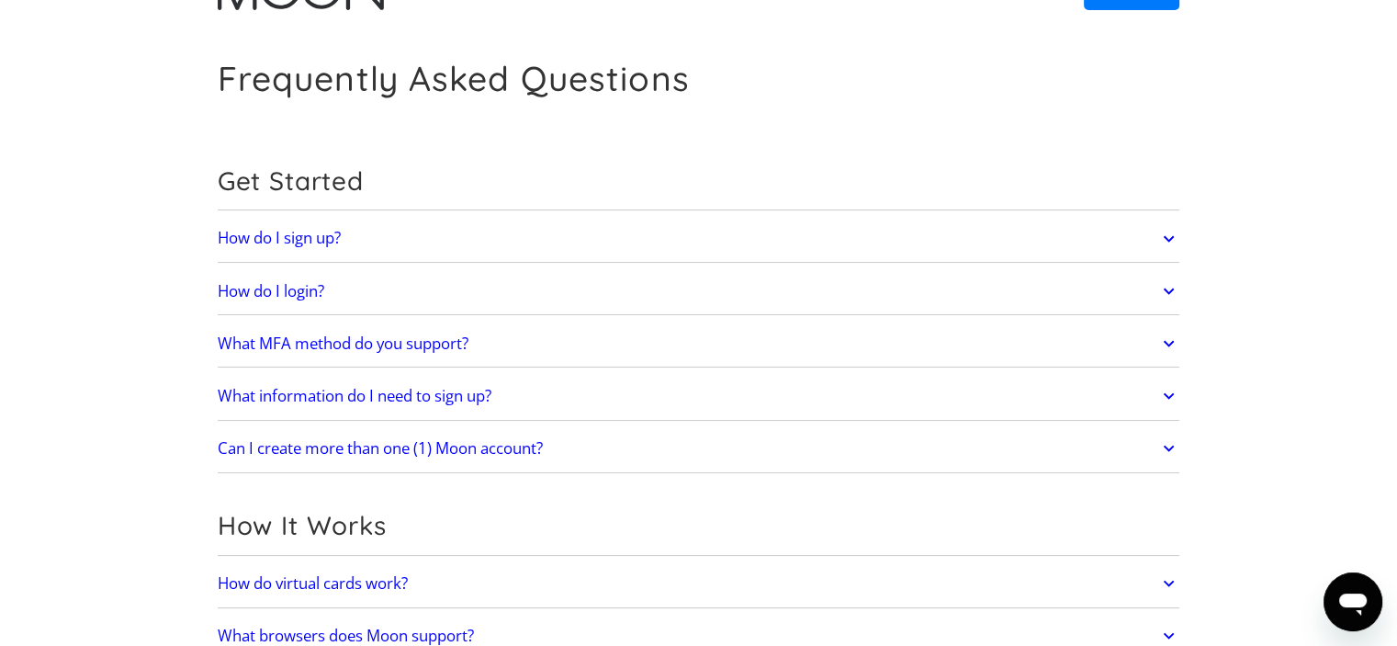
scroll to position [0, 0]
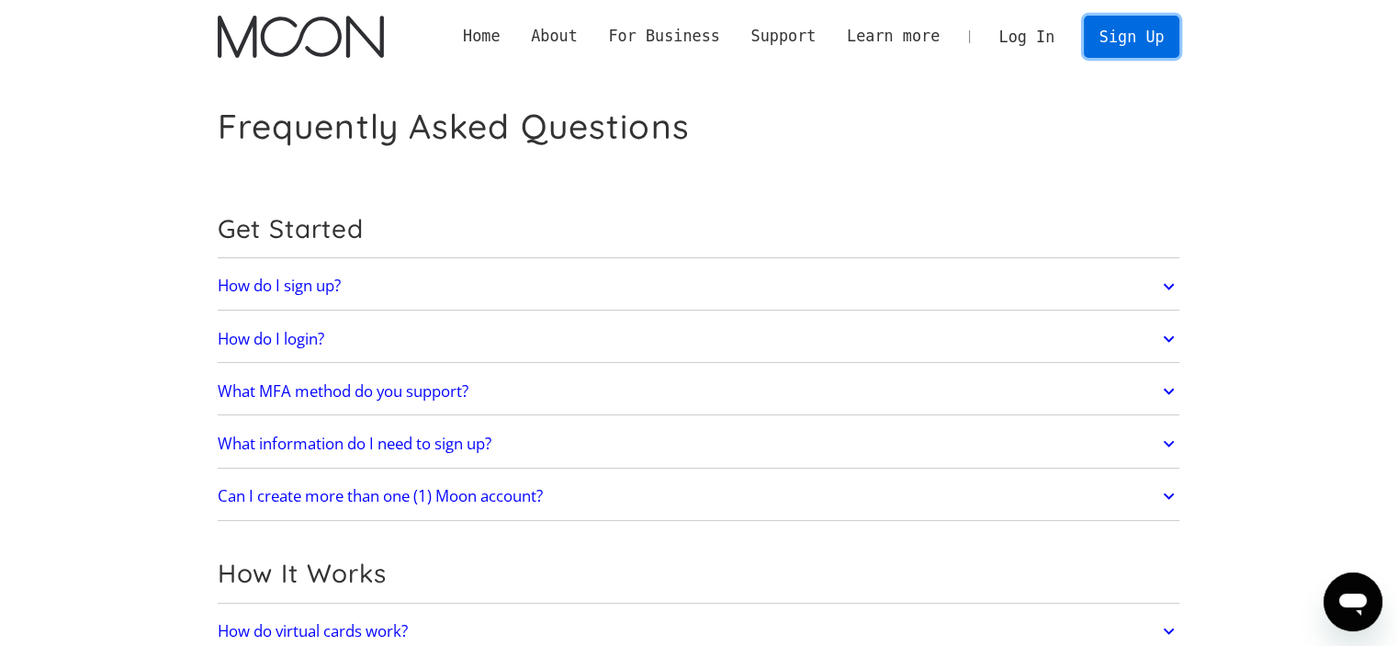
click at [1148, 33] on link "Sign Up" at bounding box center [1132, 36] width 96 height 41
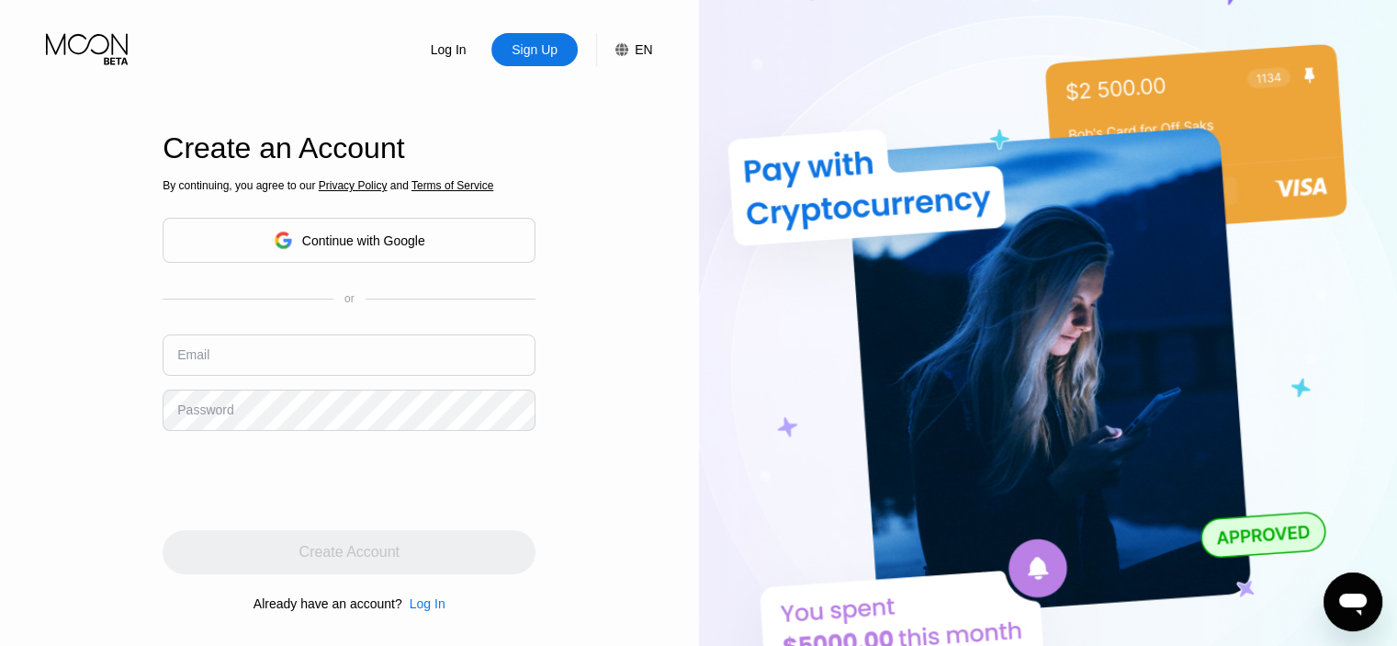
click at [251, 360] on input "text" at bounding box center [349, 354] width 373 height 41
drag, startPoint x: 255, startPoint y: 359, endPoint x: 256, endPoint y: 350, distance: 9.2
click at [248, 365] on input "text" at bounding box center [349, 354] width 373 height 41
click at [209, 389] on div "By continuing, you agree to our Privacy Policy and Terms of Service Continue wi…" at bounding box center [349, 395] width 373 height 442
click at [227, 363] on input "text" at bounding box center [349, 354] width 373 height 41
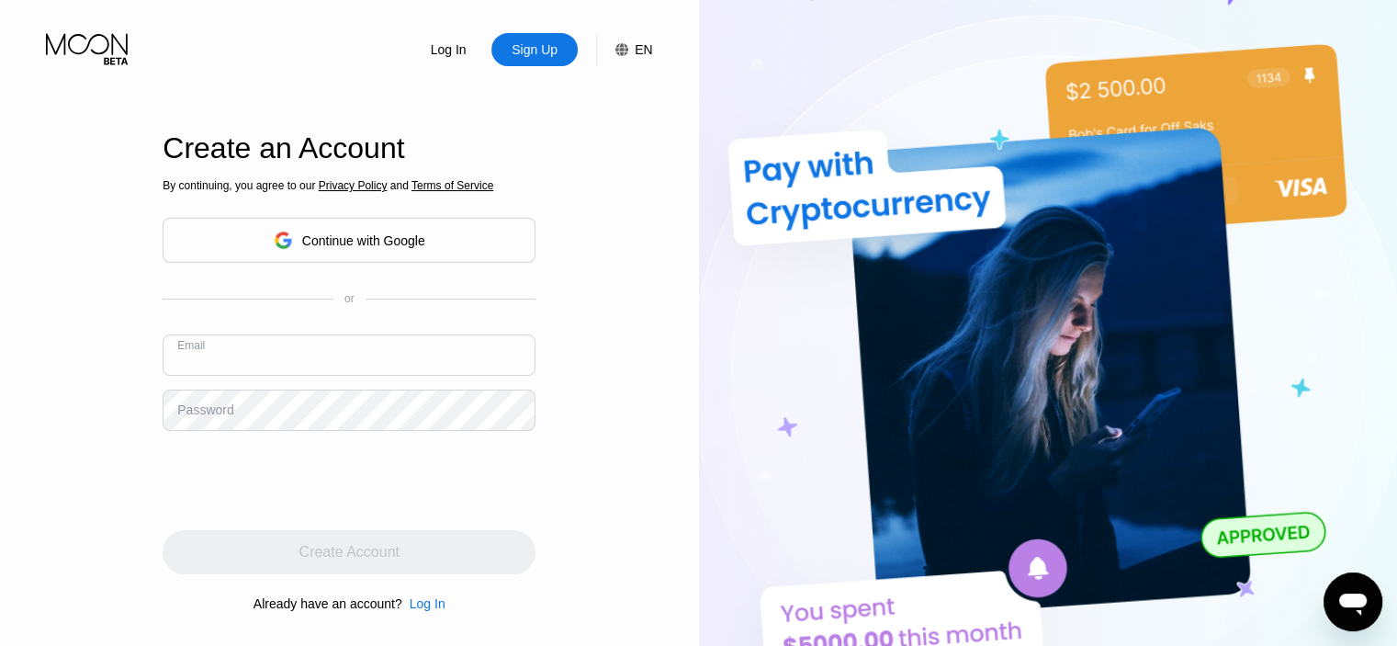
click at [227, 363] on input "text" at bounding box center [349, 354] width 373 height 41
click at [231, 360] on input "text" at bounding box center [349, 354] width 373 height 41
drag, startPoint x: 231, startPoint y: 360, endPoint x: 214, endPoint y: 366, distance: 17.7
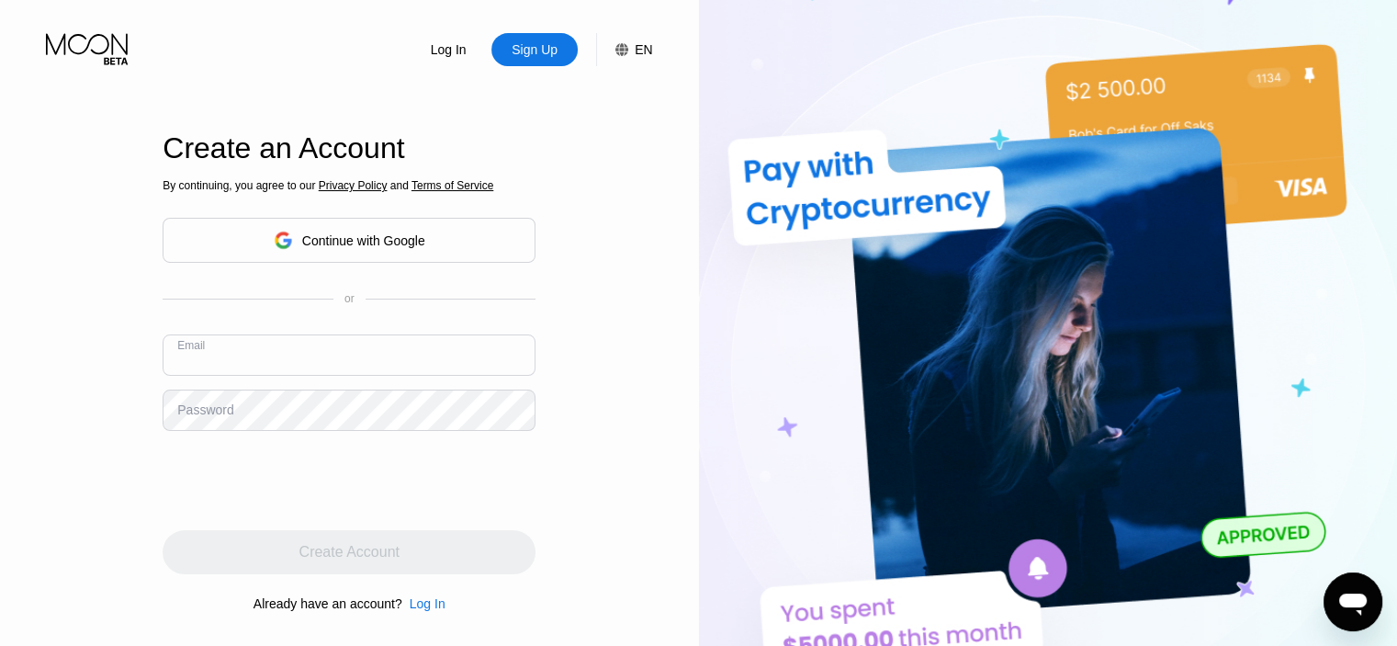
click at [214, 366] on input "text" at bounding box center [349, 354] width 373 height 41
click at [217, 364] on input "text" at bounding box center [349, 354] width 373 height 41
